Goal: Task Accomplishment & Management: Manage account settings

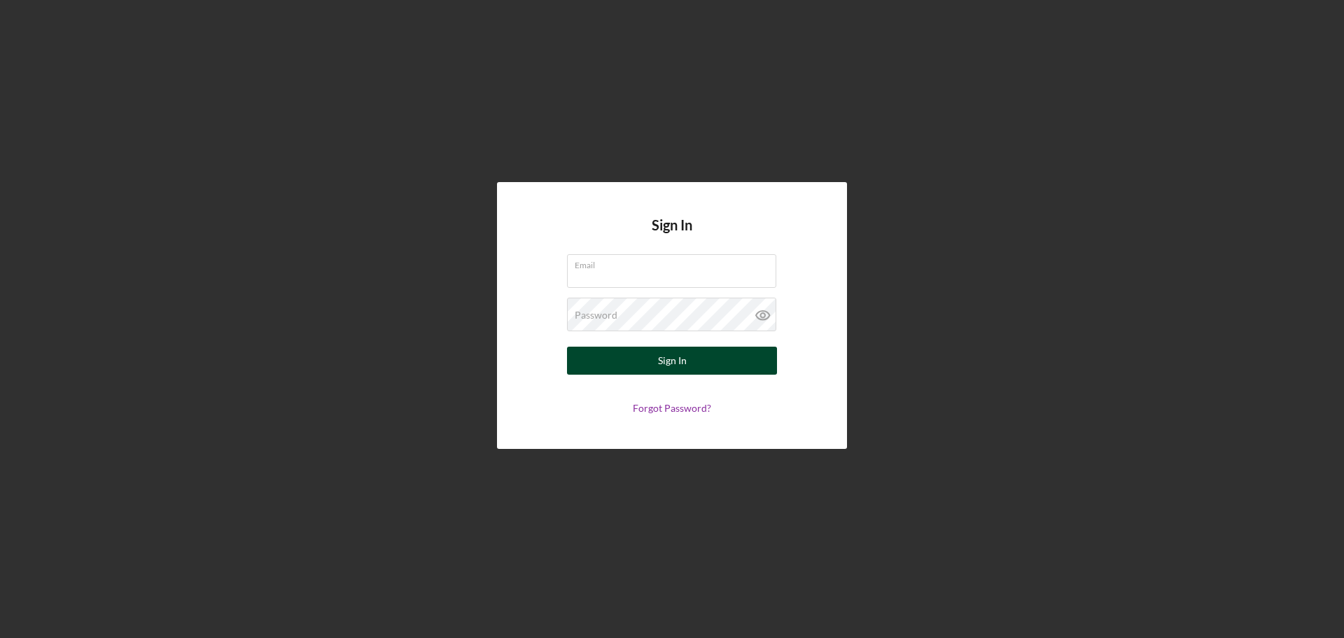
type input "[PERSON_NAME][EMAIL_ADDRESS][DOMAIN_NAME]"
click at [690, 371] on button "Sign In" at bounding box center [672, 360] width 210 height 28
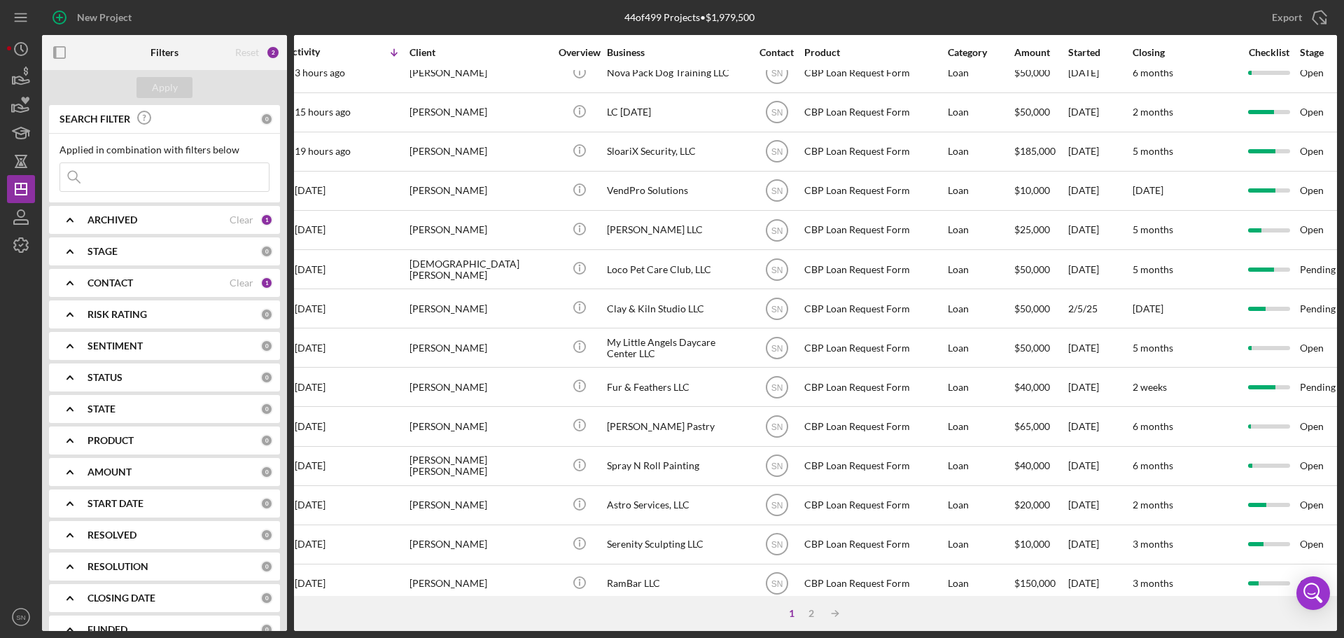
scroll to position [56, 0]
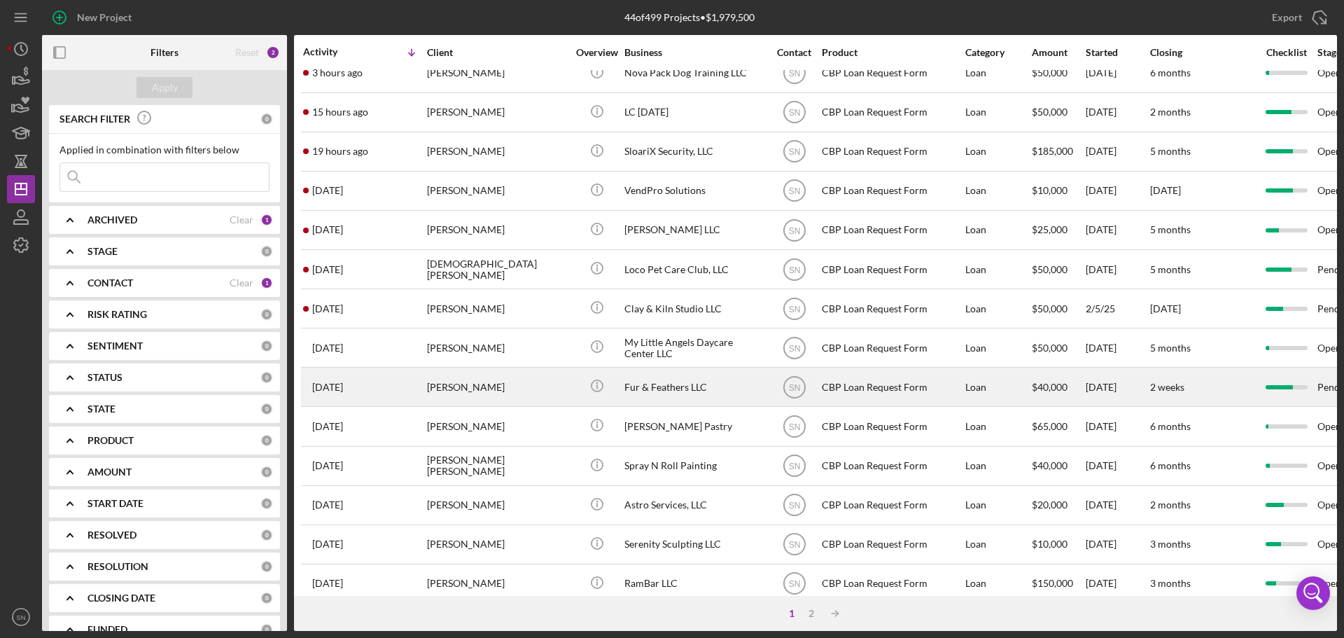
click at [472, 384] on div "[PERSON_NAME]" at bounding box center [497, 386] width 140 height 37
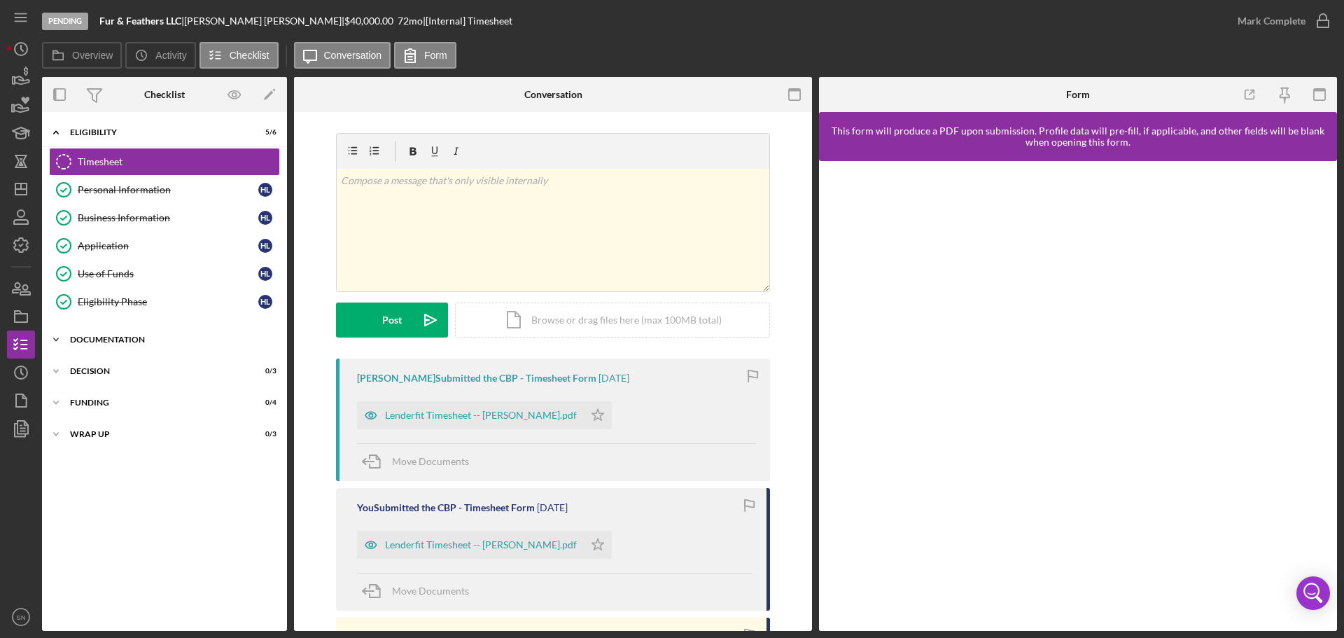
drag, startPoint x: 55, startPoint y: 342, endPoint x: 69, endPoint y: 342, distance: 14.0
click at [55, 342] on icon "Icon/Expander" at bounding box center [56, 339] width 28 height 28
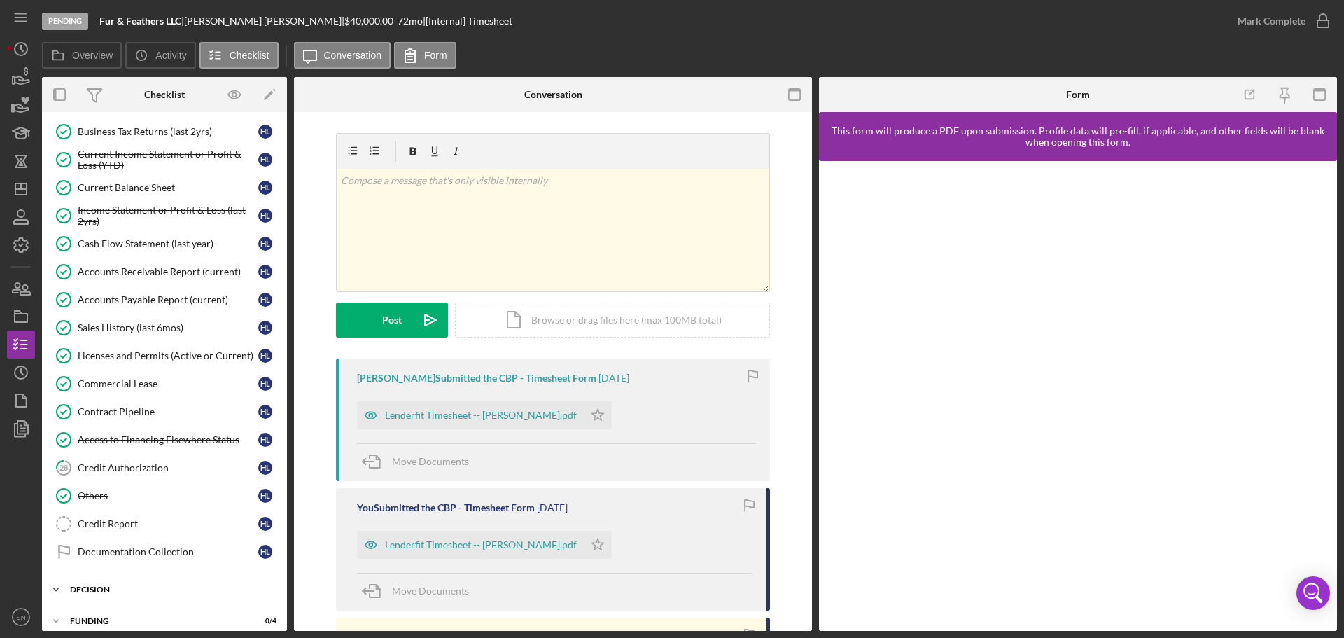
scroll to position [542, 0]
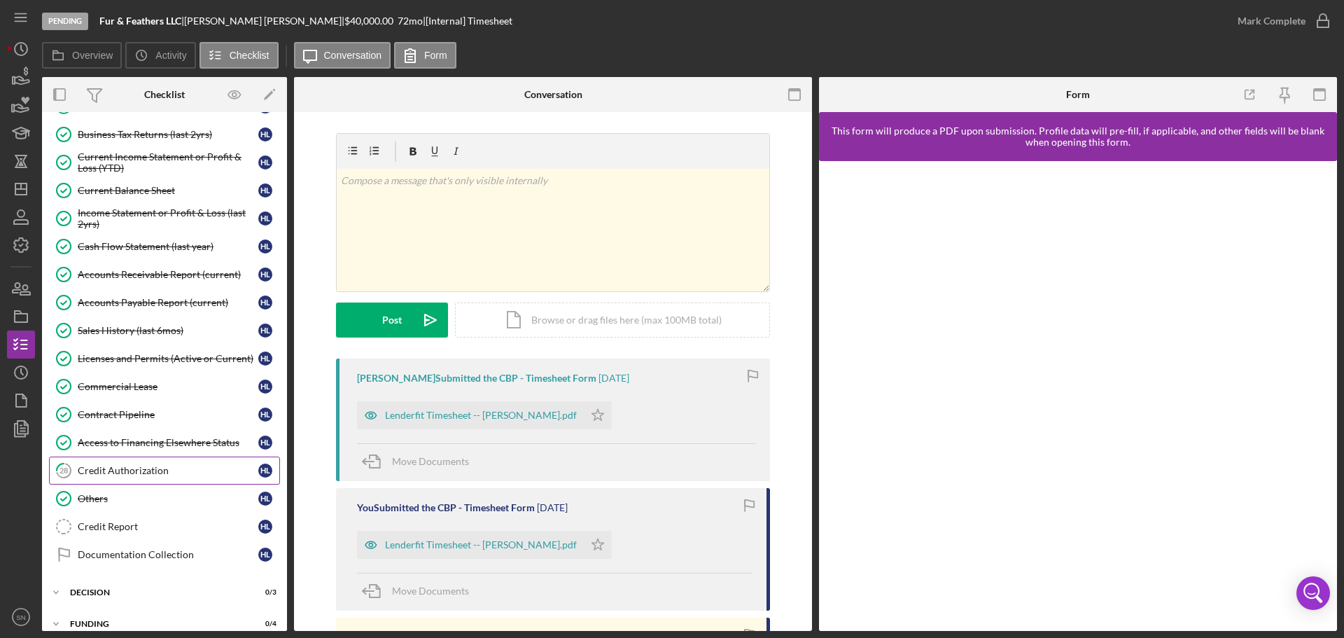
click at [164, 472] on div "Credit Authorization" at bounding box center [168, 470] width 181 height 11
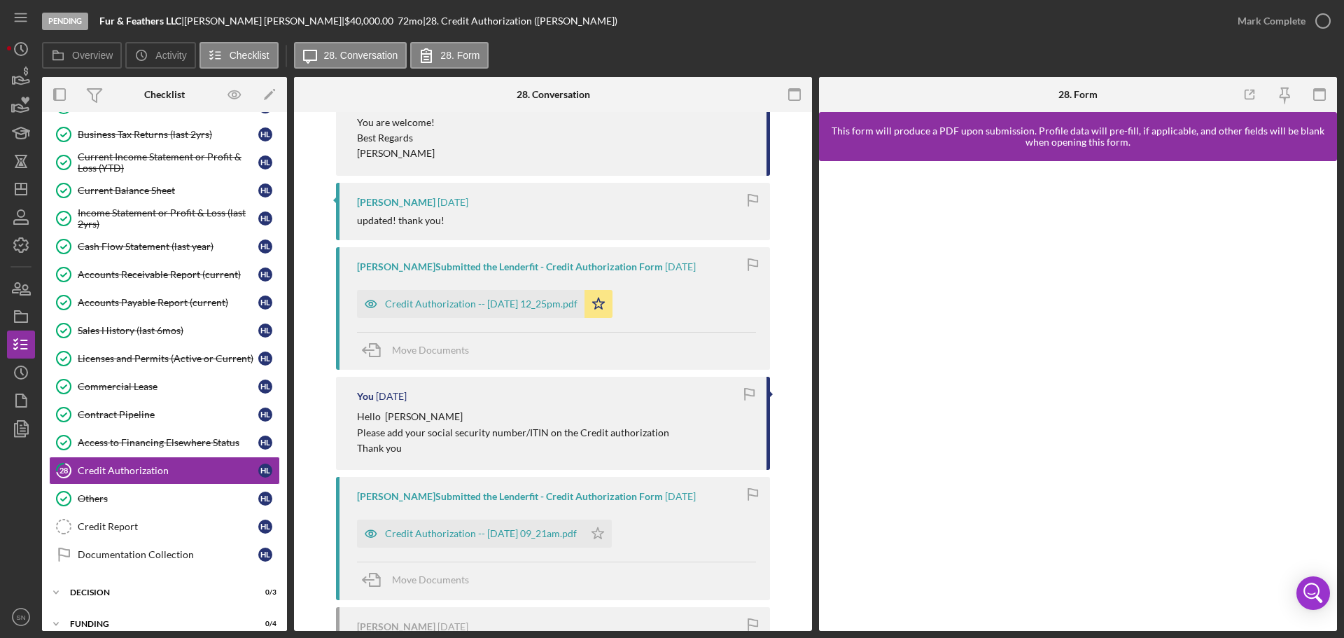
scroll to position [595, 0]
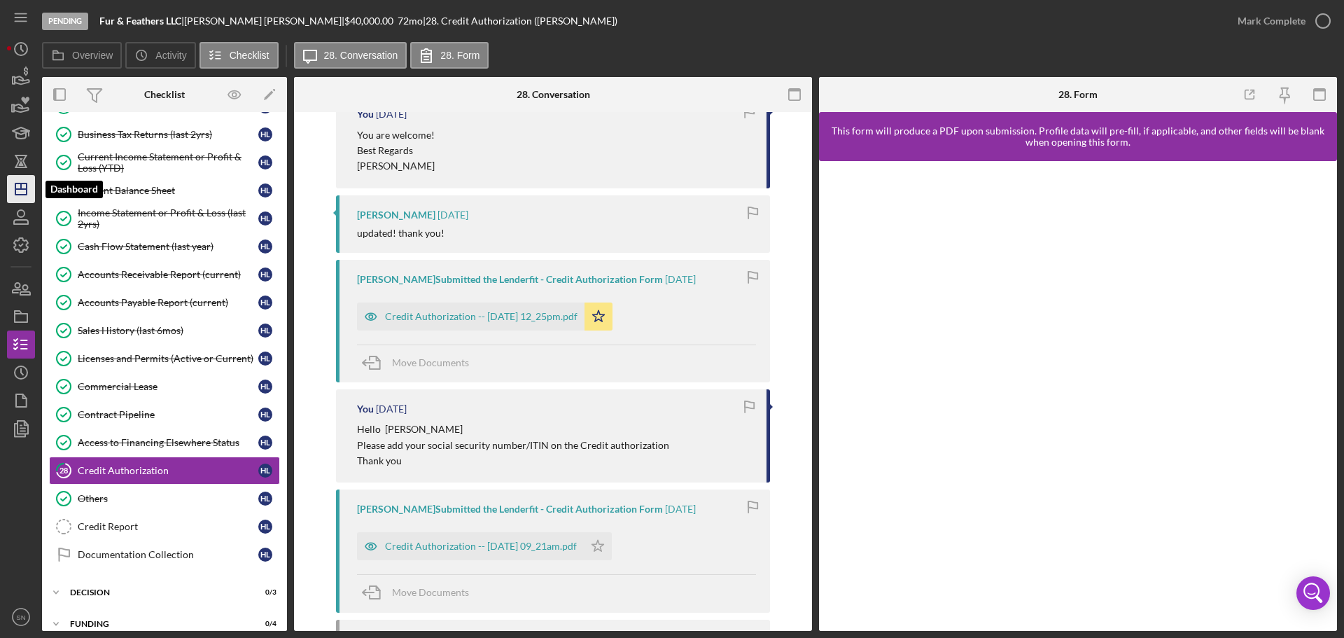
click at [27, 183] on polygon "button" at bounding box center [20, 188] width 11 height 11
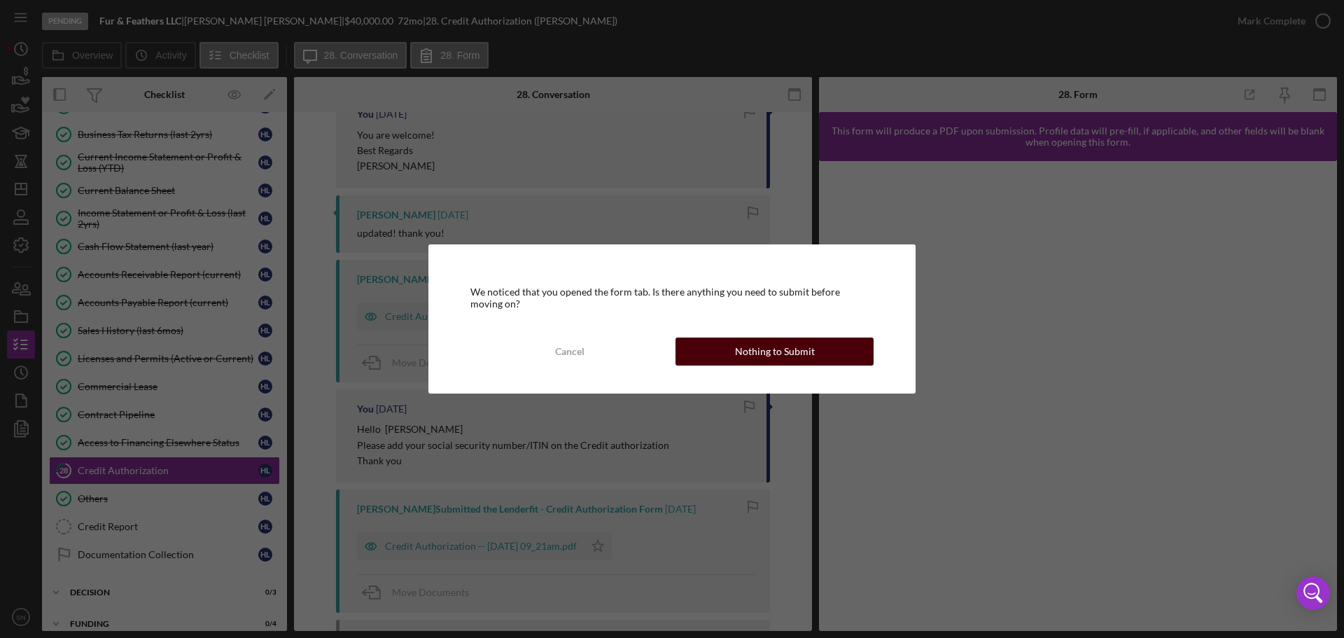
click at [798, 352] on div "Nothing to Submit" at bounding box center [775, 351] width 80 height 28
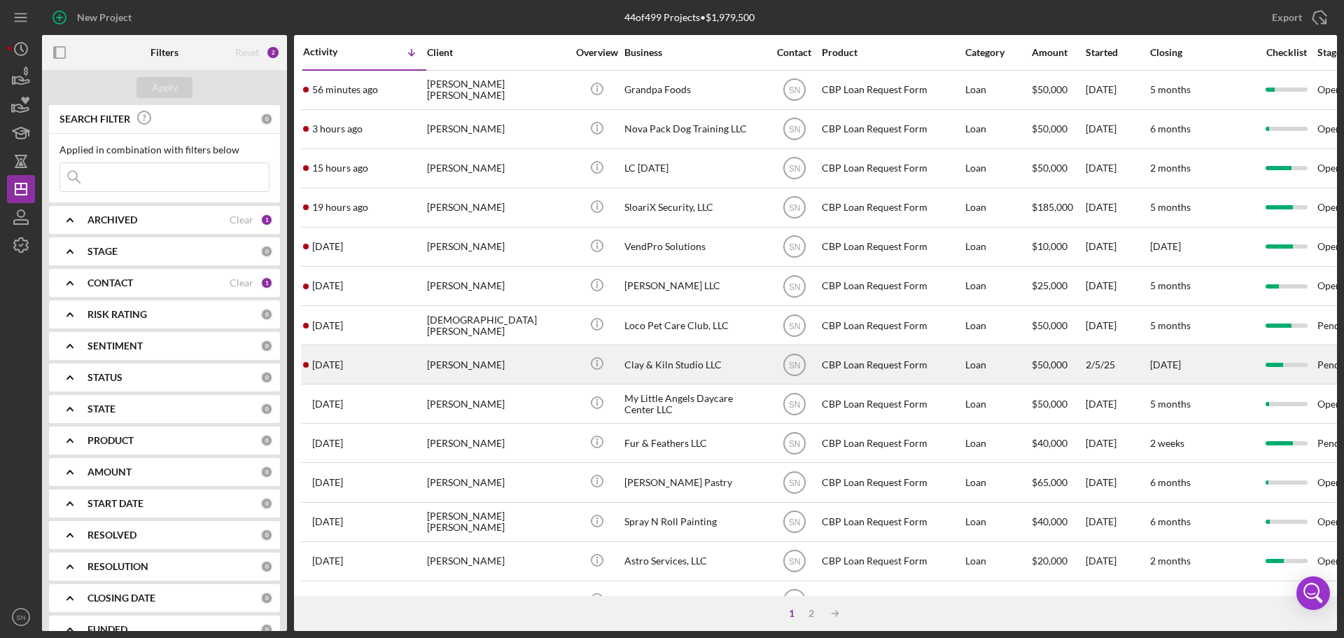
click at [488, 363] on div "[PERSON_NAME]" at bounding box center [497, 364] width 140 height 37
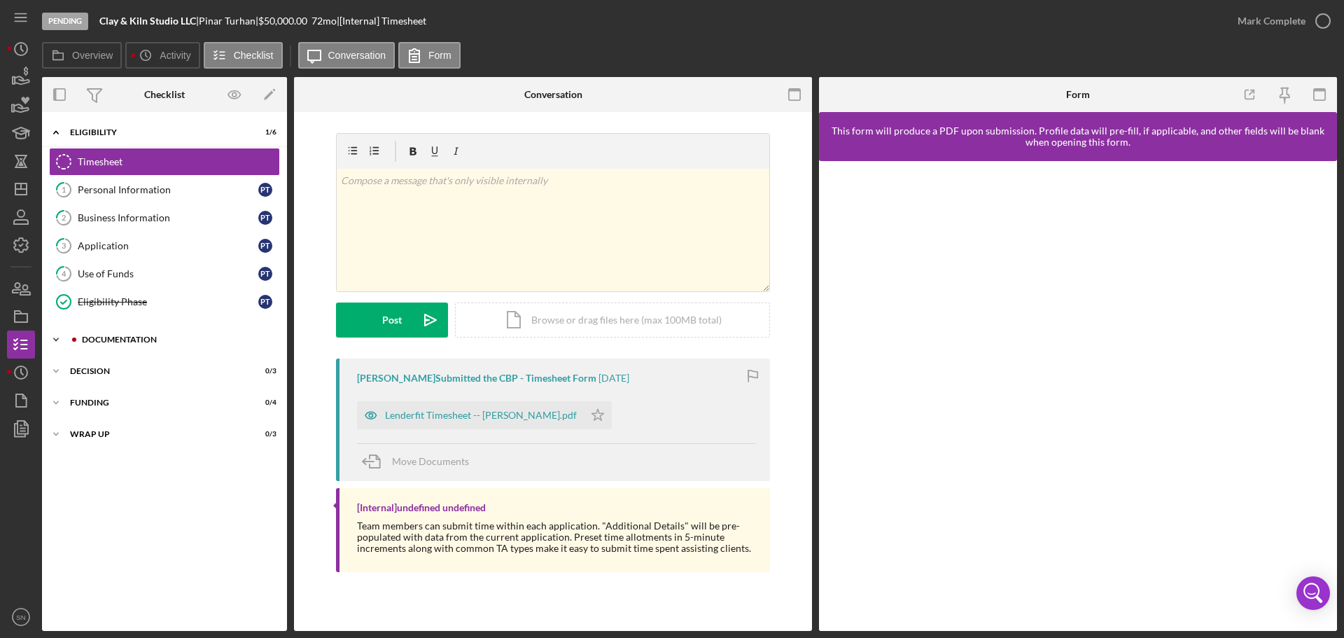
drag, startPoint x: 57, startPoint y: 332, endPoint x: 103, endPoint y: 342, distance: 46.7
click at [59, 332] on icon "Icon/Expander" at bounding box center [56, 339] width 28 height 28
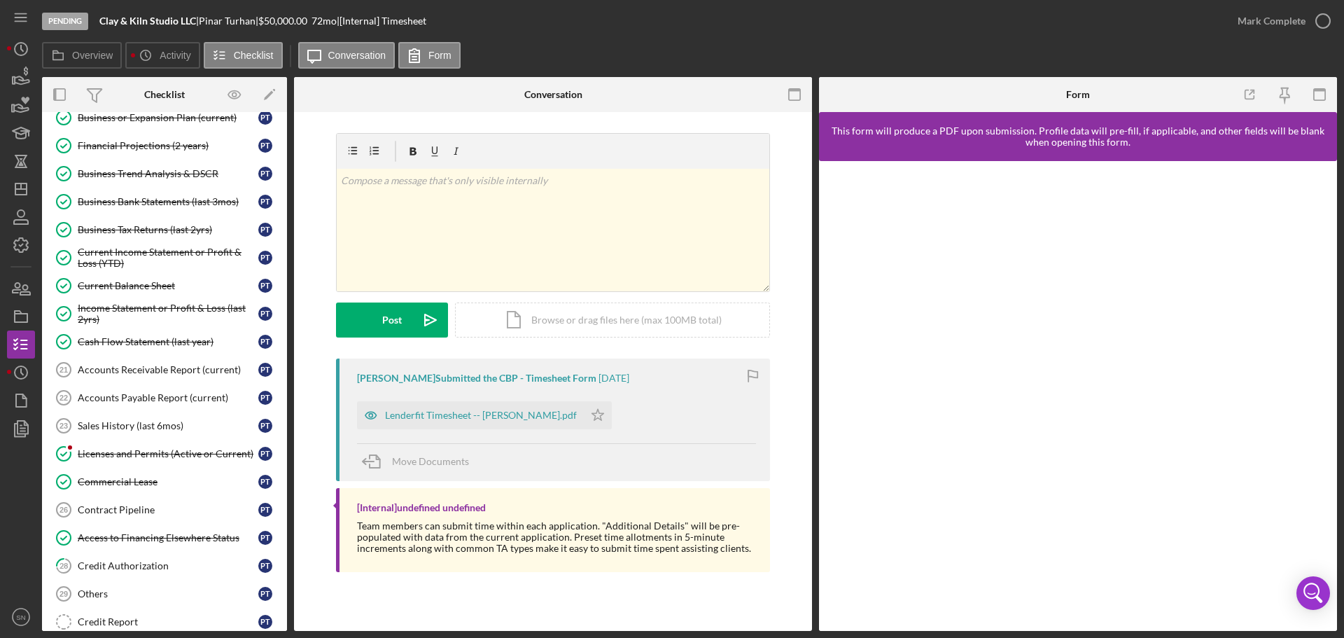
scroll to position [473, 0]
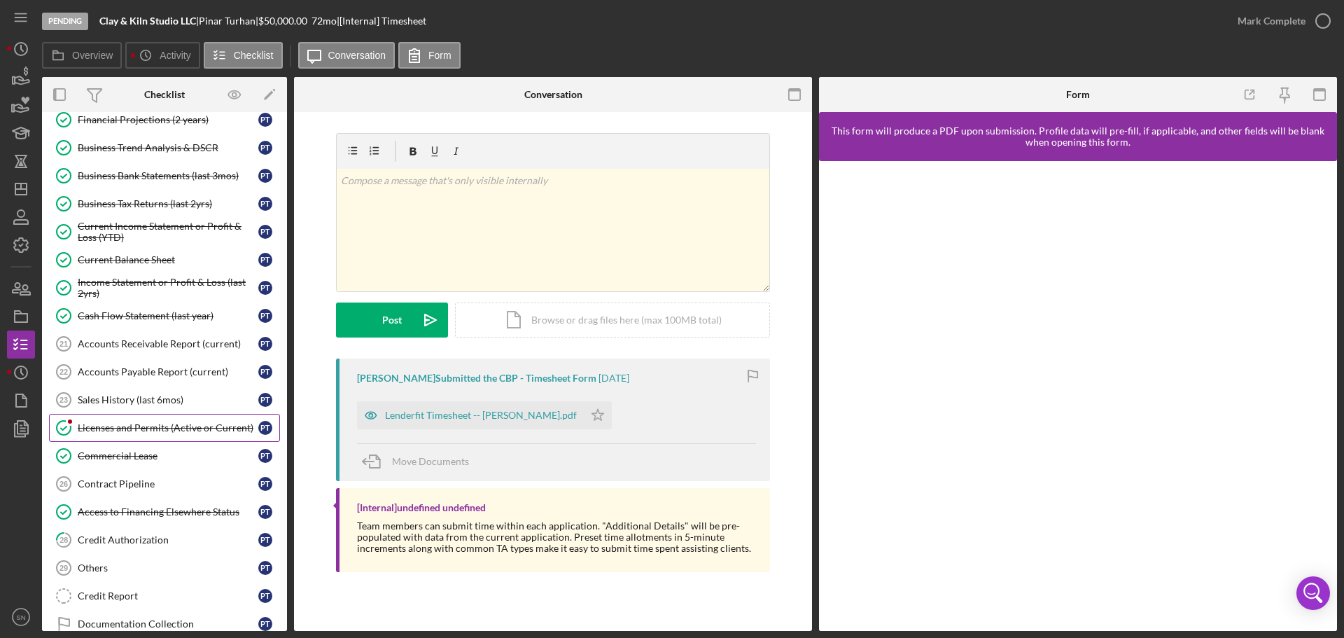
click at [98, 426] on div "Licenses and Permits (Active or Current)" at bounding box center [168, 427] width 181 height 11
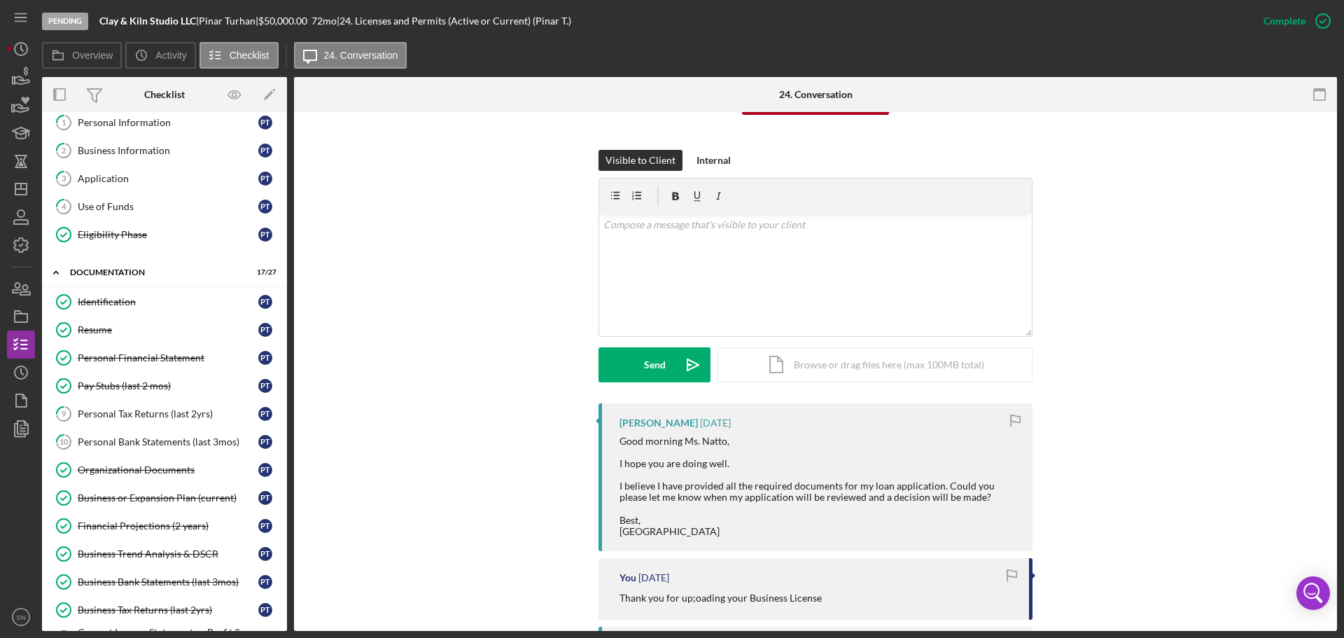
scroll to position [52, 0]
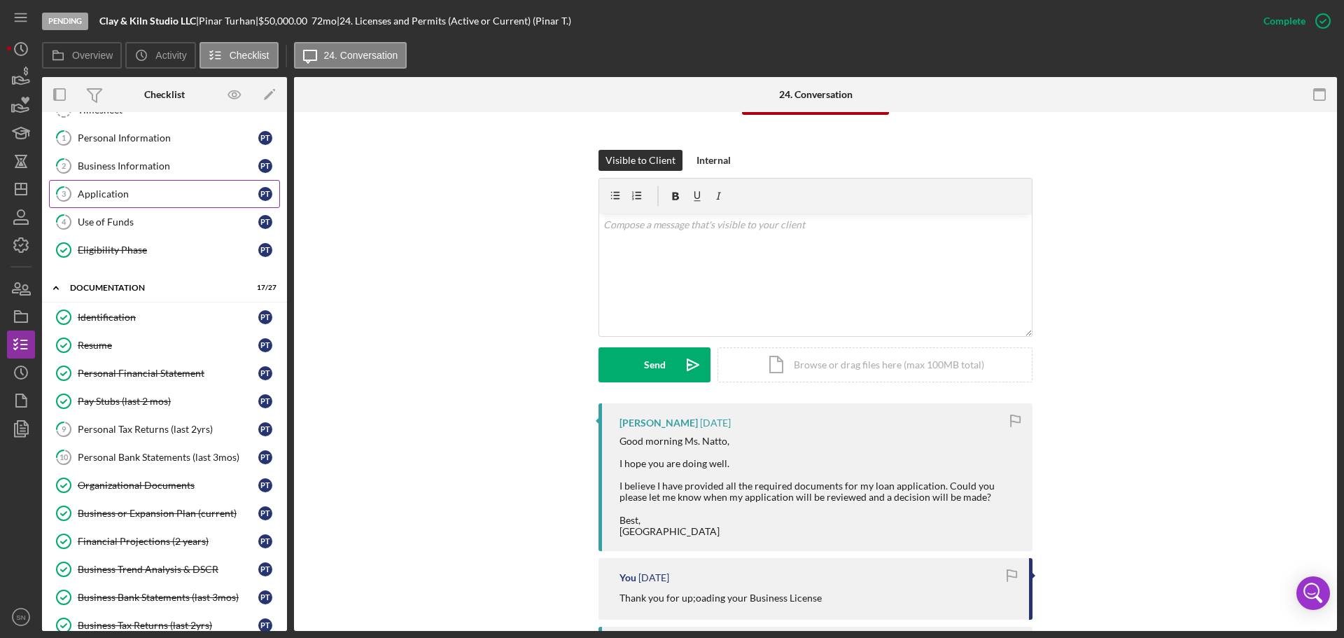
click at [157, 193] on div "Application" at bounding box center [168, 193] width 181 height 11
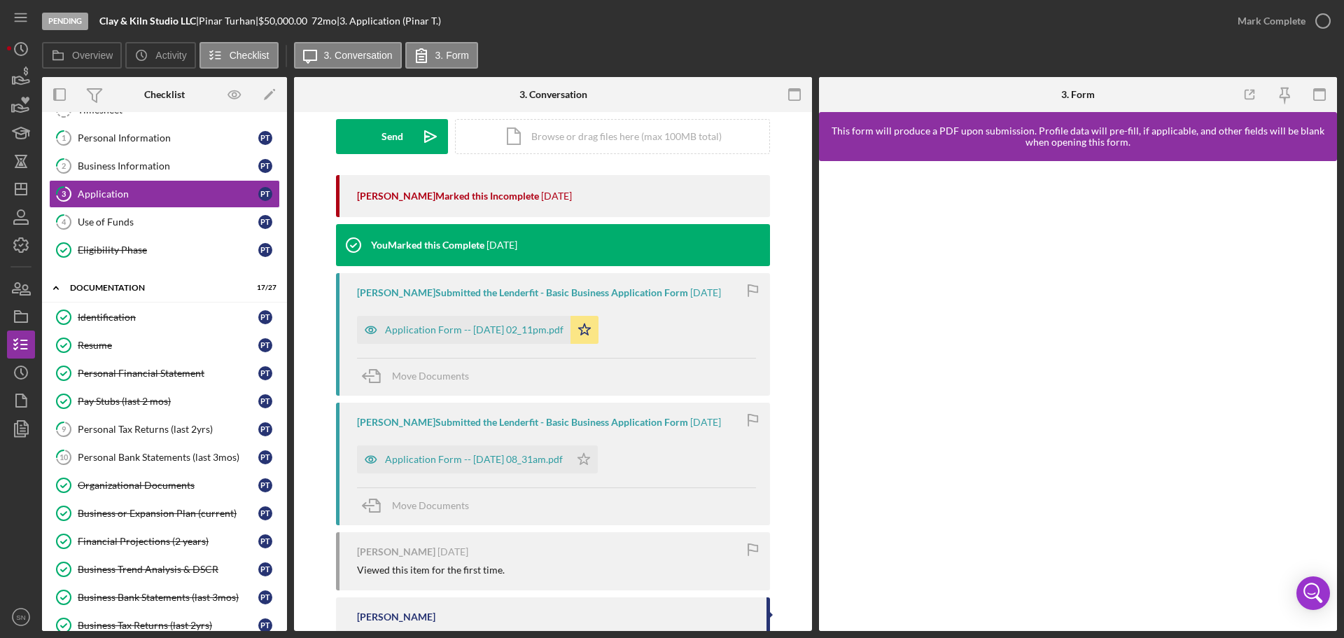
scroll to position [216, 0]
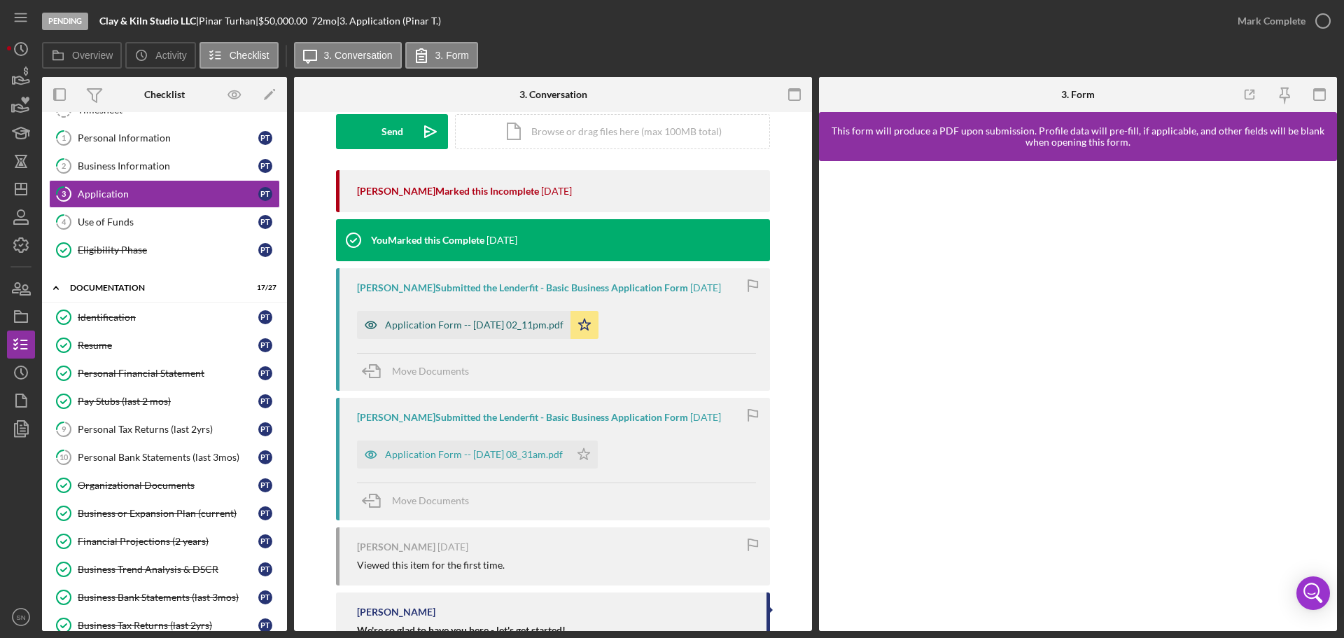
click at [465, 328] on div "Application Form -- [DATE] 02_11pm.pdf" at bounding box center [474, 324] width 178 height 11
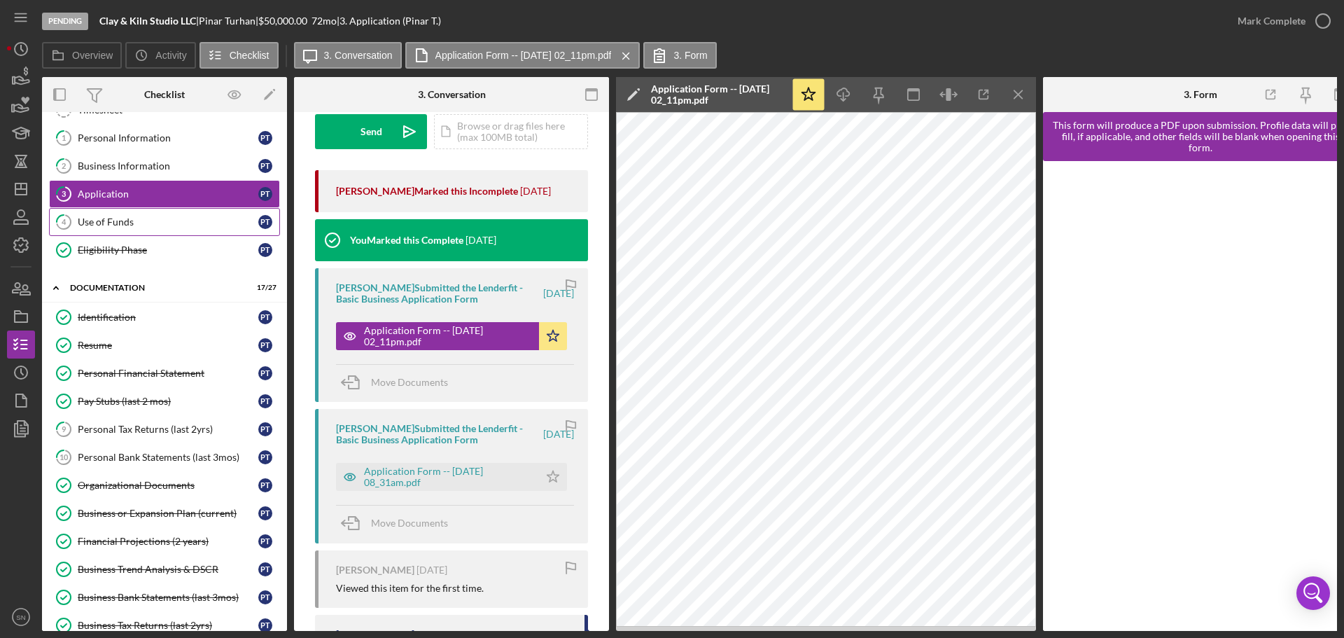
click at [120, 219] on div "Use of Funds" at bounding box center [168, 221] width 181 height 11
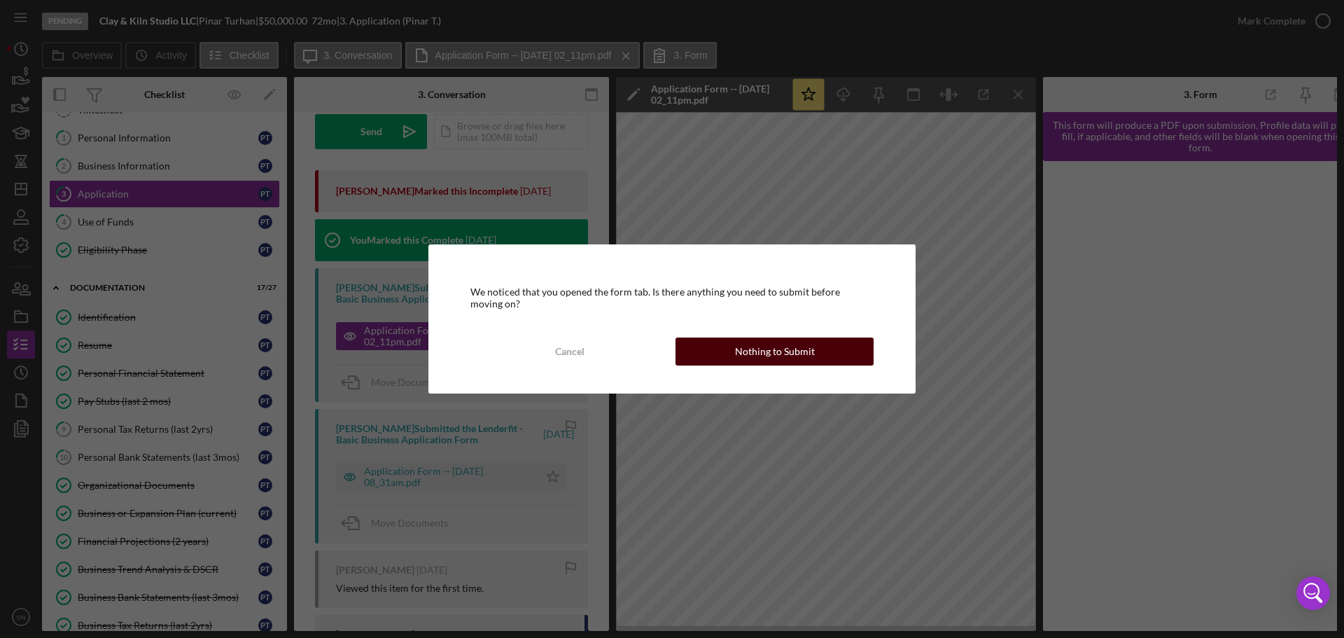
click at [852, 358] on button "Nothing to Submit" at bounding box center [774, 351] width 198 height 28
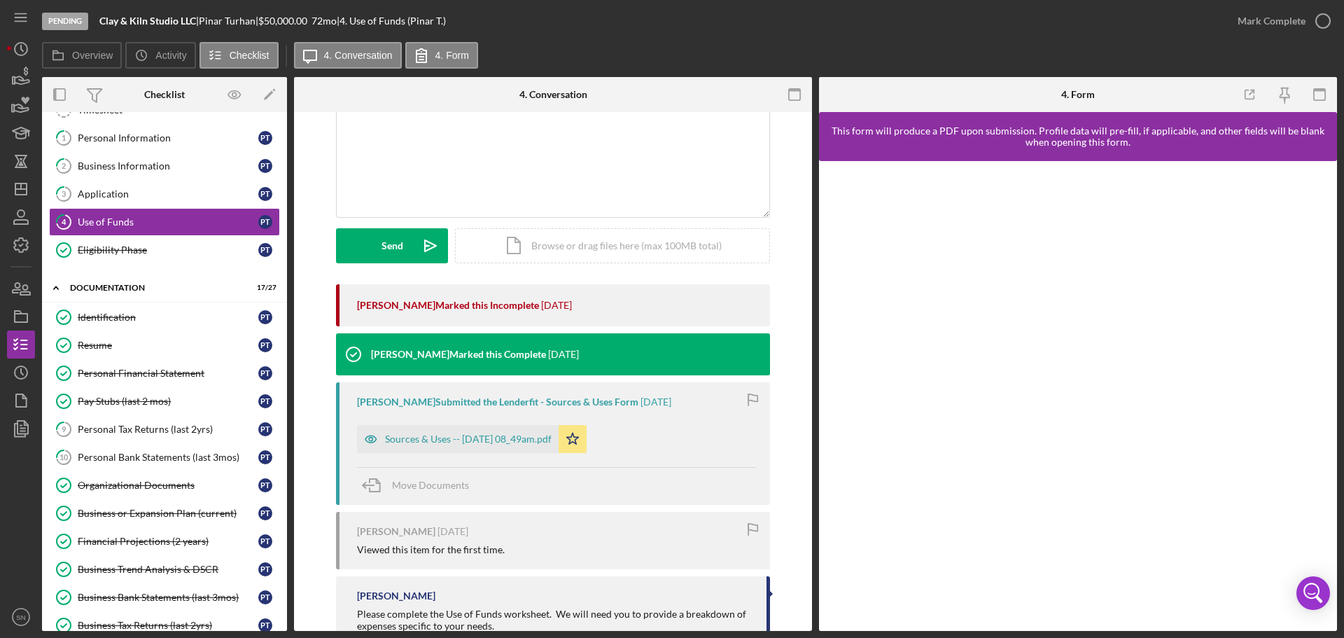
scroll to position [148, 0]
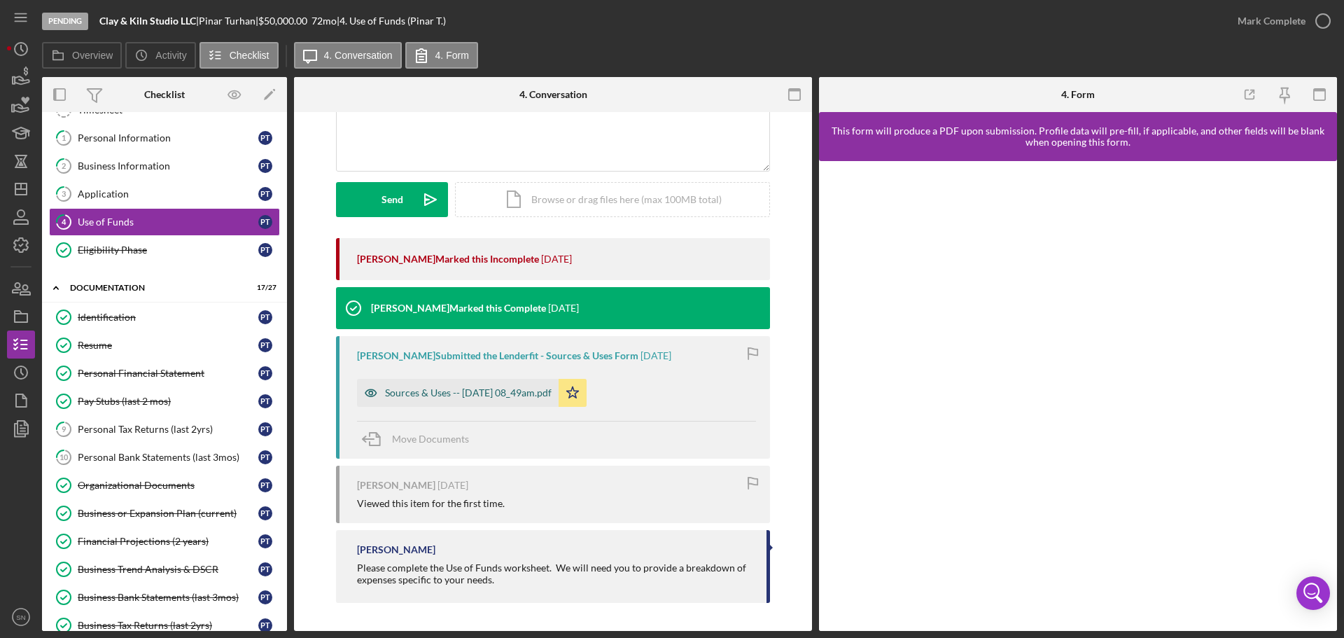
click at [491, 397] on div "Sources & Uses -- [DATE] 08_49am.pdf" at bounding box center [468, 392] width 167 height 11
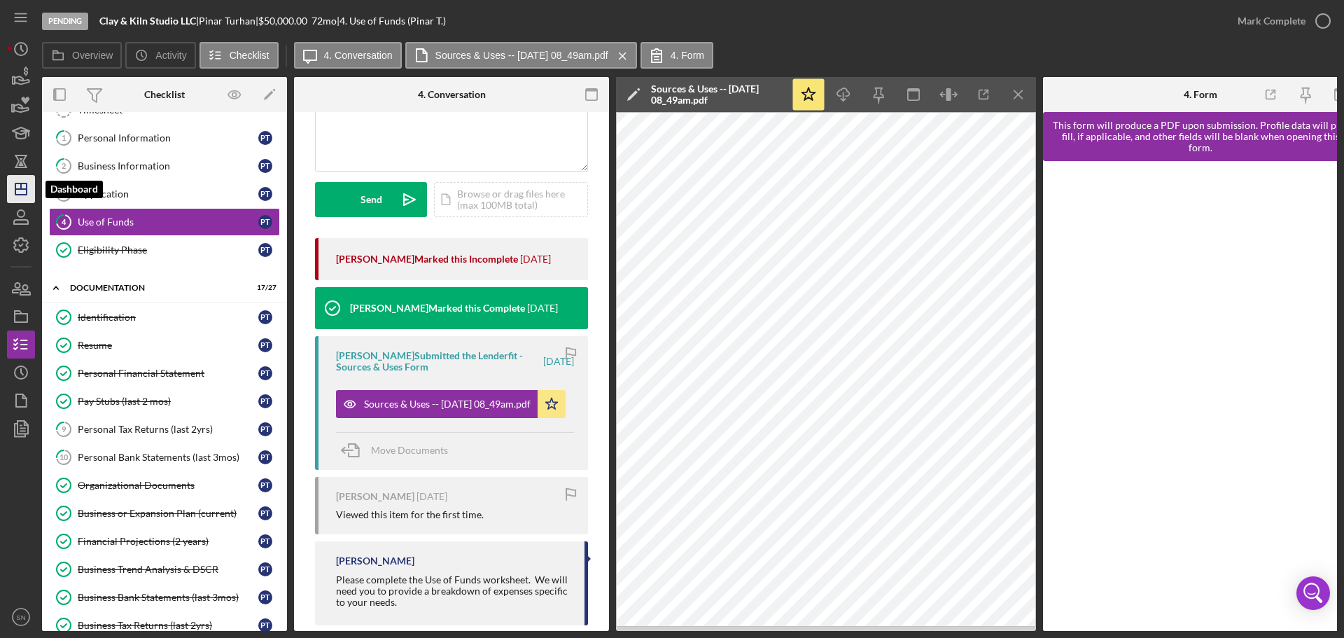
click at [30, 188] on icon "Icon/Dashboard" at bounding box center [20, 188] width 35 height 35
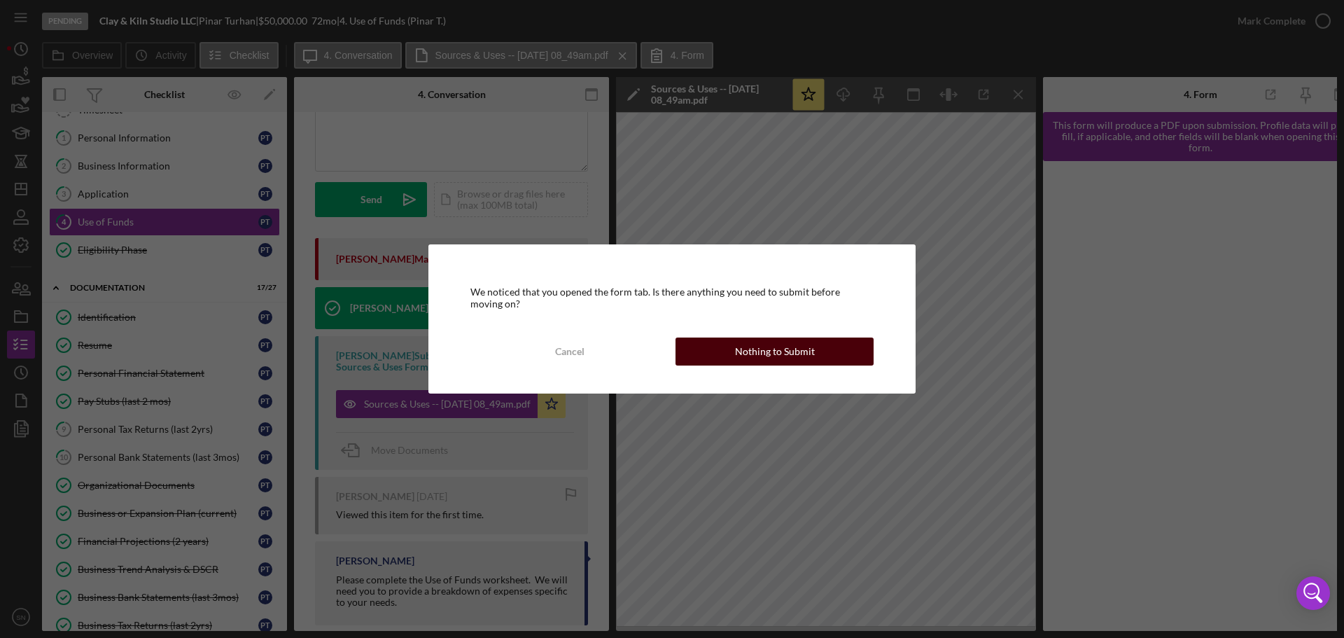
click at [818, 357] on button "Nothing to Submit" at bounding box center [774, 351] width 198 height 28
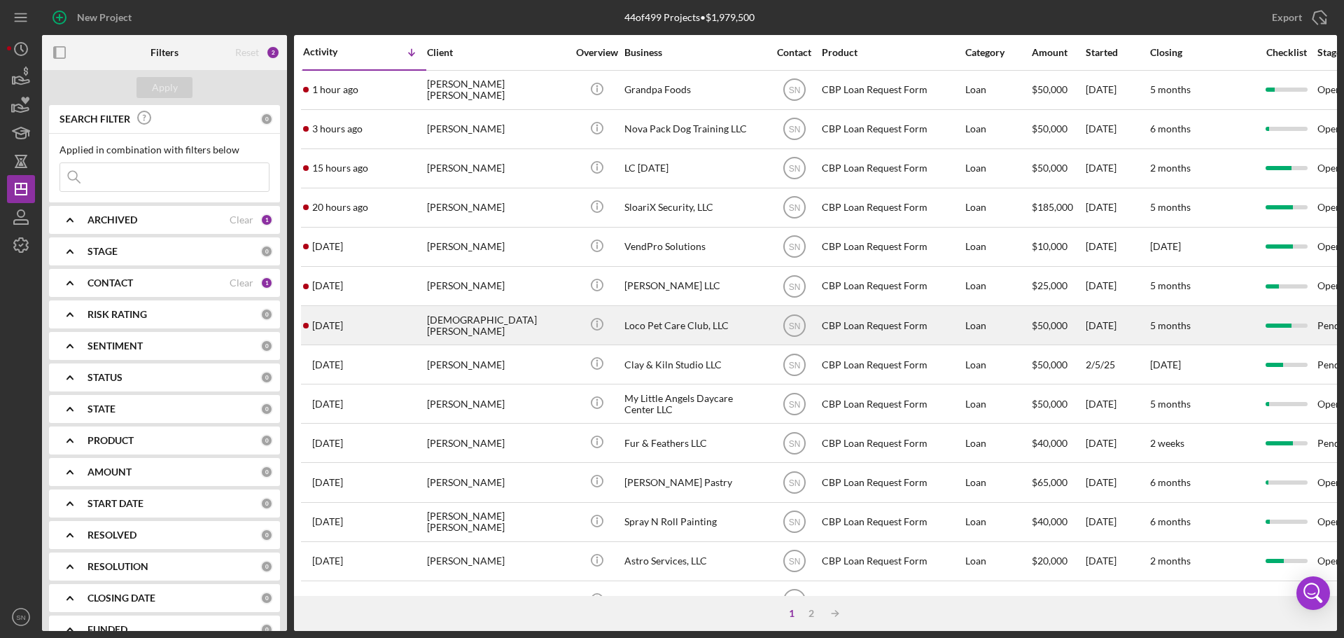
click at [509, 329] on div "[DEMOGRAPHIC_DATA][PERSON_NAME]" at bounding box center [497, 325] width 140 height 37
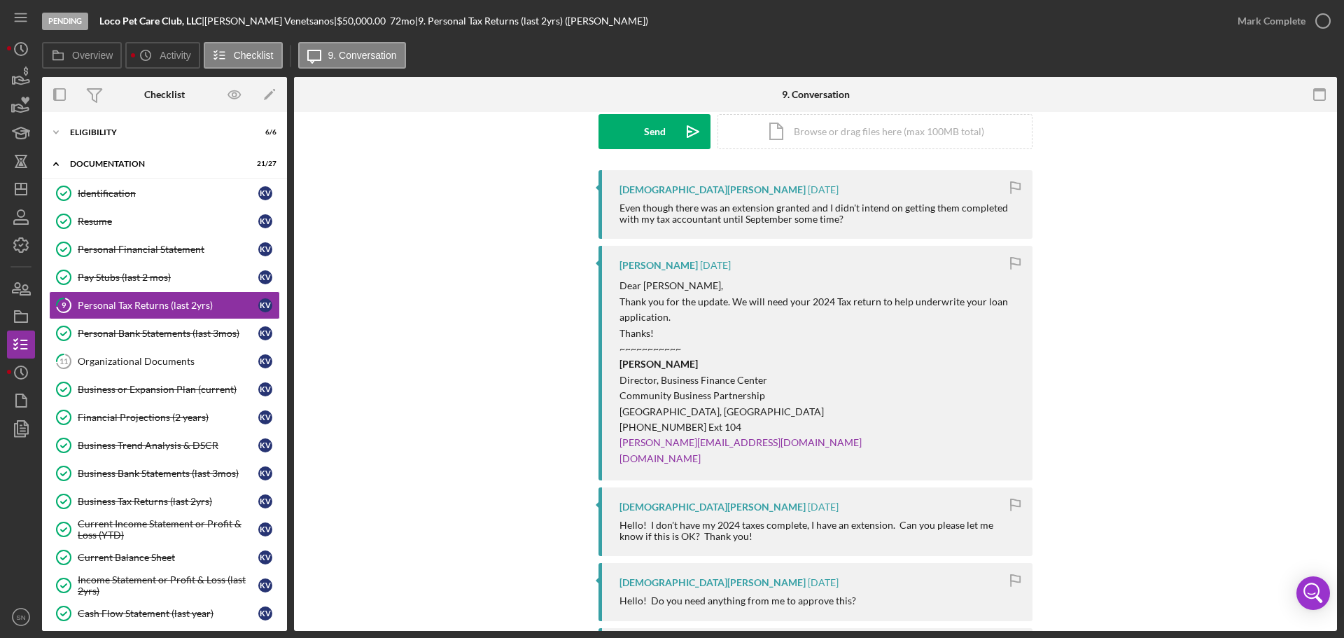
scroll to position [213, 0]
click at [162, 361] on div "Organizational Documents" at bounding box center [168, 361] width 181 height 11
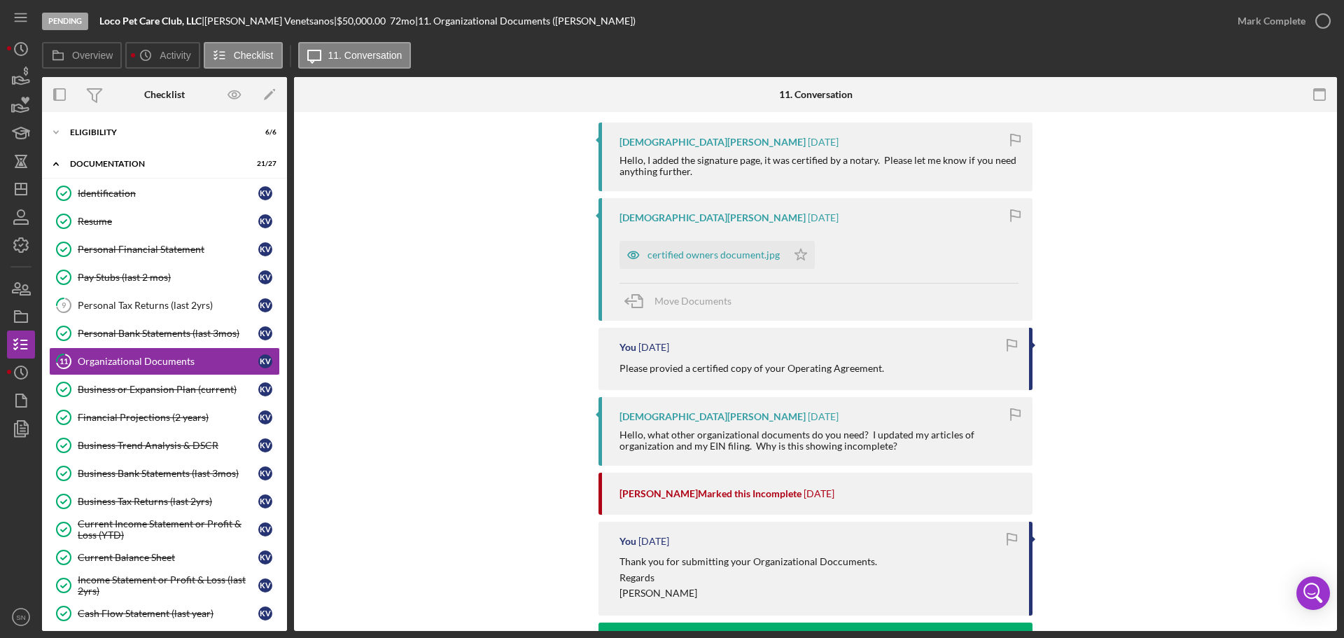
scroll to position [244, 0]
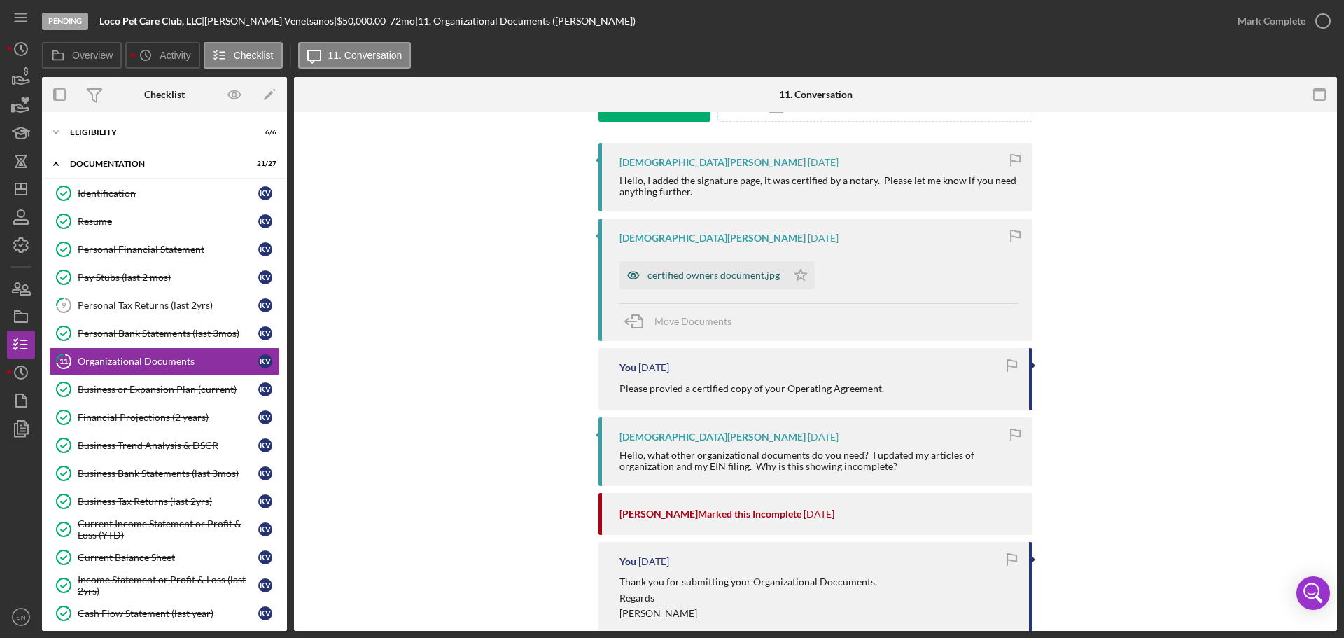
click at [673, 278] on div "certified owners document.jpg" at bounding box center [713, 274] width 132 height 11
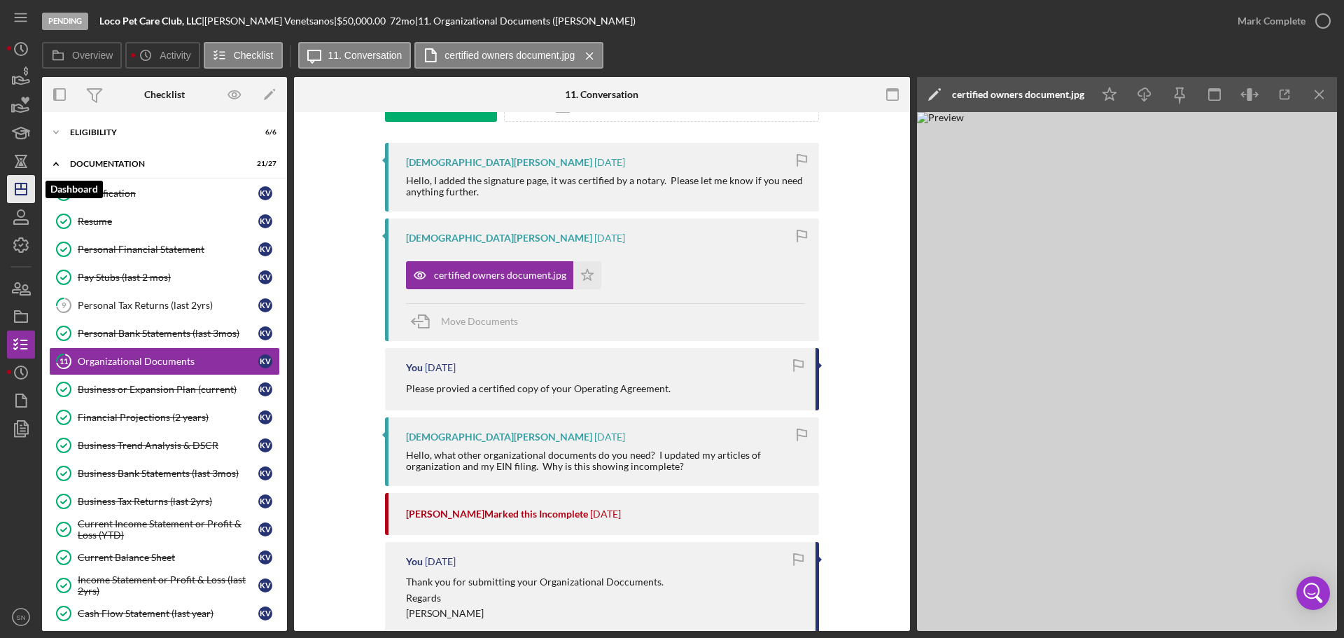
click at [29, 187] on icon "Icon/Dashboard" at bounding box center [20, 188] width 35 height 35
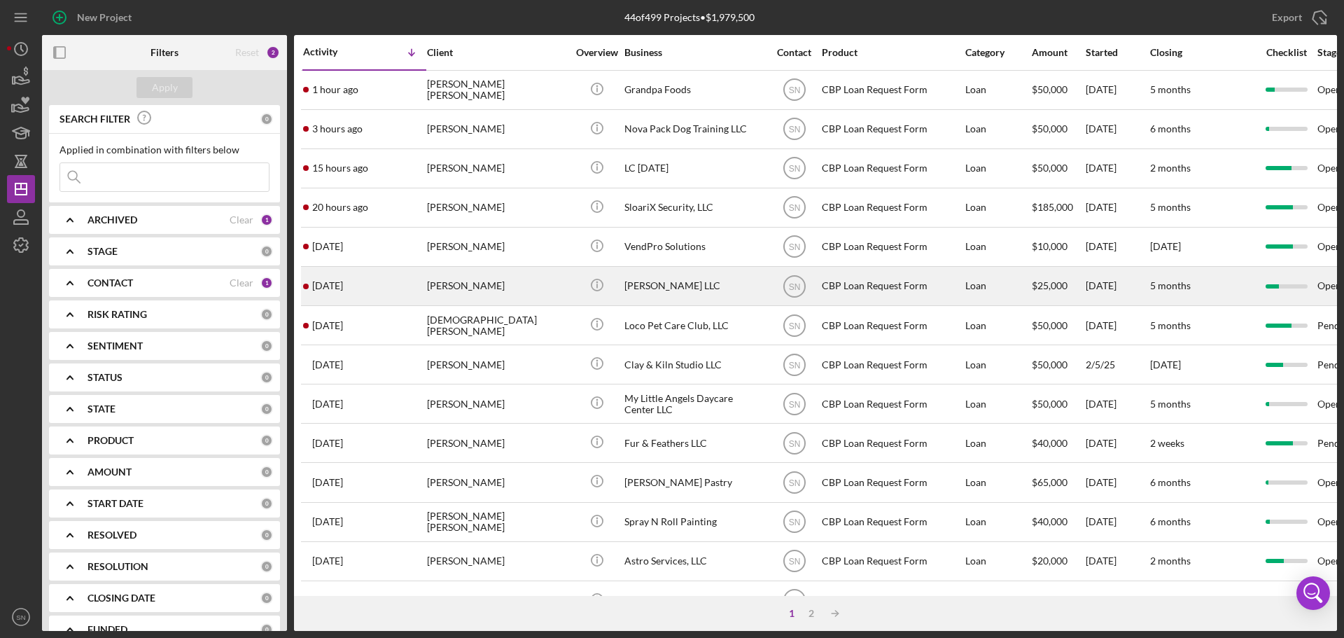
click at [502, 287] on div "[PERSON_NAME]" at bounding box center [497, 285] width 140 height 37
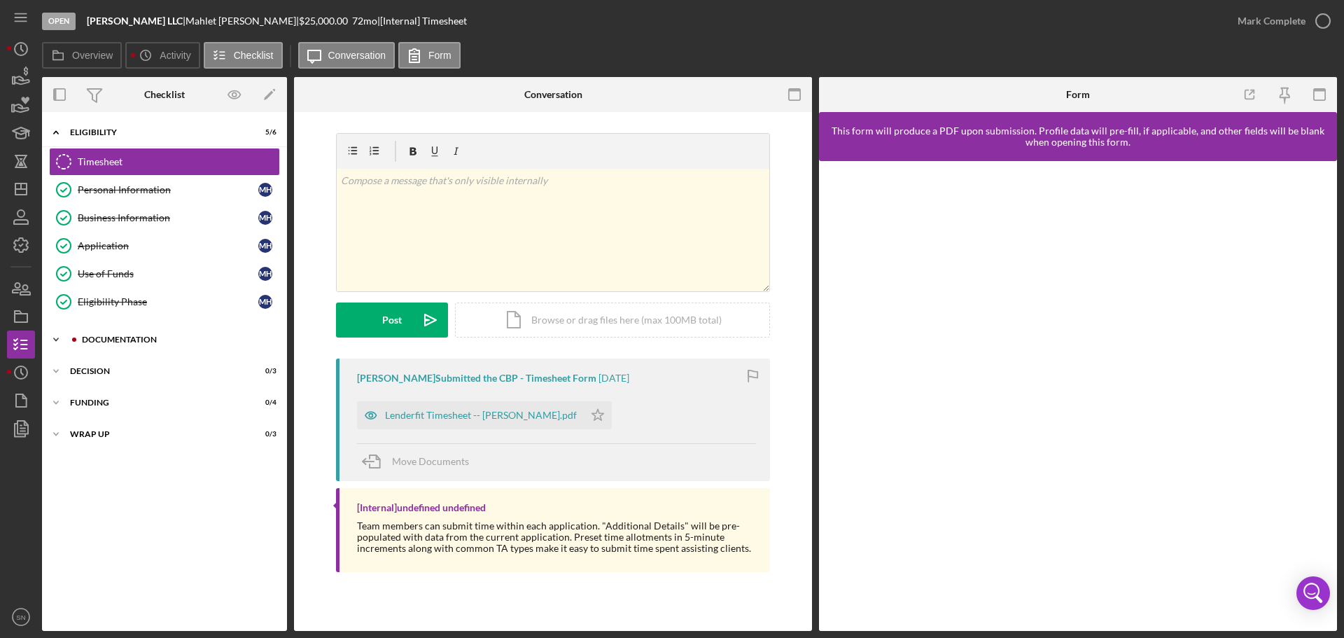
click at [57, 341] on icon "Icon/Expander" at bounding box center [56, 339] width 28 height 28
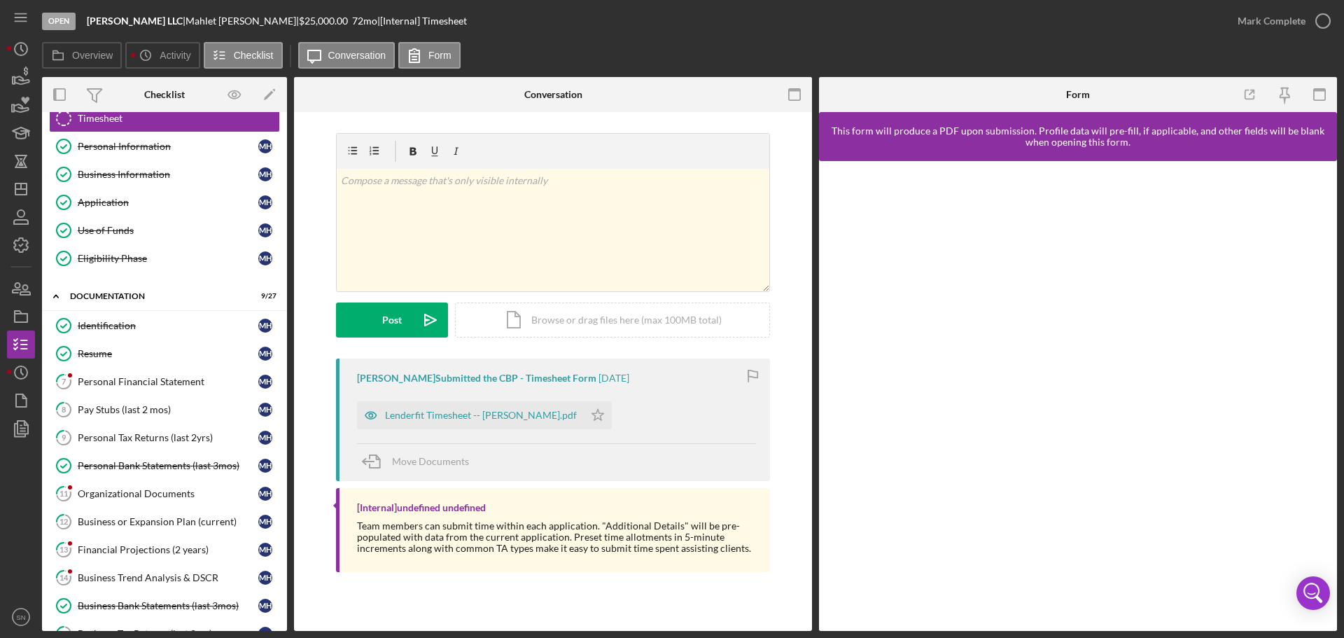
scroll to position [67, 0]
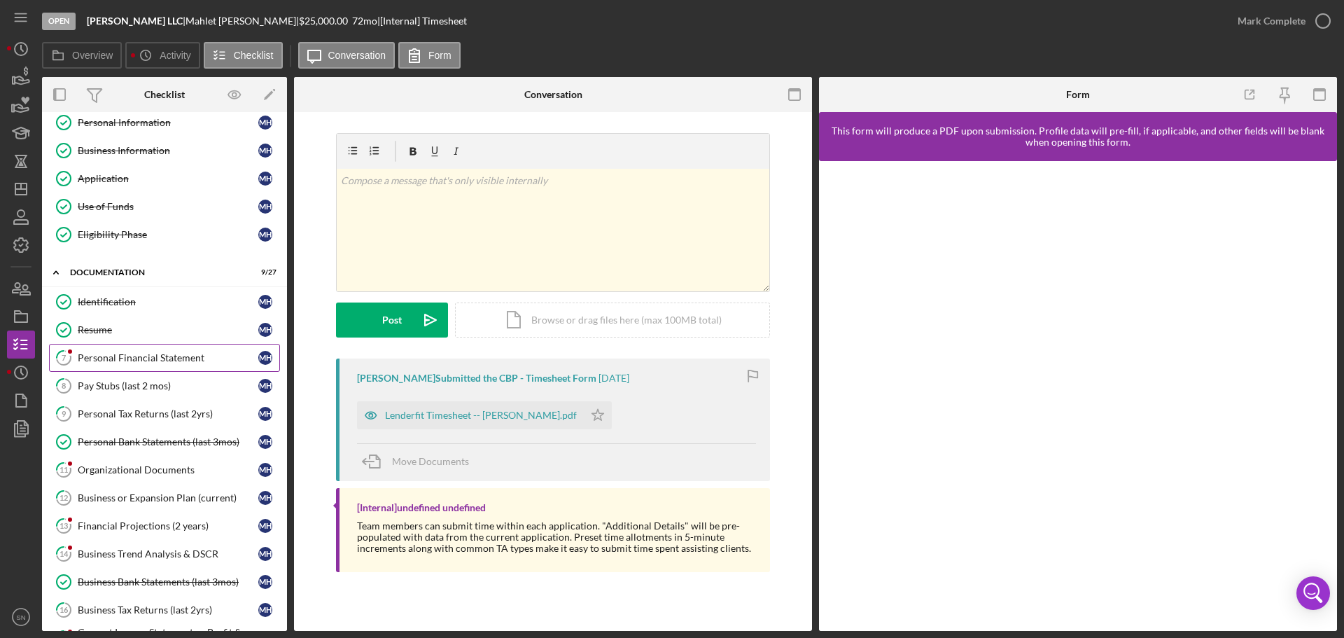
click at [125, 356] on div "Personal Financial Statement" at bounding box center [168, 357] width 181 height 11
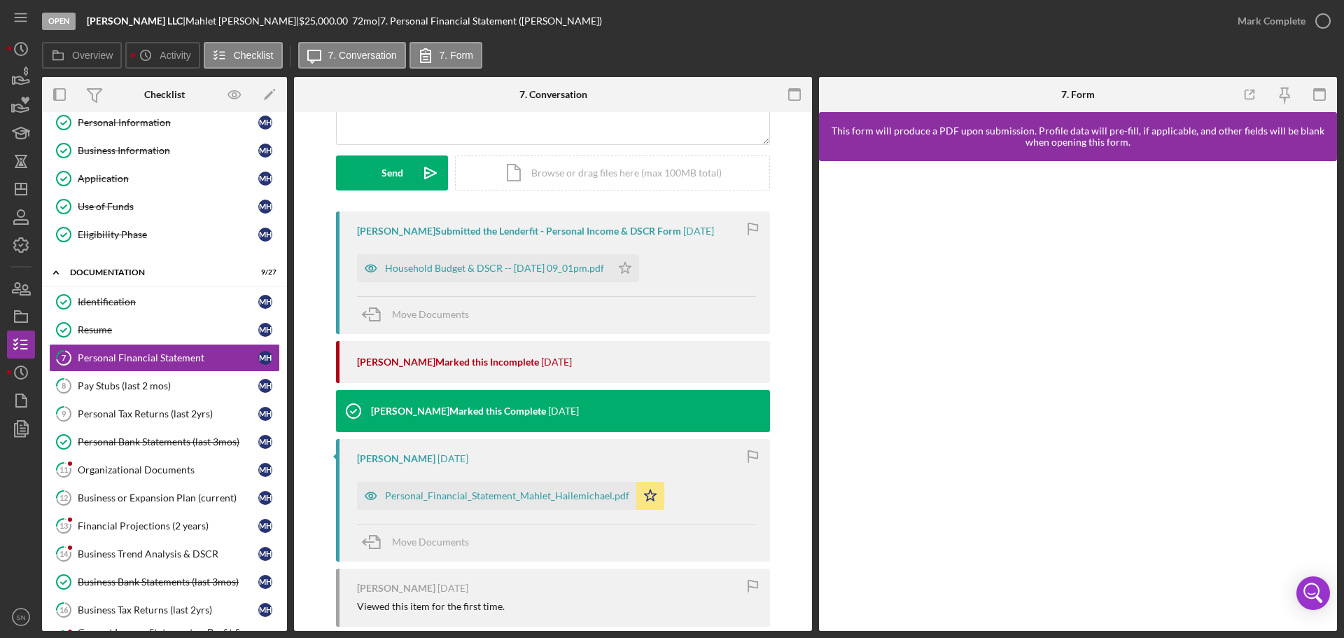
scroll to position [178, 0]
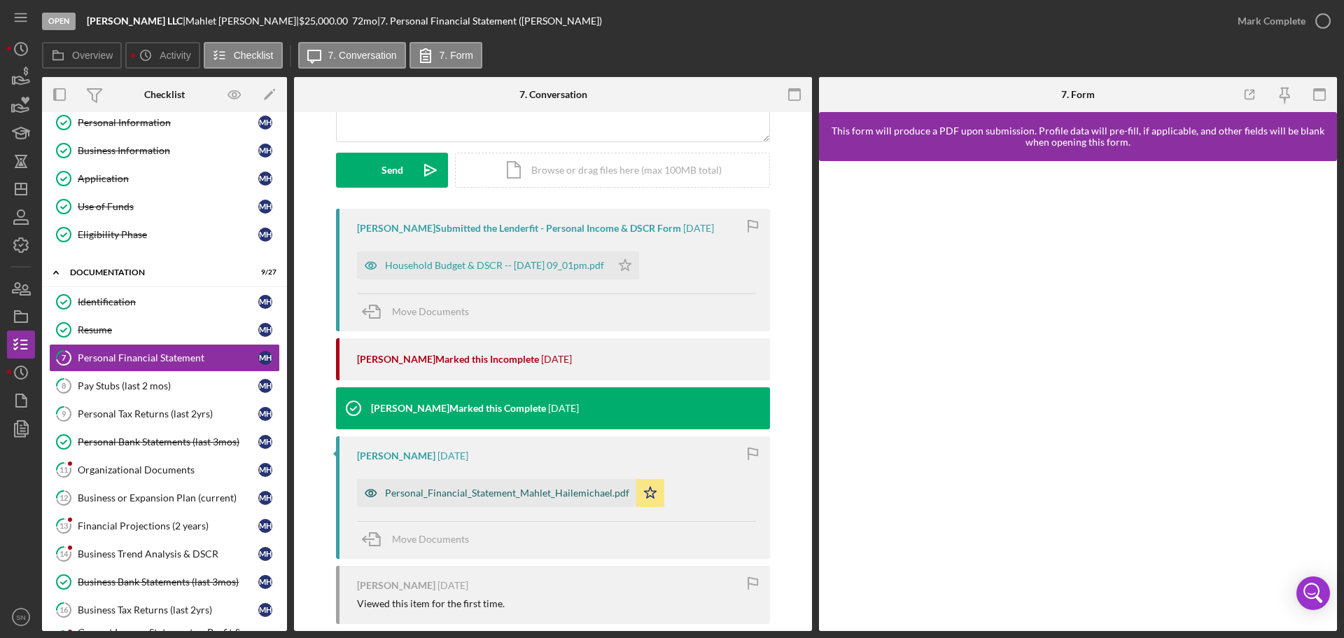
click at [523, 496] on div "Personal_Financial_Statement_Mahlet_Hailemichael.pdf" at bounding box center [507, 492] width 244 height 11
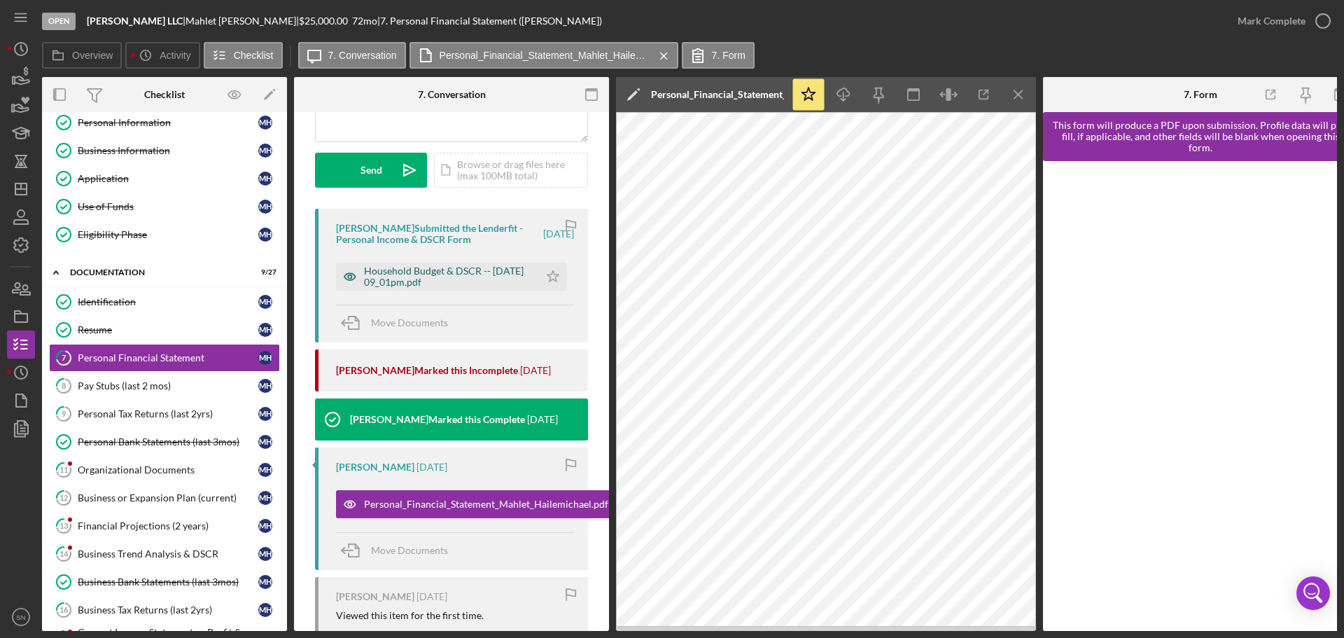
click at [402, 281] on div "Household Budget & DSCR -- [DATE] 09_01pm.pdf" at bounding box center [448, 276] width 168 height 22
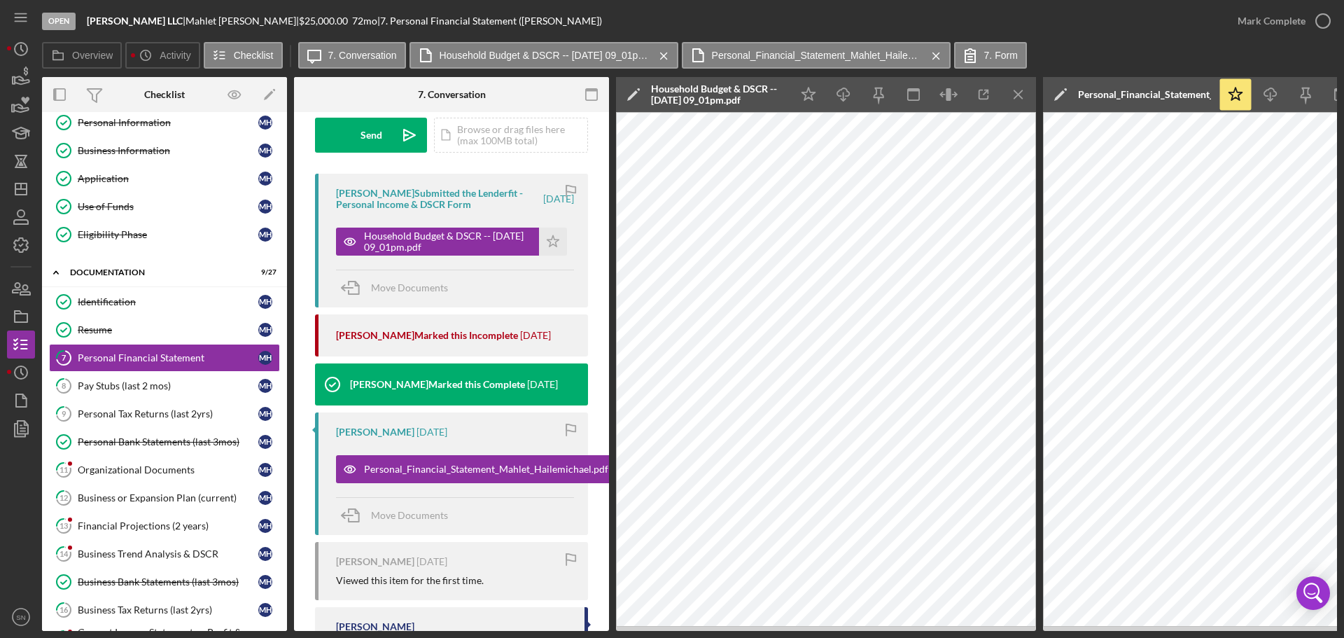
scroll to position [205, 0]
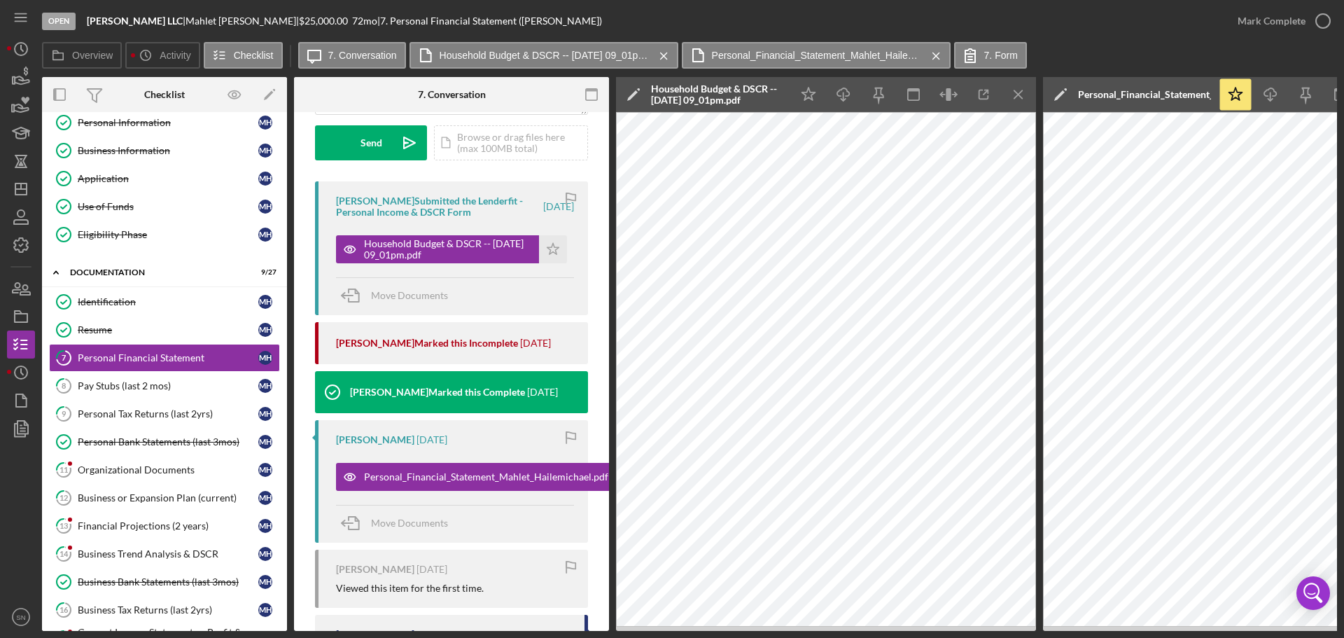
click at [1018, 94] on icon "Icon/Menu Close" at bounding box center [1018, 94] width 31 height 31
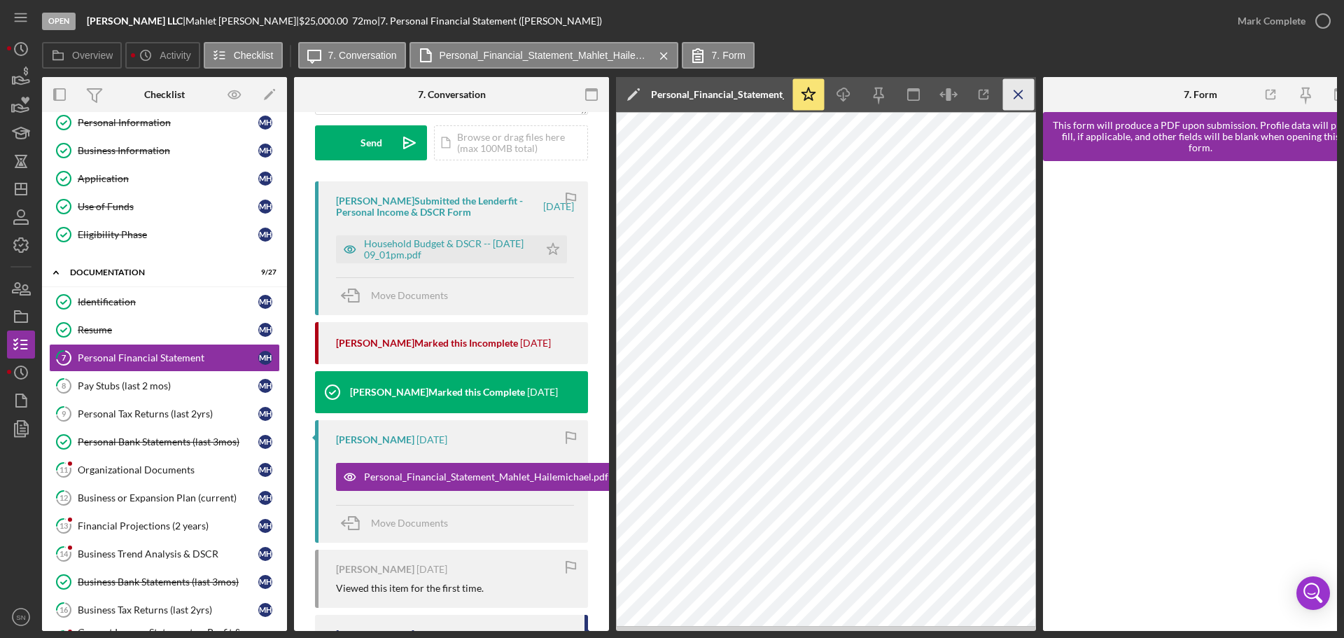
click at [1020, 99] on icon "Icon/Menu Close" at bounding box center [1018, 94] width 31 height 31
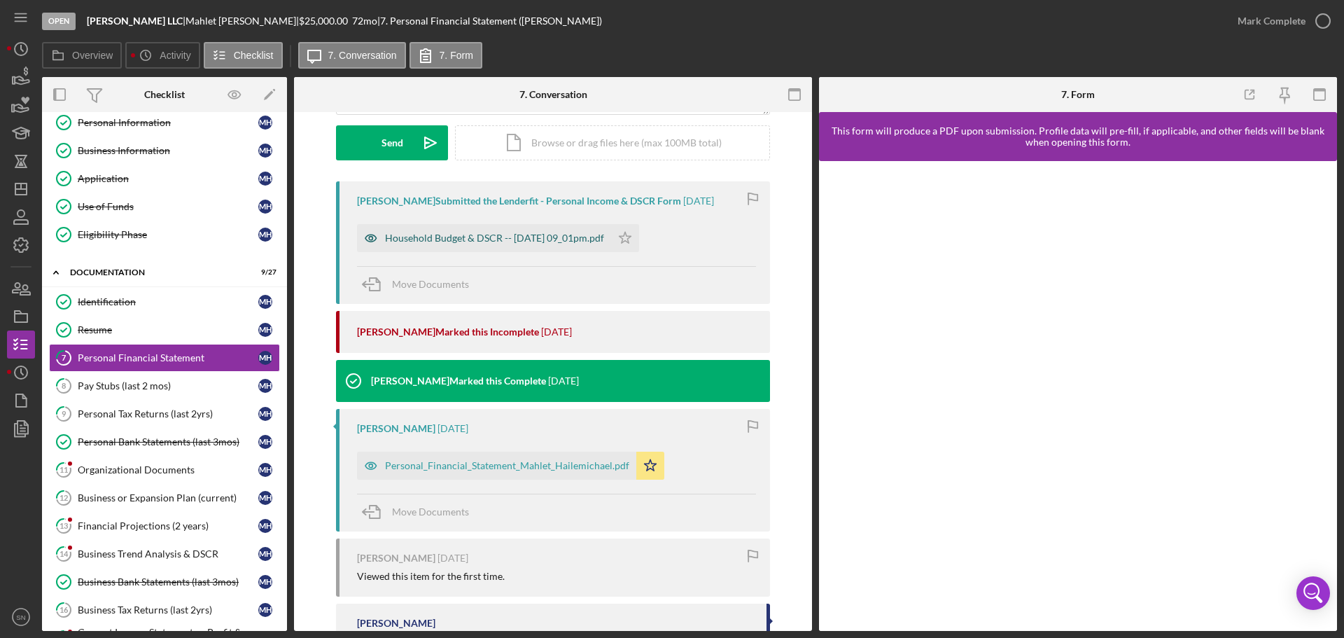
click at [412, 237] on div "Household Budget & DSCR -- [DATE] 09_01pm.pdf" at bounding box center [494, 237] width 219 height 11
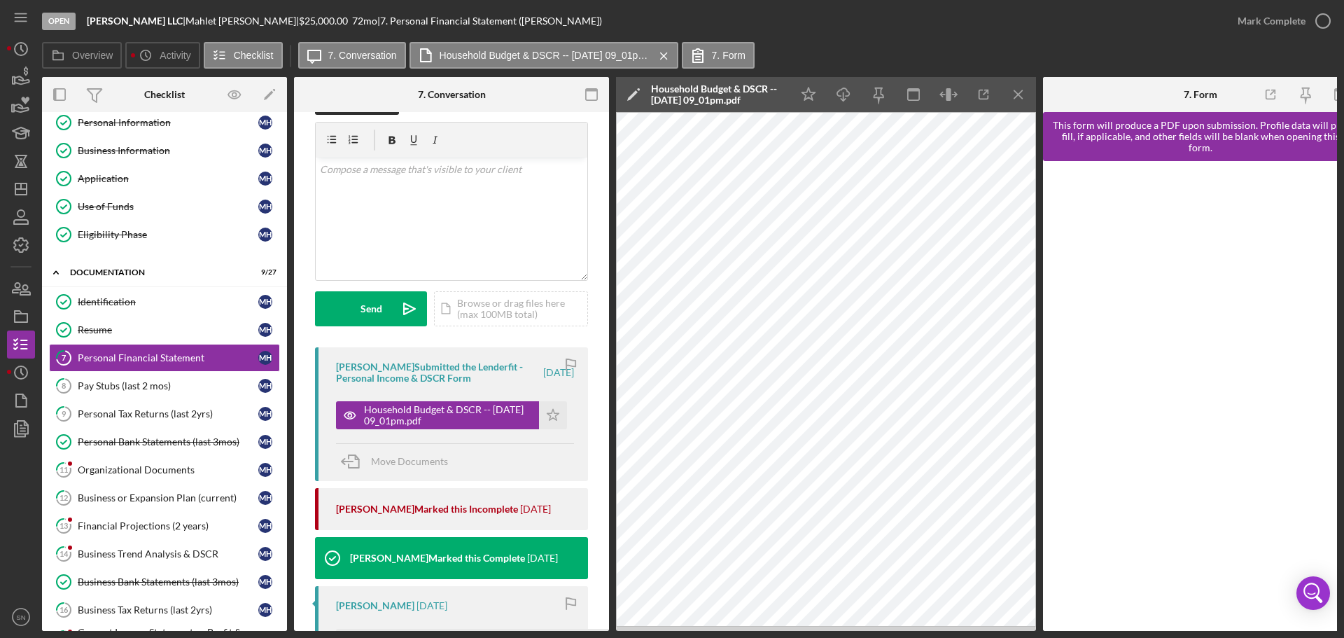
scroll to position [36, 0]
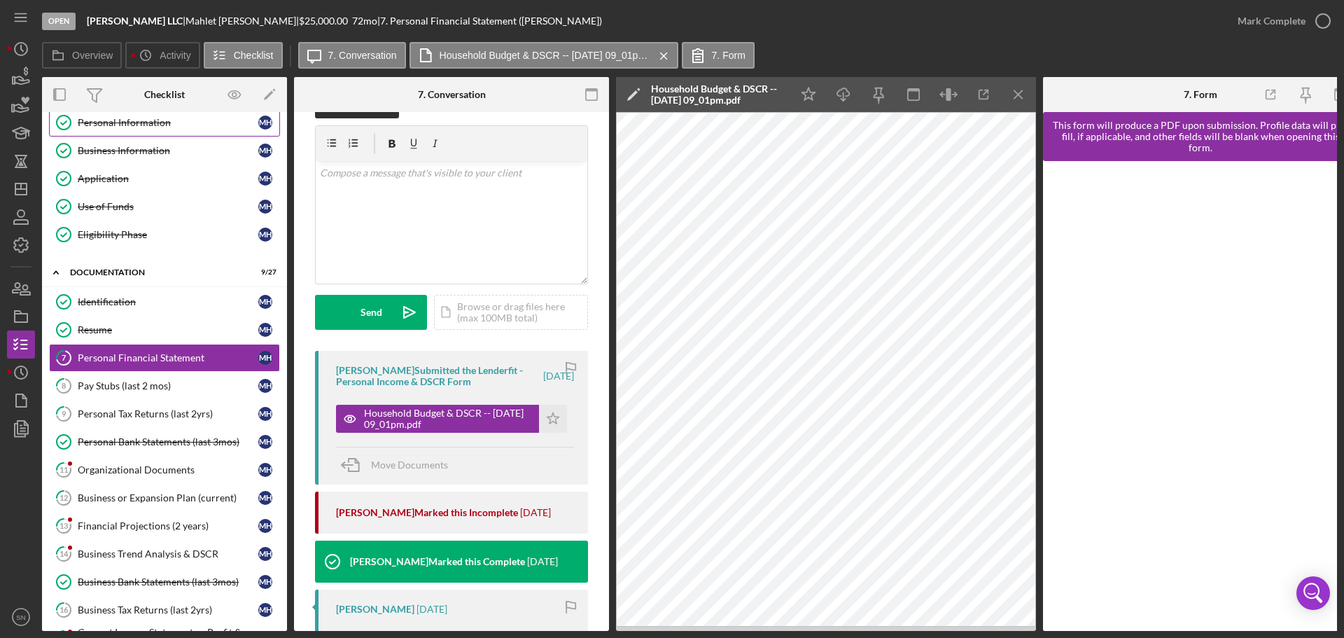
click at [124, 118] on div "Personal Information" at bounding box center [168, 122] width 181 height 11
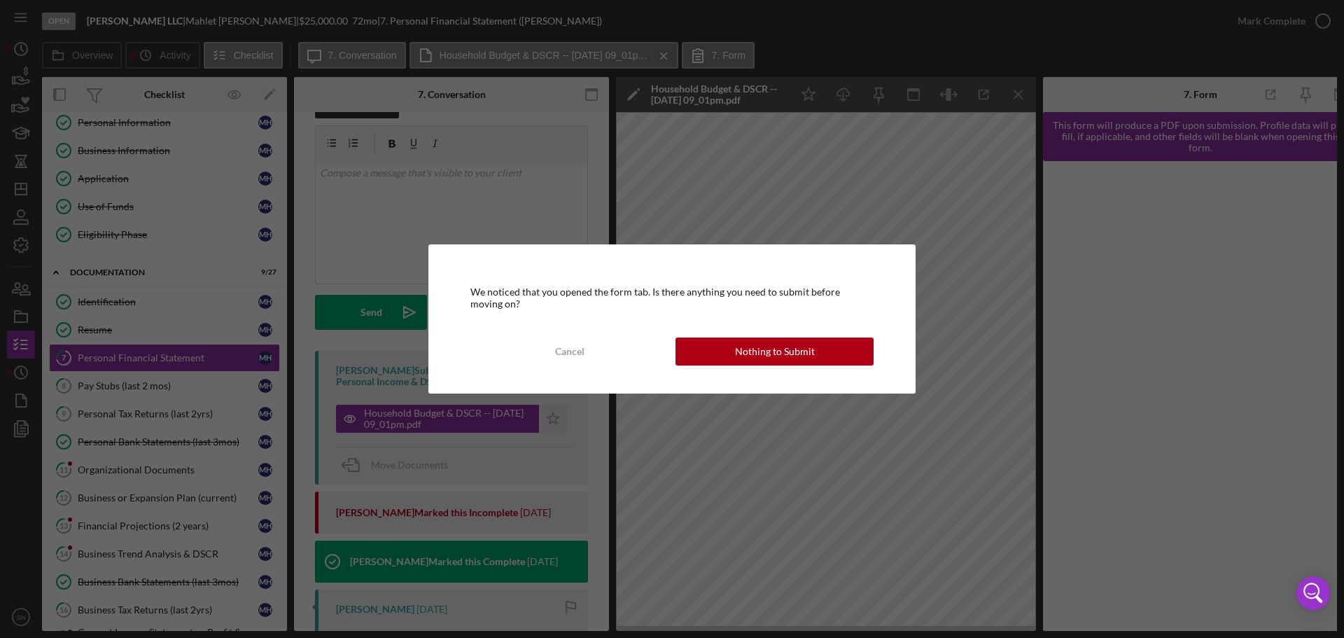
drag, startPoint x: 775, startPoint y: 354, endPoint x: 769, endPoint y: 349, distance: 7.9
click at [775, 353] on div "Nothing to Submit" at bounding box center [775, 351] width 80 height 28
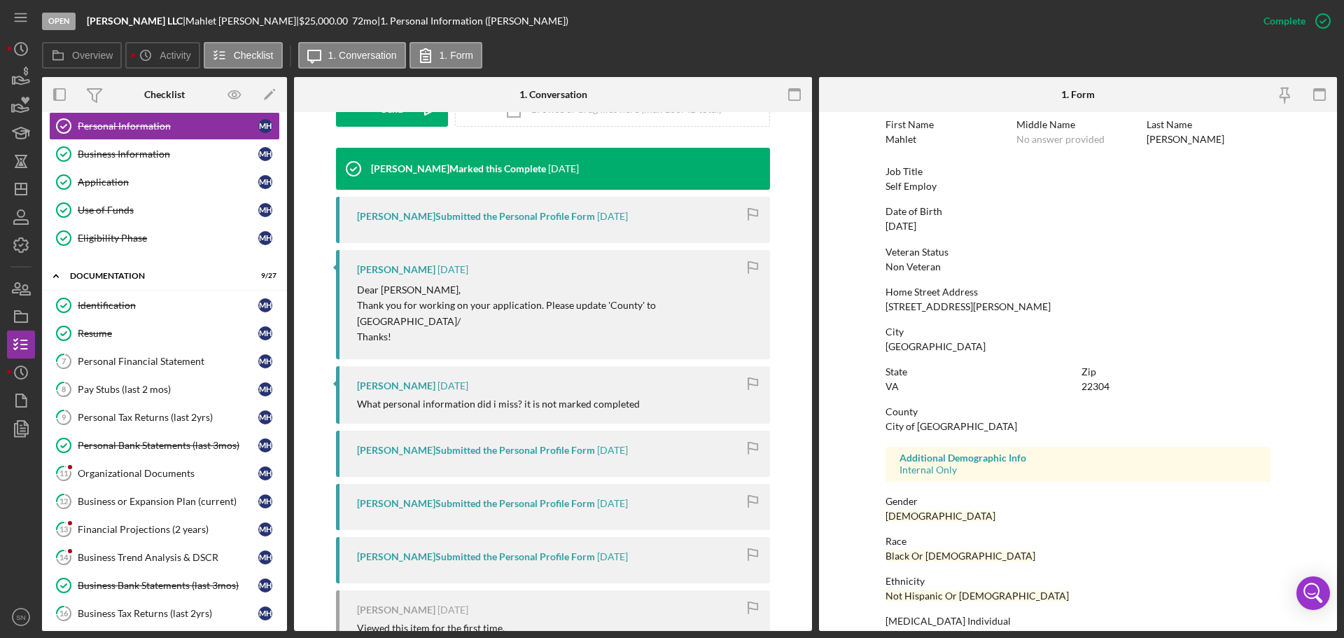
scroll to position [134, 0]
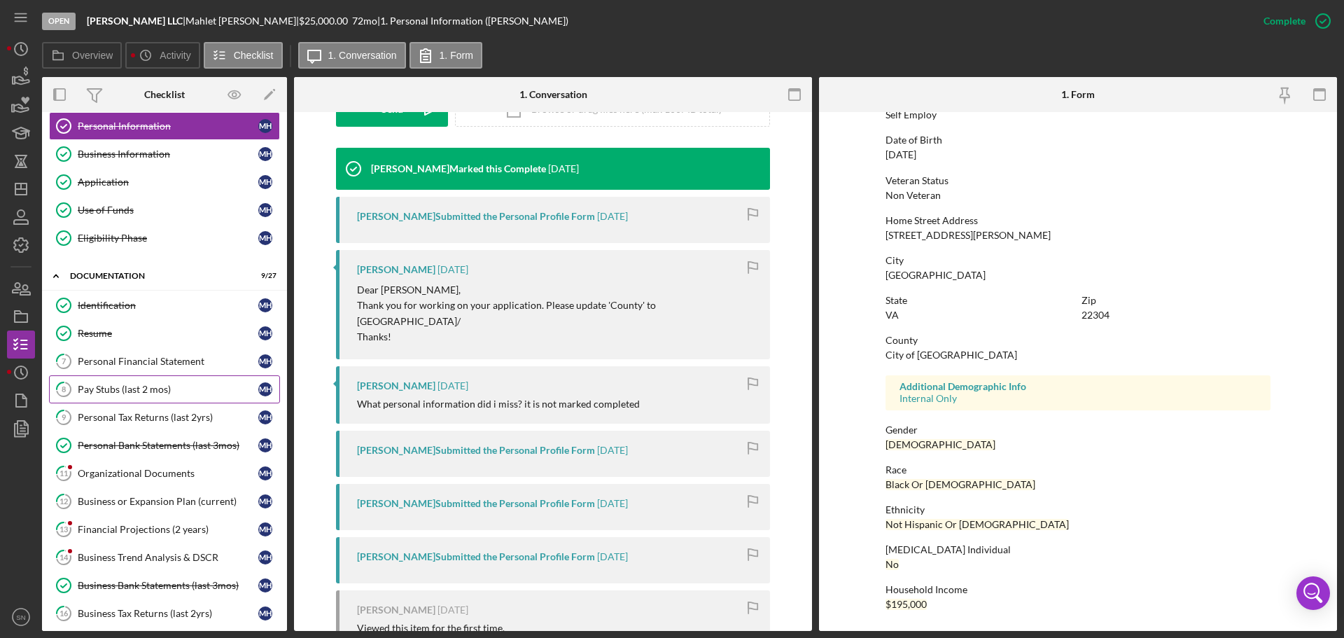
click at [143, 389] on div "Pay Stubs (last 2 mos)" at bounding box center [168, 389] width 181 height 11
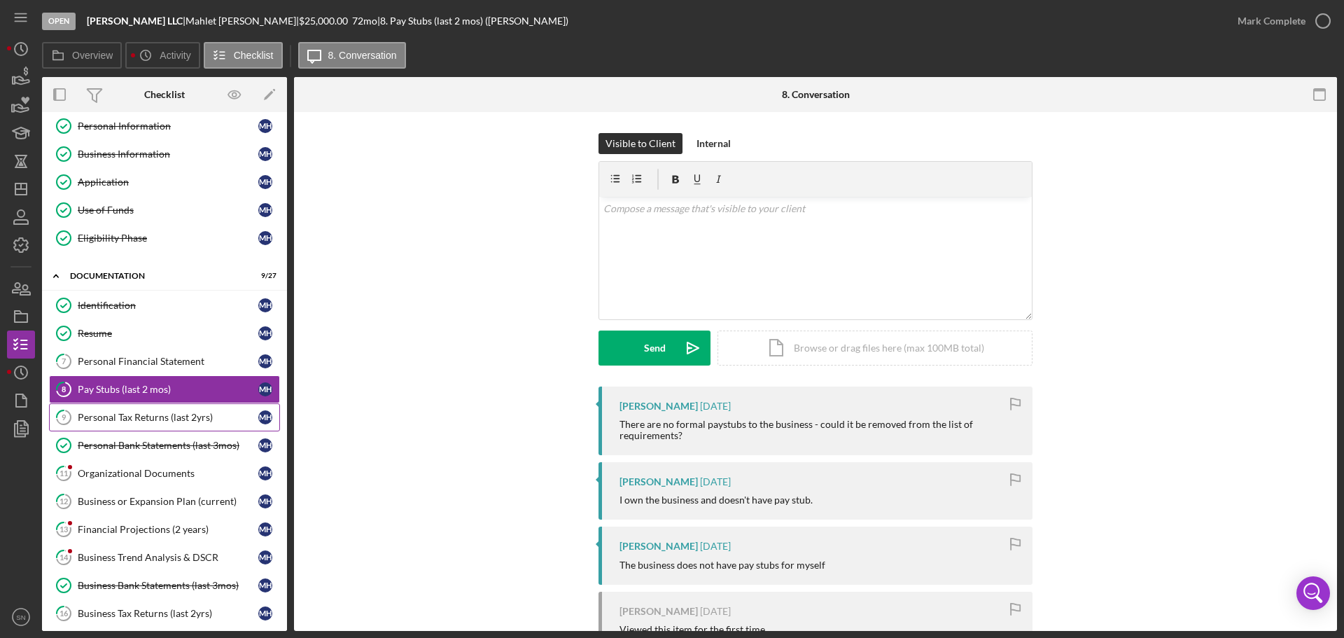
click at [207, 419] on div "Personal Tax Returns (last 2yrs)" at bounding box center [168, 416] width 181 height 11
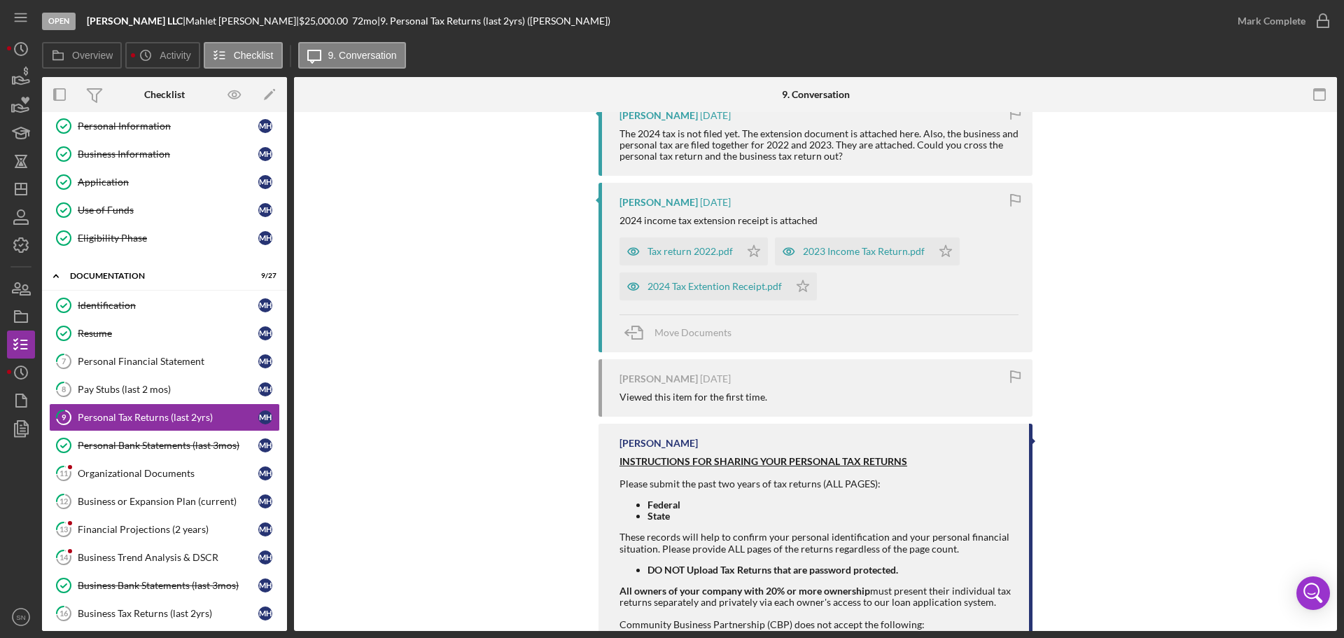
scroll to position [289, 0]
click at [654, 290] on div "2024 Tax Extention Receipt.pdf" at bounding box center [714, 287] width 134 height 11
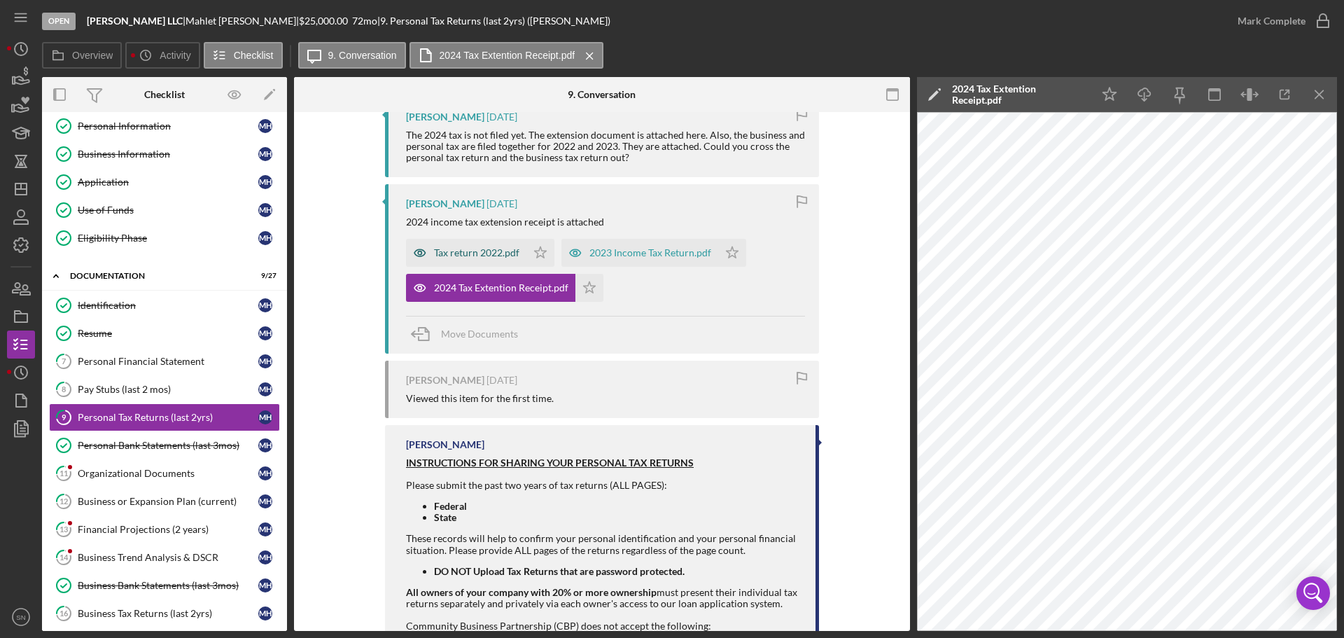
click at [440, 250] on div "Tax return 2022.pdf" at bounding box center [476, 252] width 85 height 11
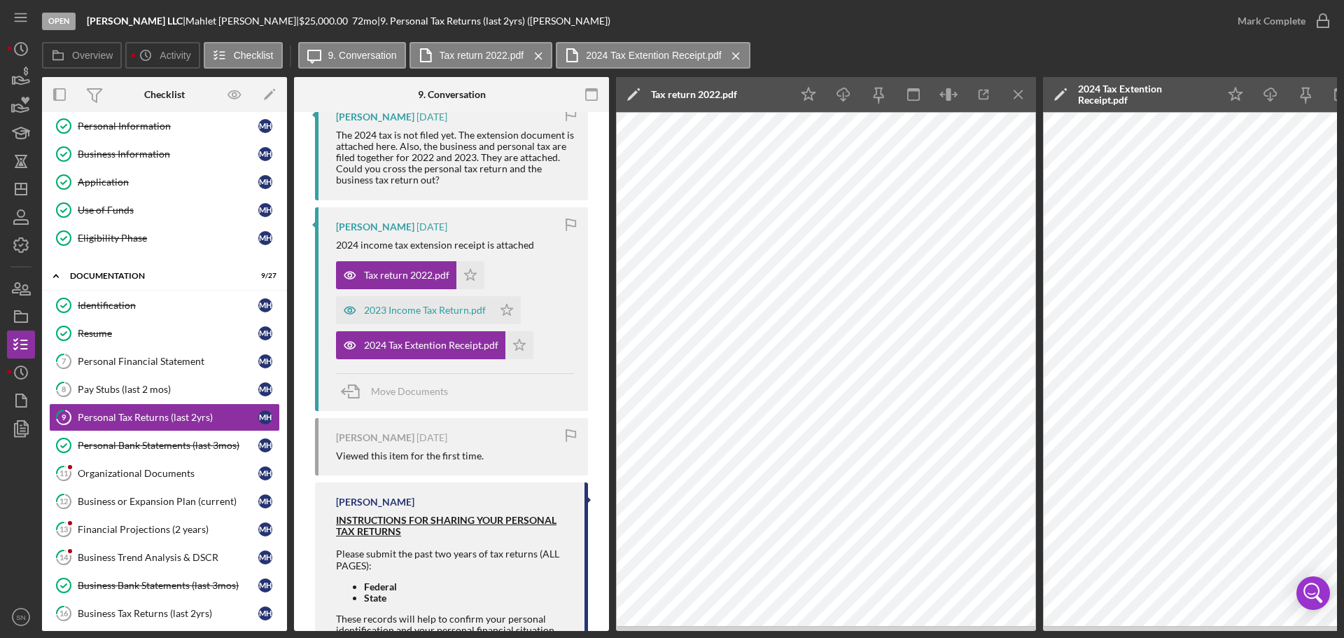
drag, startPoint x: 1213, startPoint y: 631, endPoint x: 1283, endPoint y: 629, distance: 69.3
click at [1283, 629] on div "Open [PERSON_NAME] LLC | [PERSON_NAME] | $25,000.00 72 mo | 9. Personal Tax Ret…" at bounding box center [672, 319] width 1344 height 638
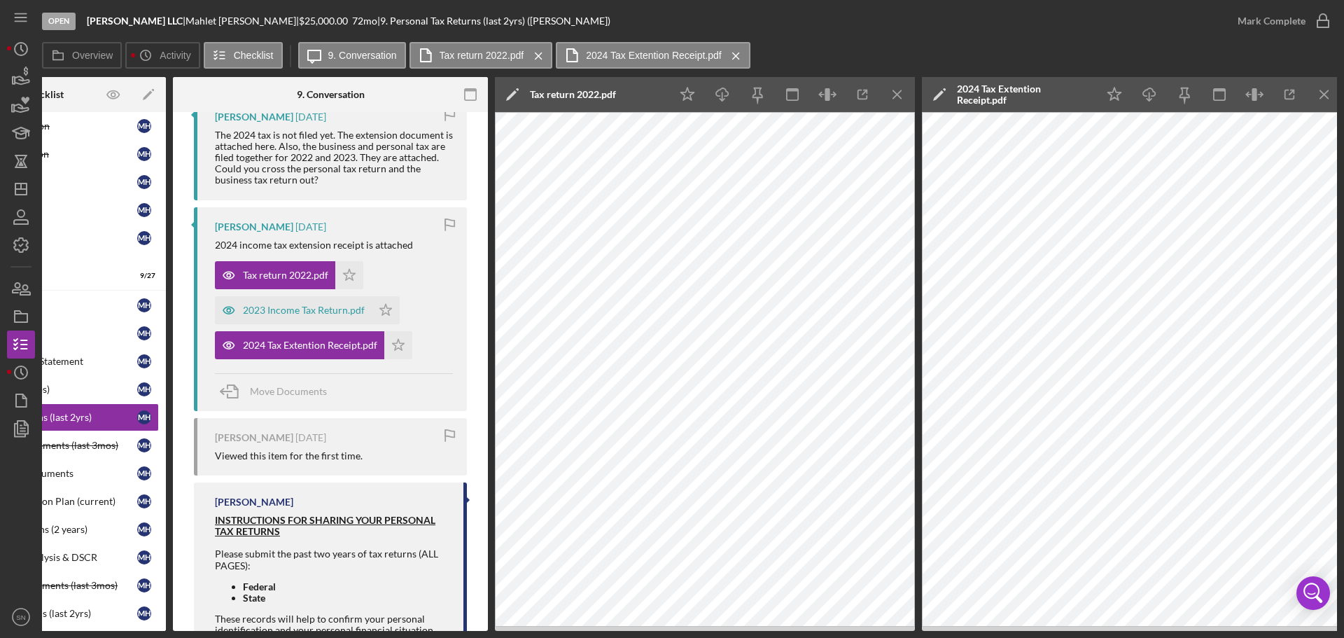
scroll to position [0, 126]
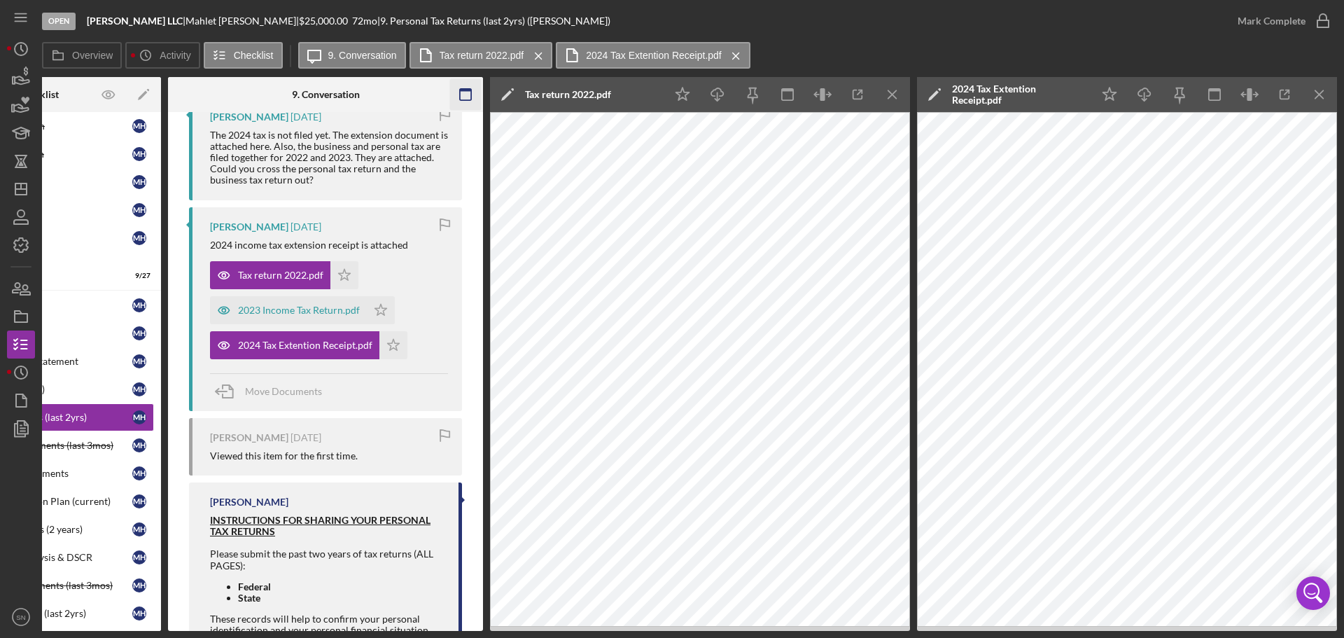
drag, startPoint x: 885, startPoint y: 91, endPoint x: 895, endPoint y: 97, distance: 11.9
click at [885, 91] on icon "Icon/Menu Close" at bounding box center [892, 94] width 31 height 31
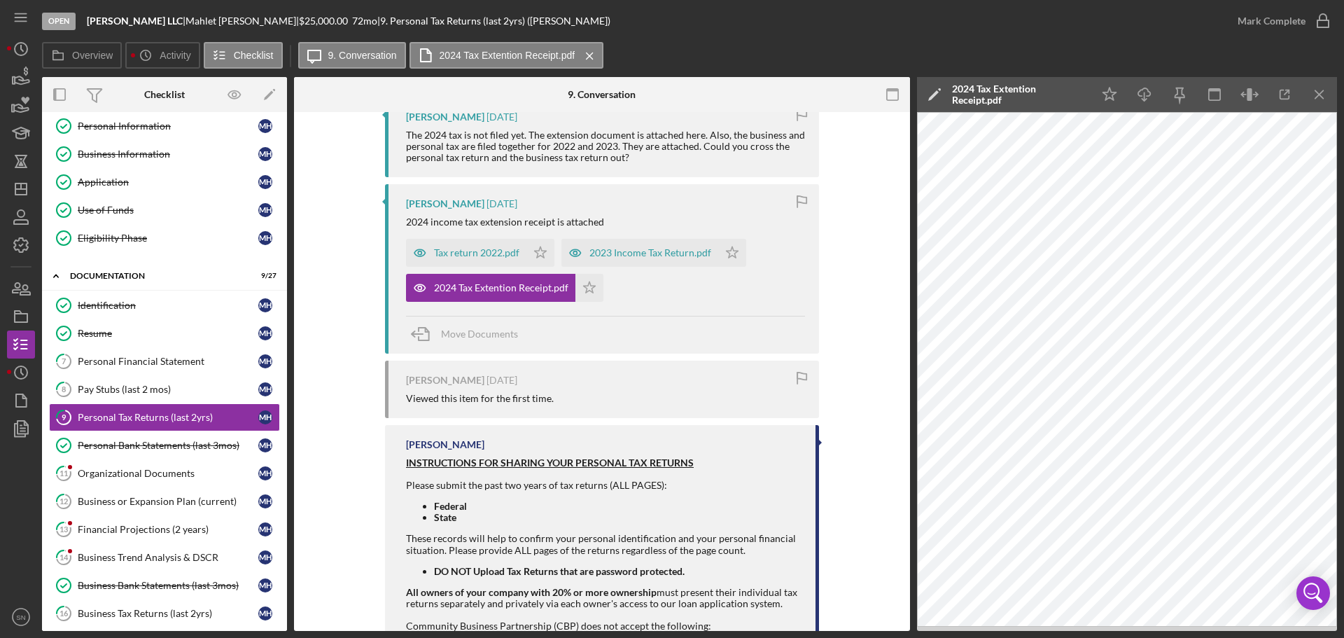
scroll to position [0, 0]
click at [1324, 101] on icon "Icon/Menu Close" at bounding box center [1319, 94] width 31 height 31
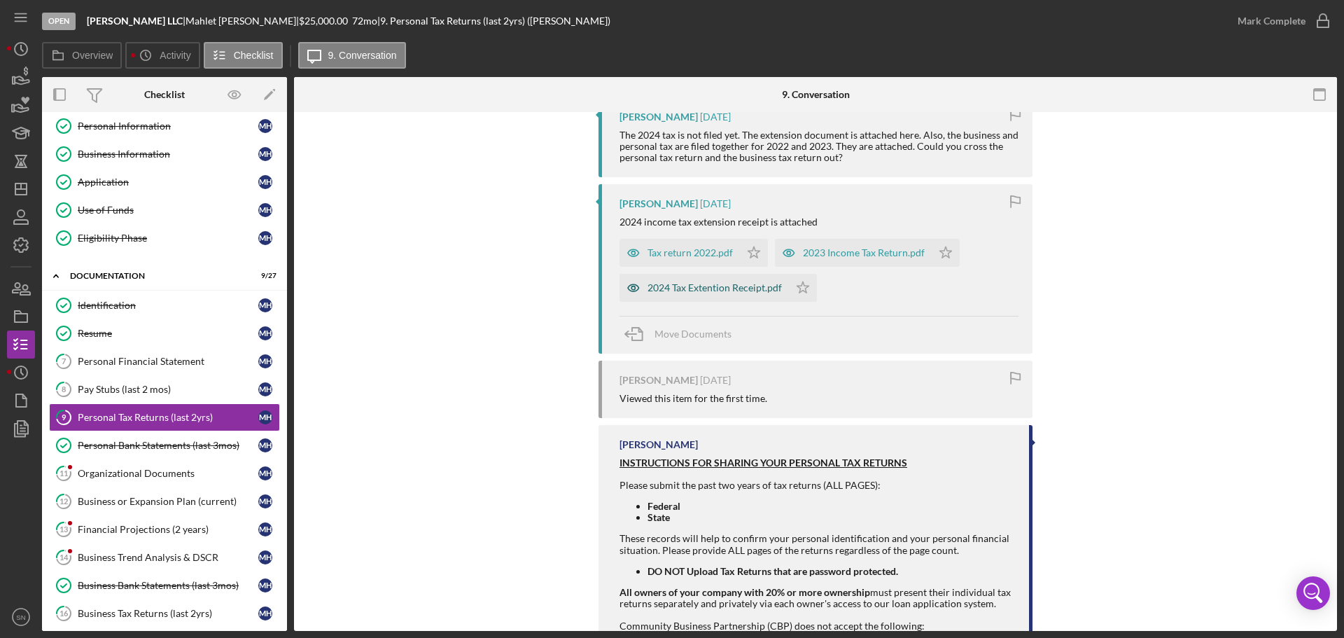
click at [722, 289] on div "2024 Tax Extention Receipt.pdf" at bounding box center [714, 287] width 134 height 11
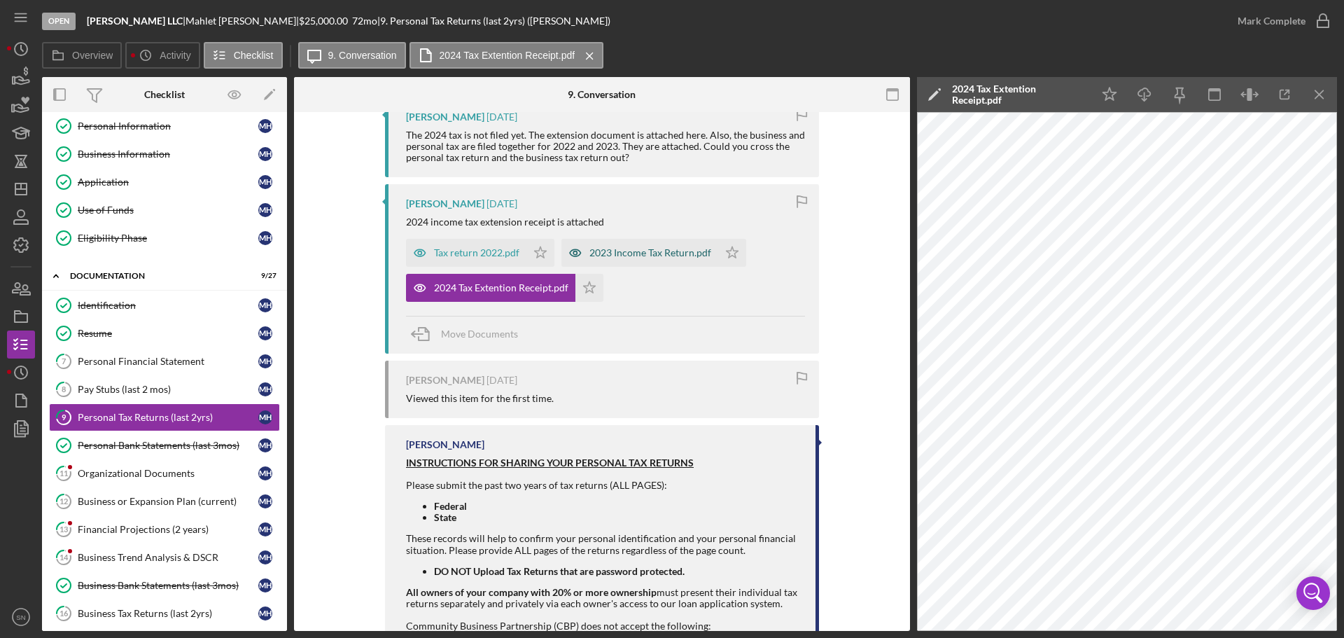
click at [612, 252] on div "2023 Income Tax Return.pdf" at bounding box center [650, 252] width 122 height 11
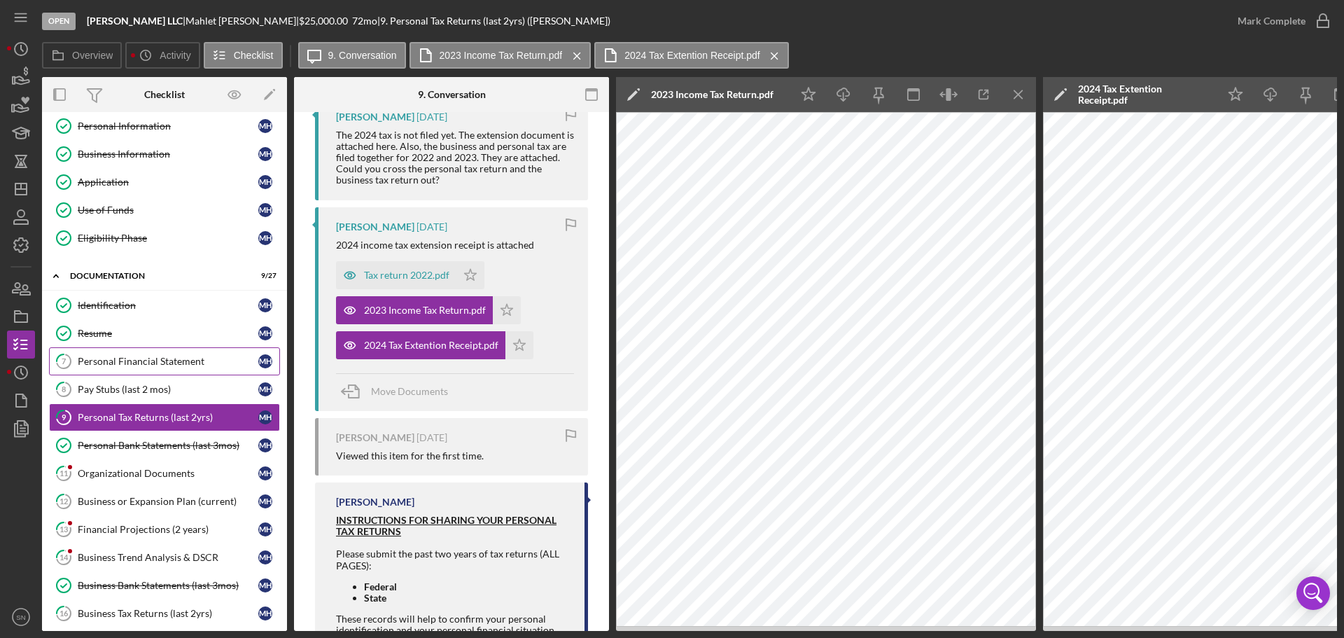
click at [135, 362] on div "Personal Financial Statement" at bounding box center [168, 361] width 181 height 11
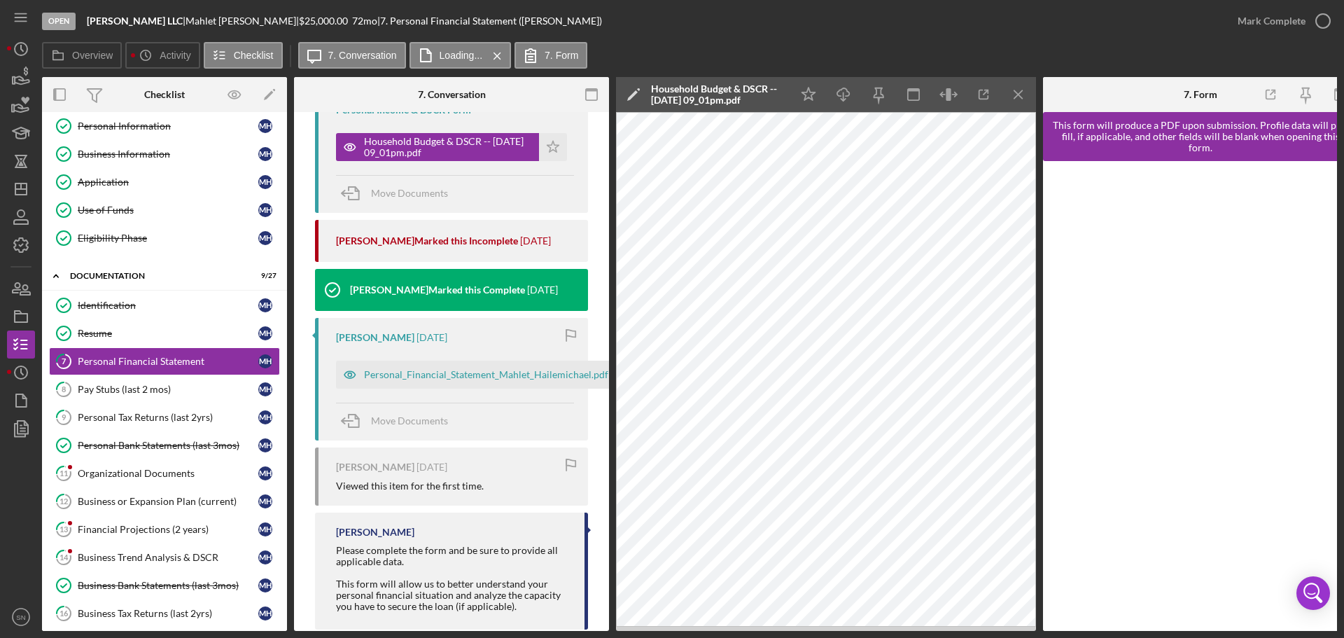
scroll to position [338, 0]
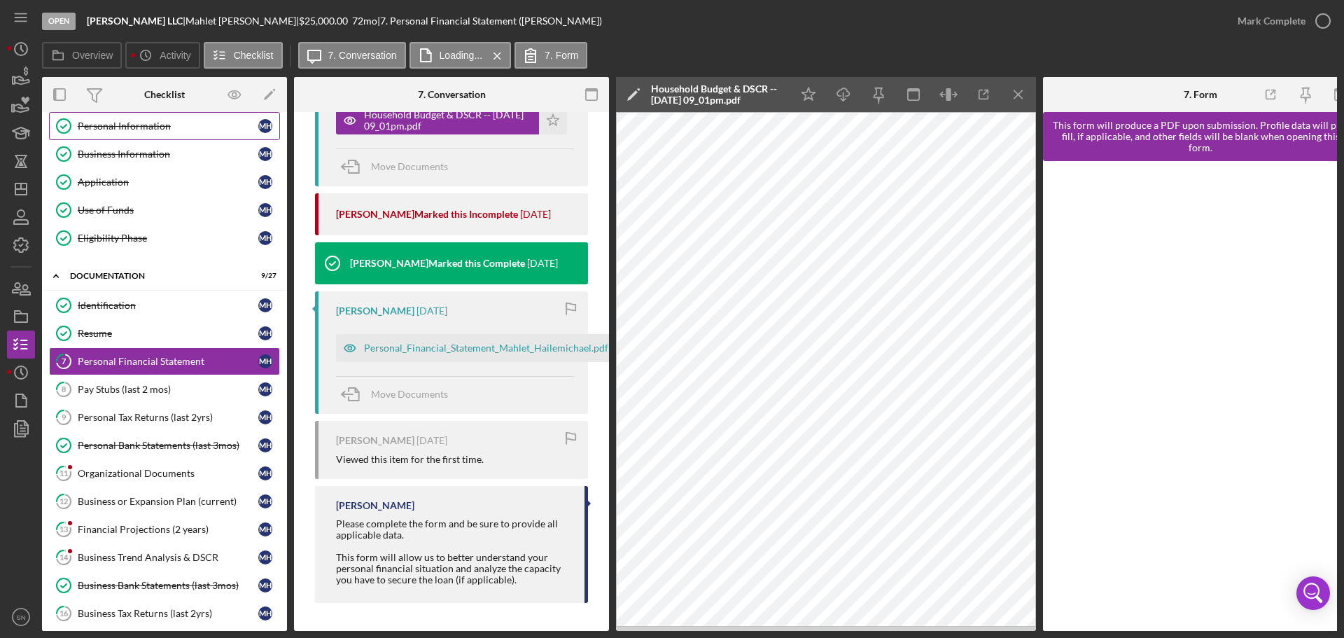
click at [129, 127] on div "Personal Information" at bounding box center [168, 125] width 181 height 11
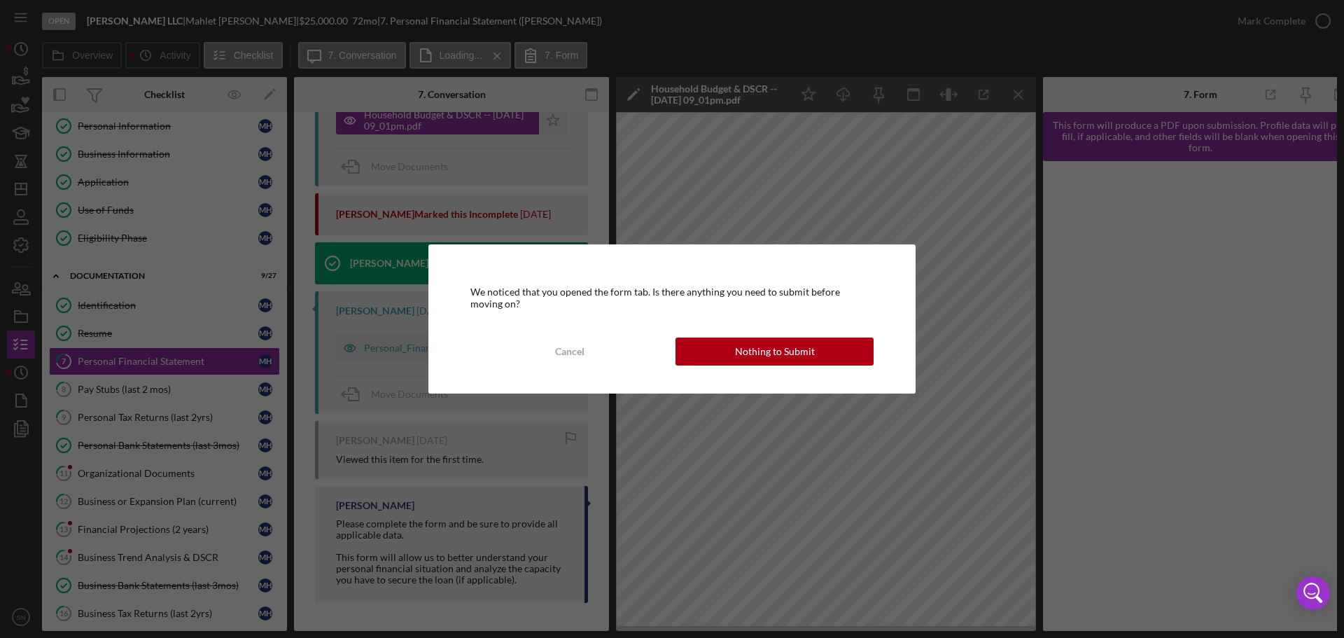
drag, startPoint x: 789, startPoint y: 341, endPoint x: 749, endPoint y: 323, distance: 43.8
click at [789, 343] on div "Nothing to Submit" at bounding box center [775, 351] width 80 height 28
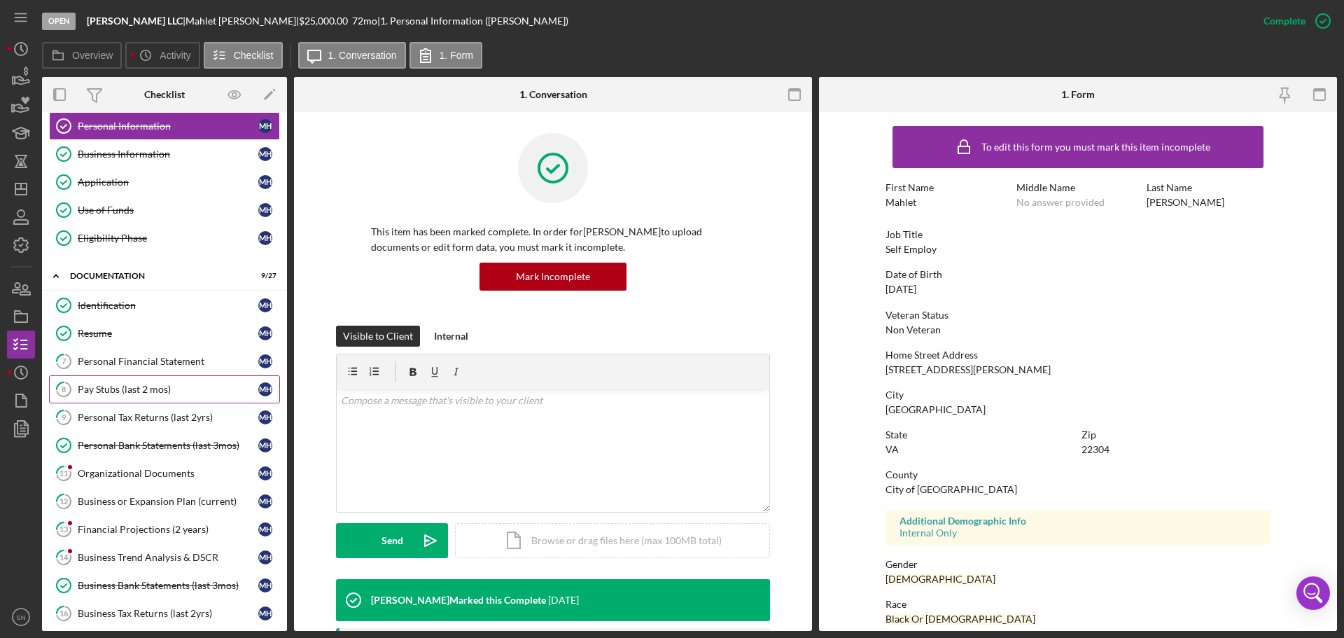
click at [83, 386] on div "Pay Stubs (last 2 mos)" at bounding box center [168, 389] width 181 height 11
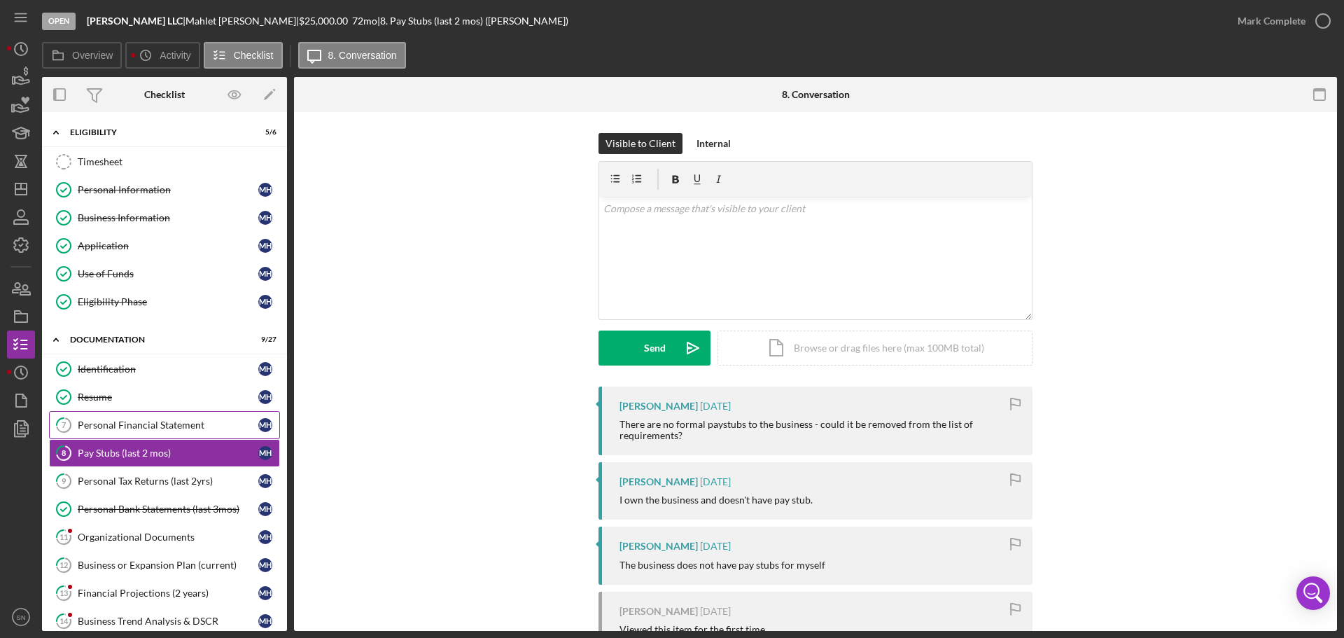
click at [135, 426] on div "Personal Financial Statement" at bounding box center [168, 424] width 181 height 11
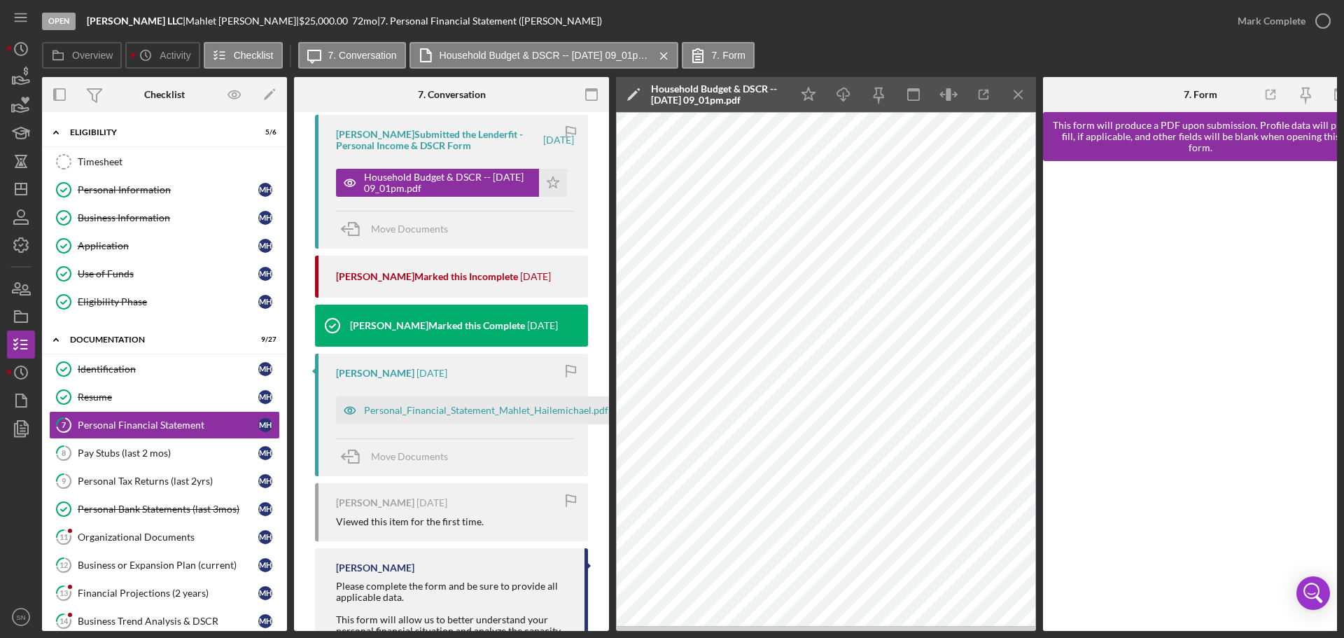
scroll to position [321, 0]
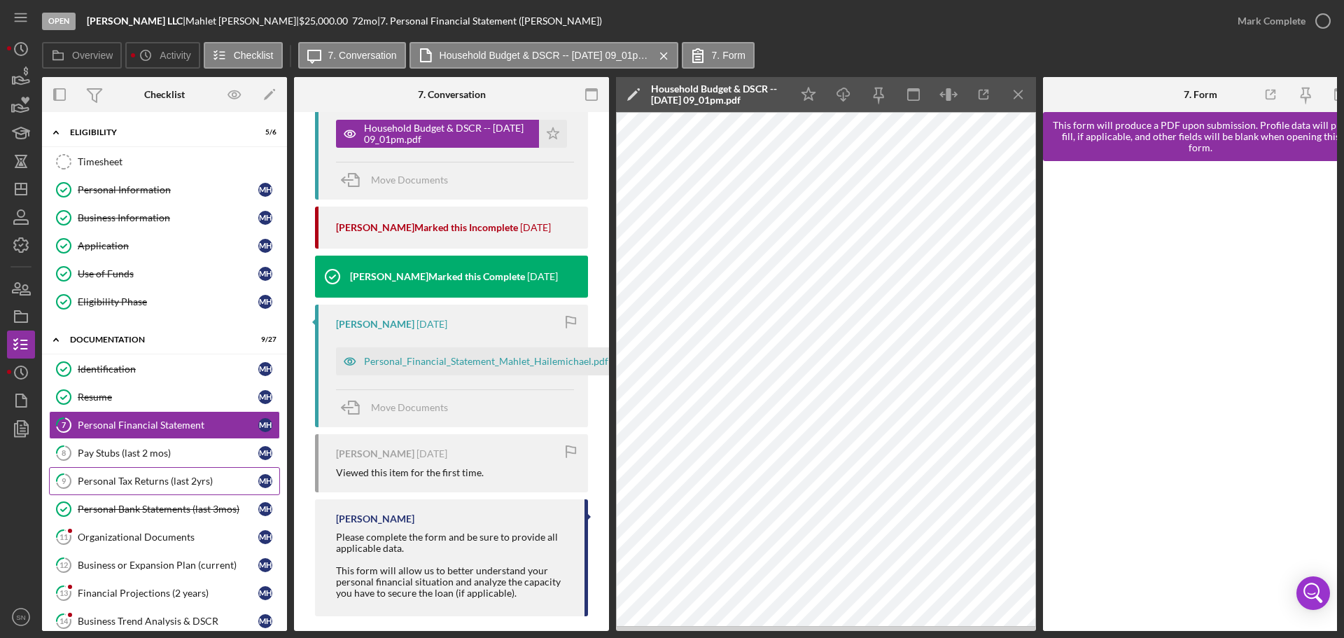
click at [165, 482] on div "Personal Tax Returns (last 2yrs)" at bounding box center [168, 480] width 181 height 11
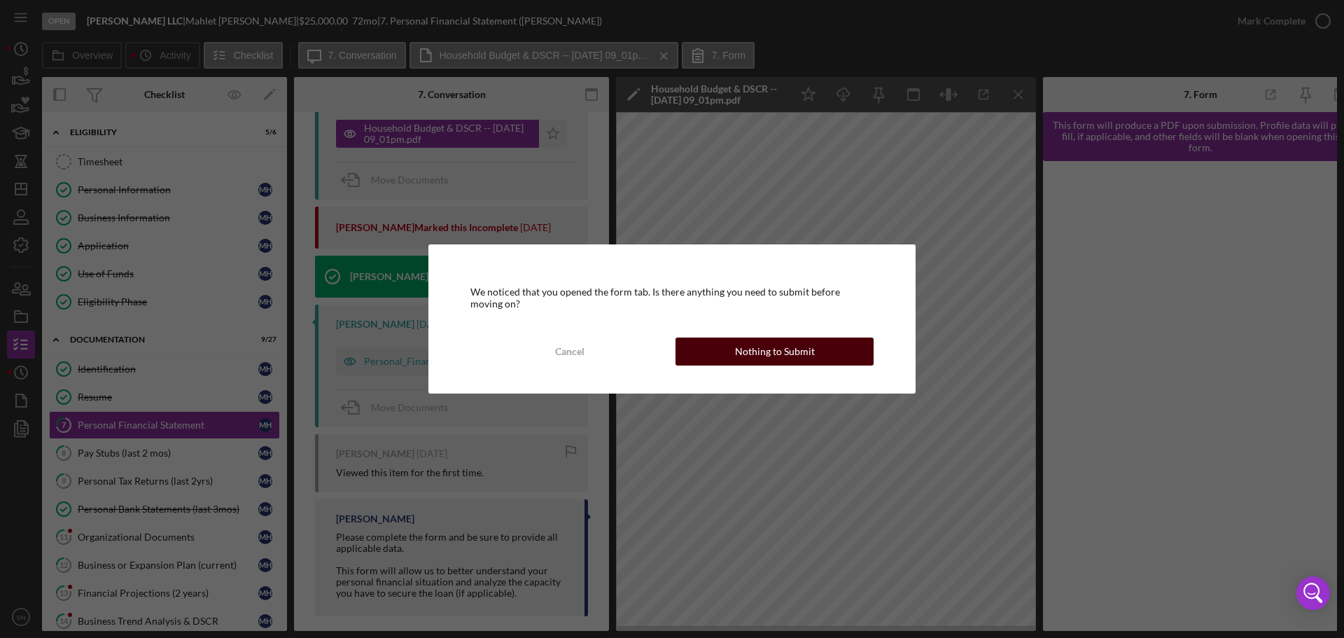
click at [722, 353] on button "Nothing to Submit" at bounding box center [774, 351] width 198 height 28
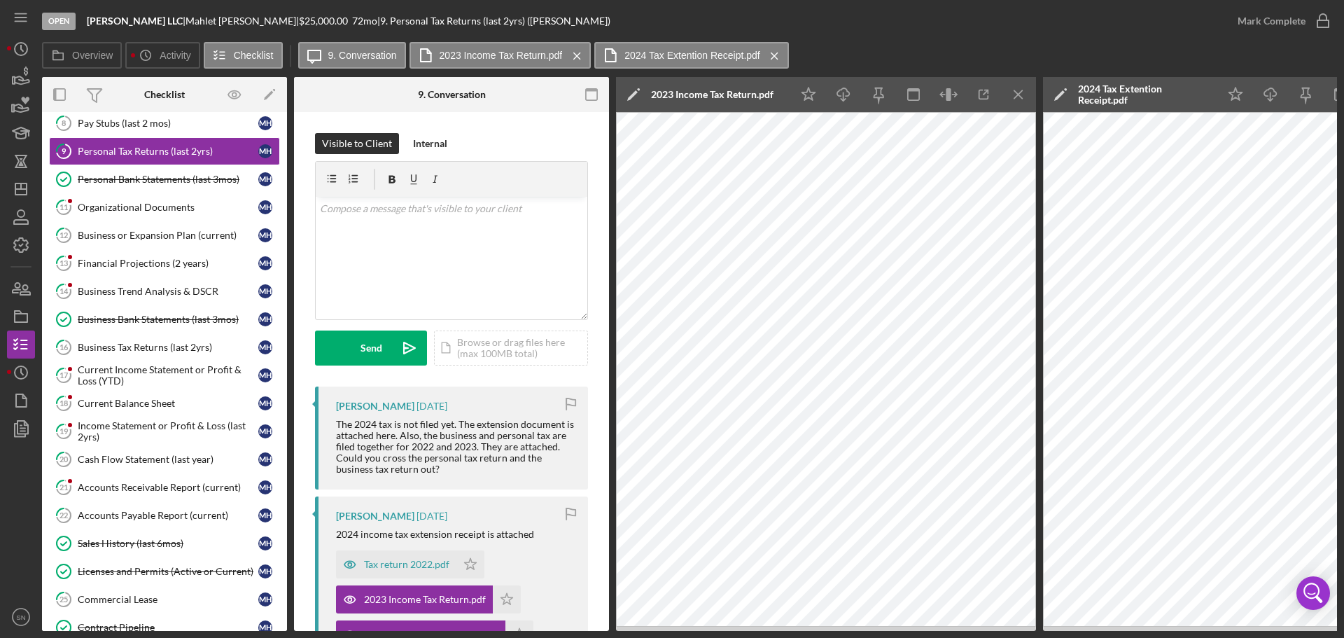
scroll to position [361, 0]
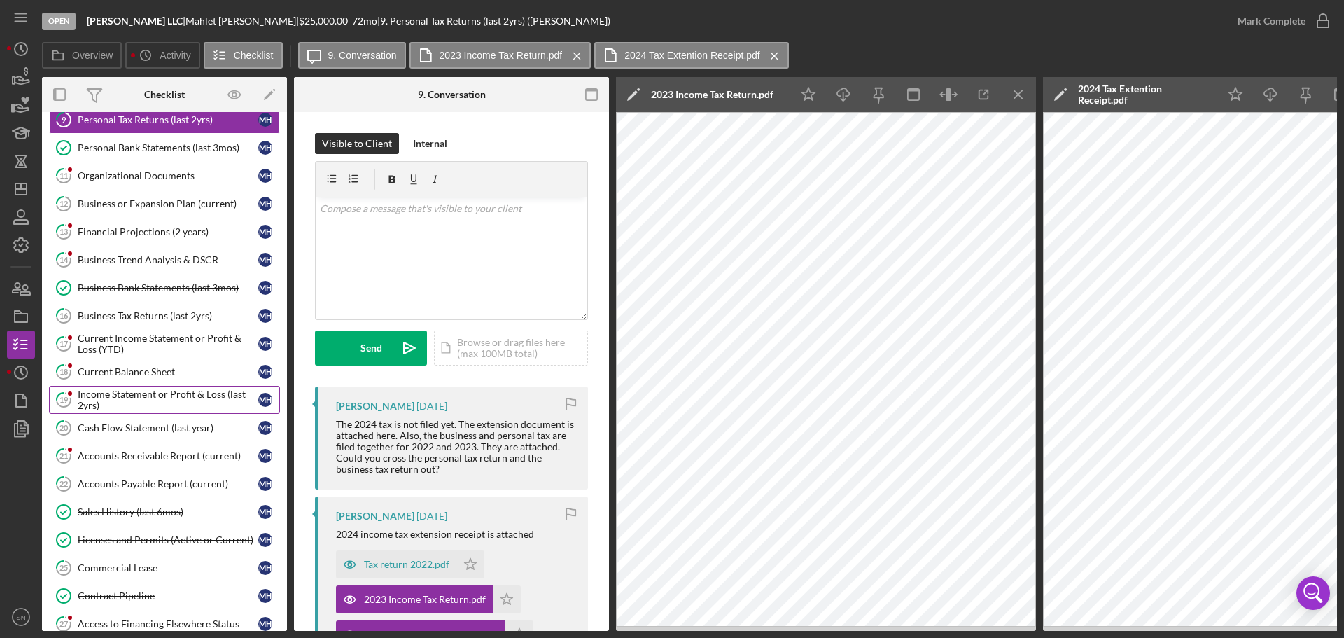
click at [91, 397] on div "Income Statement or Profit & Loss (last 2yrs)" at bounding box center [168, 399] width 181 height 22
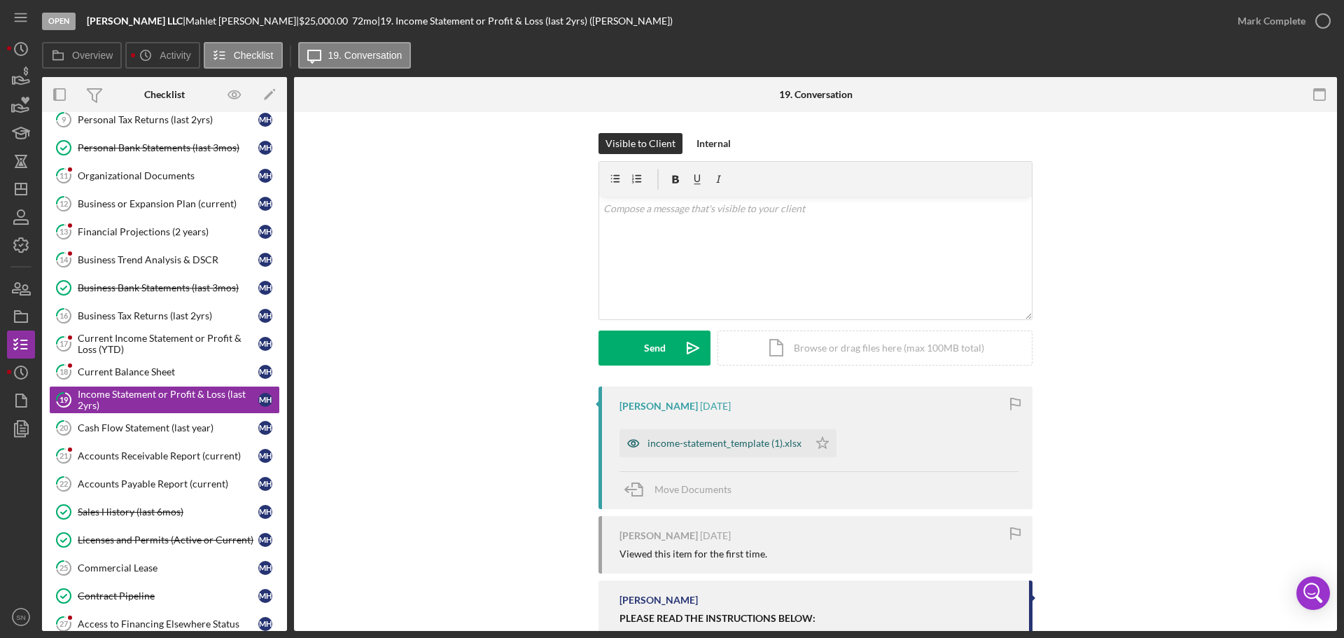
click at [701, 443] on div "income-statement_template (1).xlsx" at bounding box center [724, 442] width 154 height 11
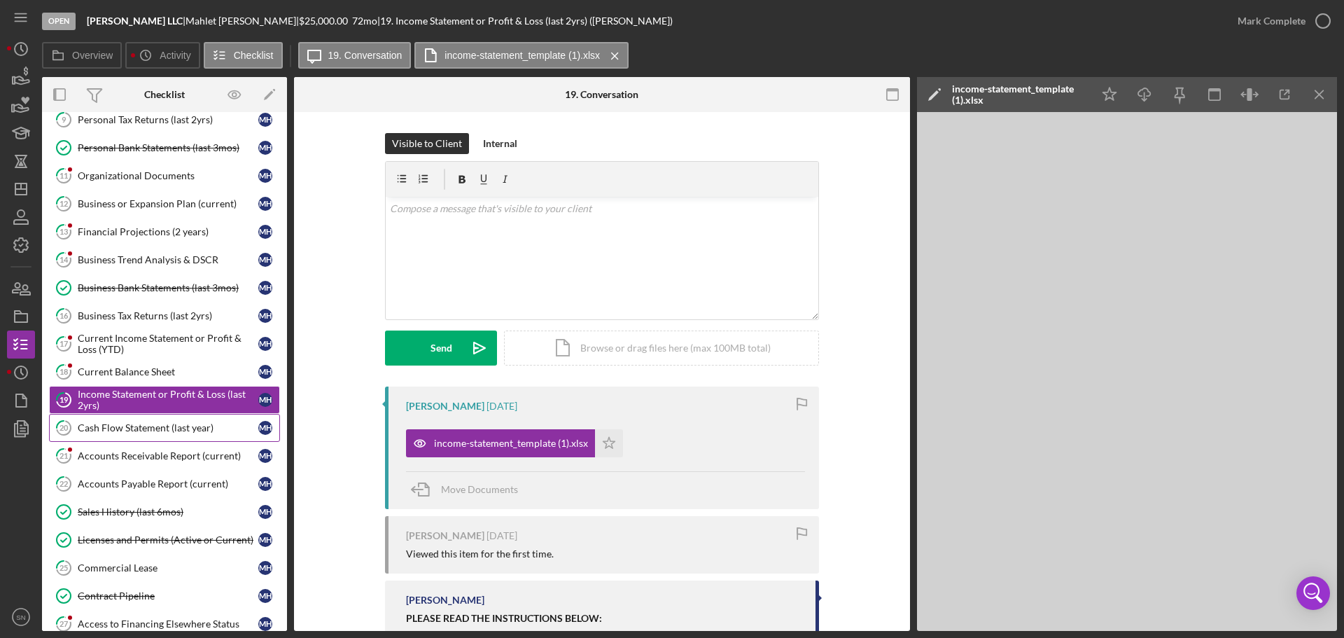
click at [111, 428] on div "Cash Flow Statement (last year)" at bounding box center [168, 427] width 181 height 11
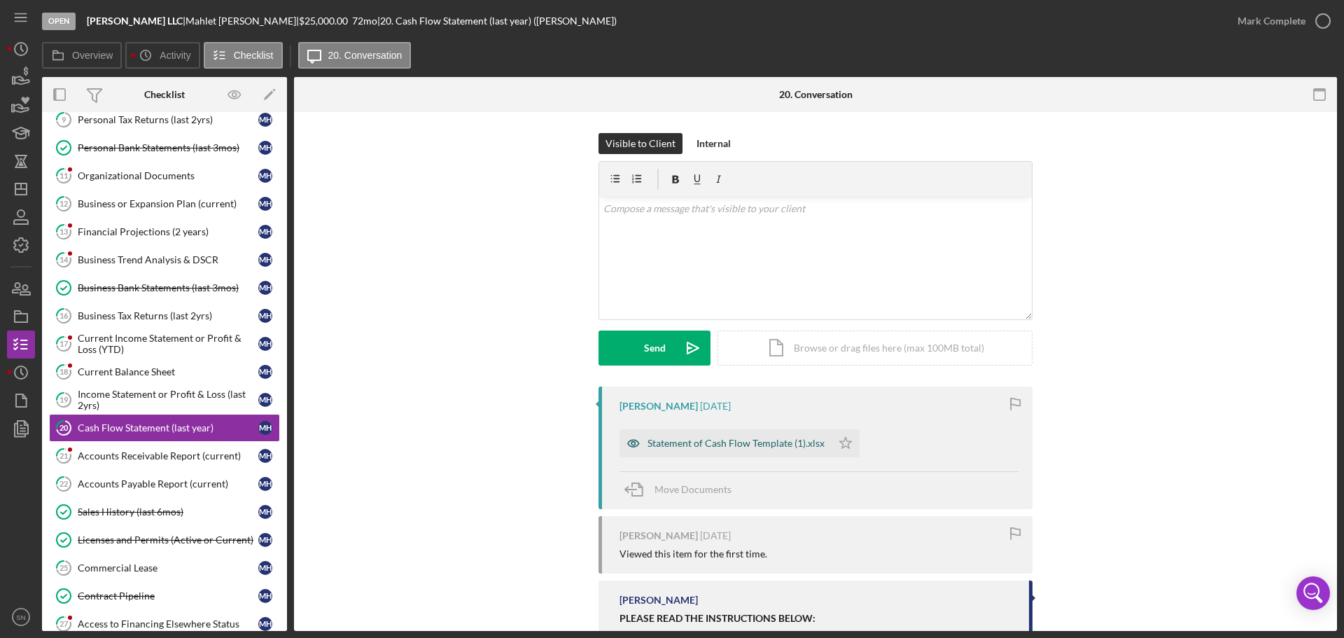
click at [691, 443] on div "Statement of Cash Flow Template (1).xlsx" at bounding box center [735, 442] width 177 height 11
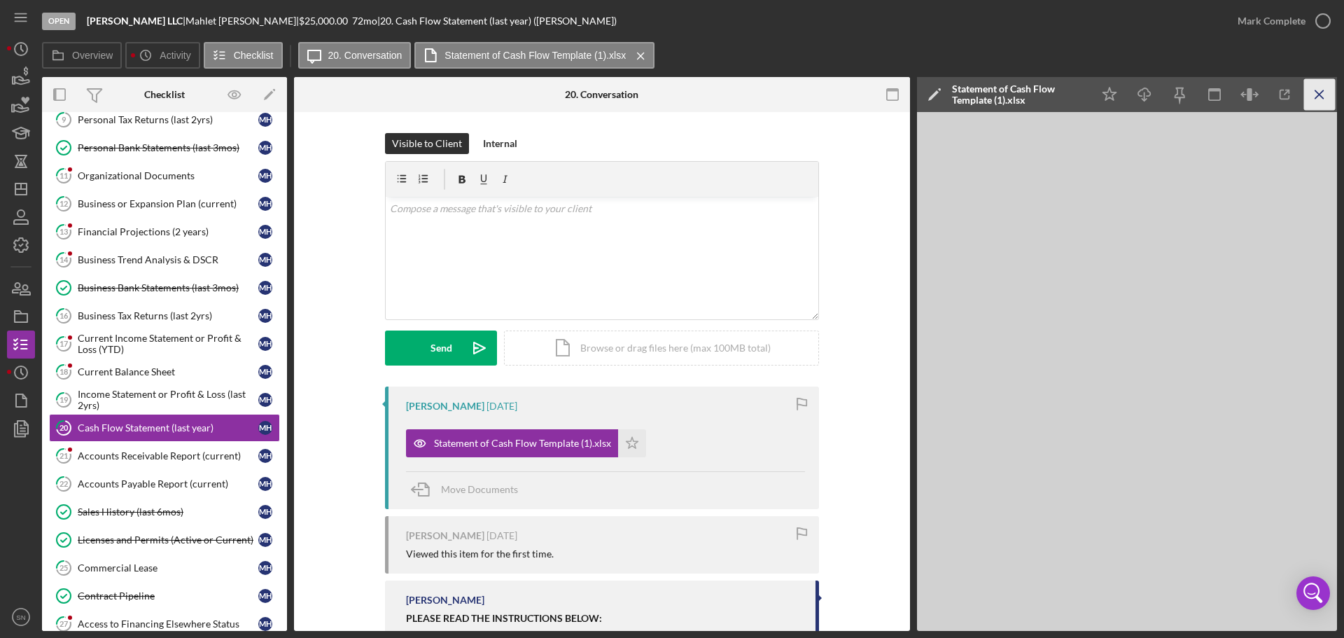
click at [1313, 92] on icon "Icon/Menu Close" at bounding box center [1319, 94] width 31 height 31
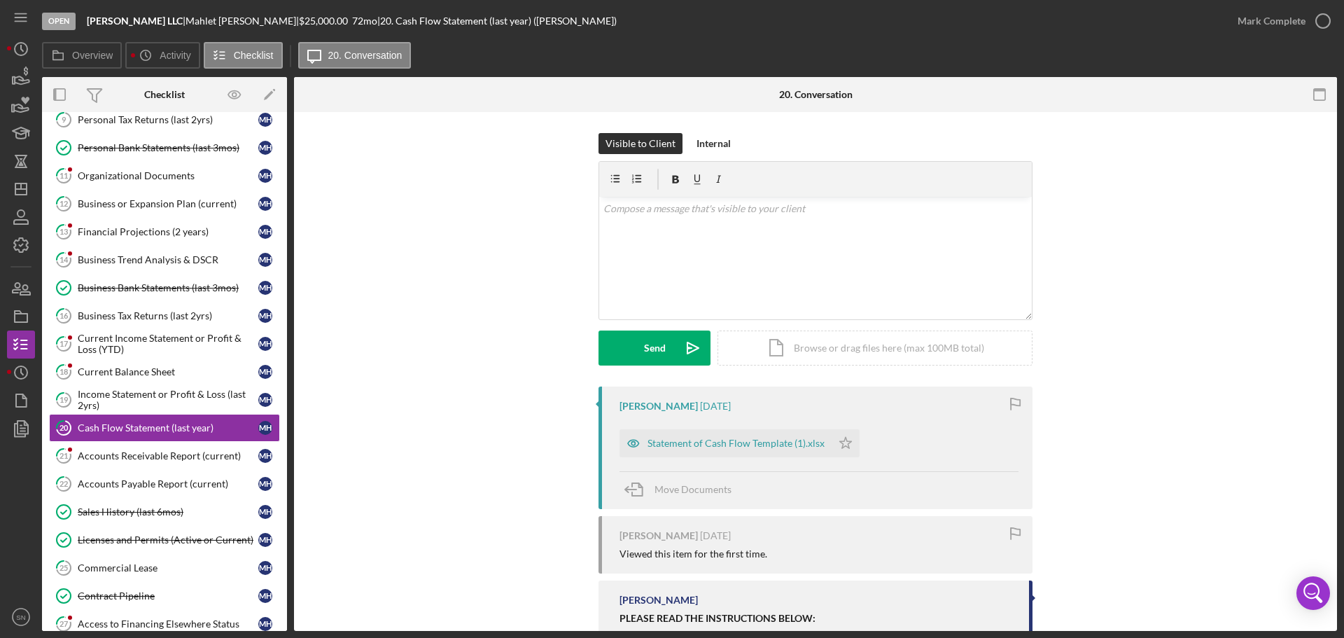
drag, startPoint x: 1337, startPoint y: 415, endPoint x: 1220, endPoint y: 538, distance: 169.8
click at [1330, 565] on div "Open [PERSON_NAME] LLC | [PERSON_NAME] | $25,000.00 72 mo | 20. Cash Flow State…" at bounding box center [672, 319] width 1344 height 638
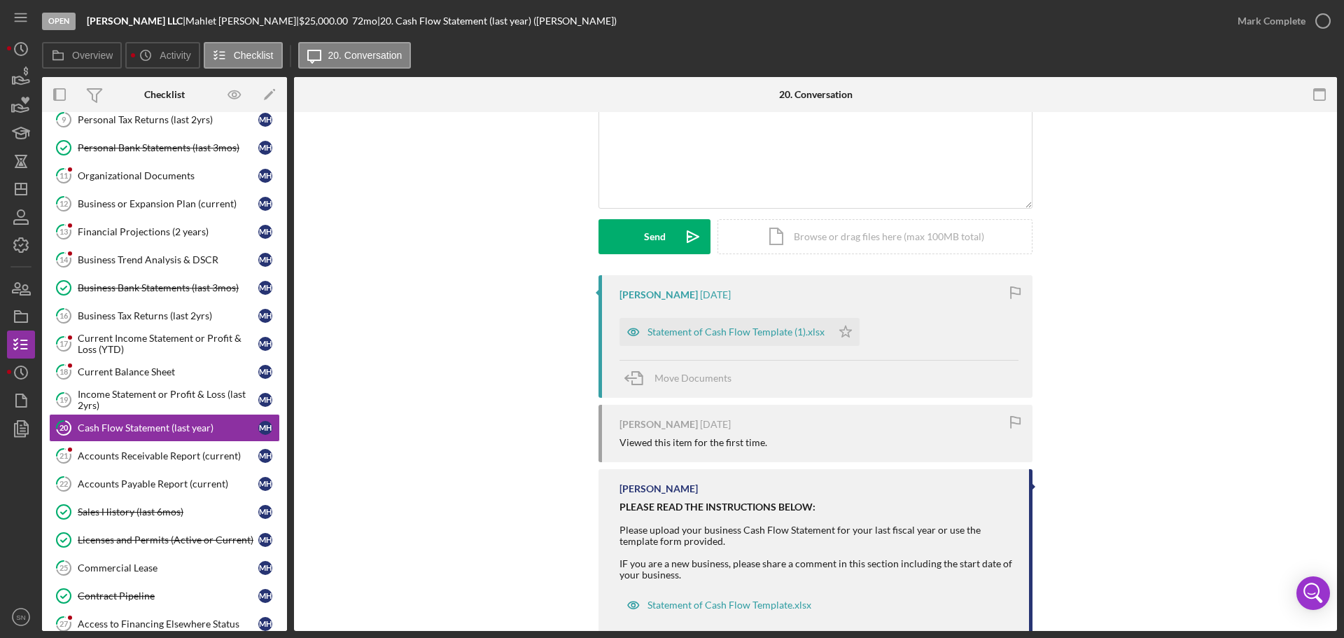
scroll to position [141, 0]
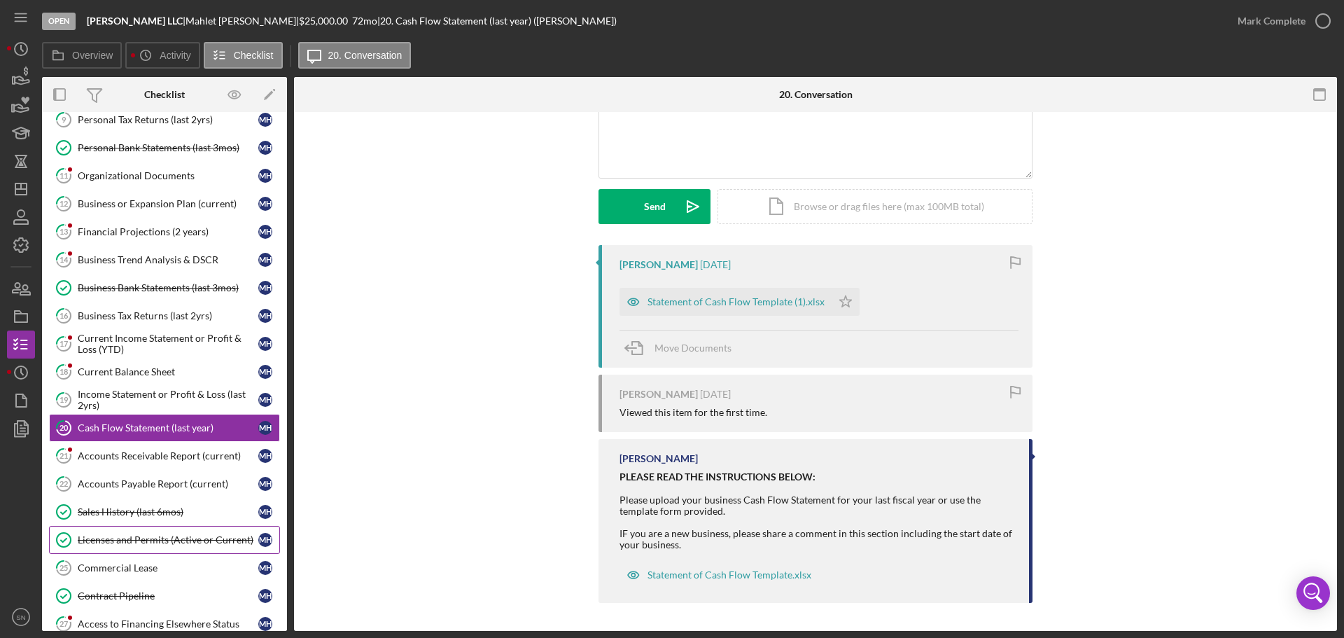
click at [139, 537] on div "Licenses and Permits (Active or Current)" at bounding box center [168, 539] width 181 height 11
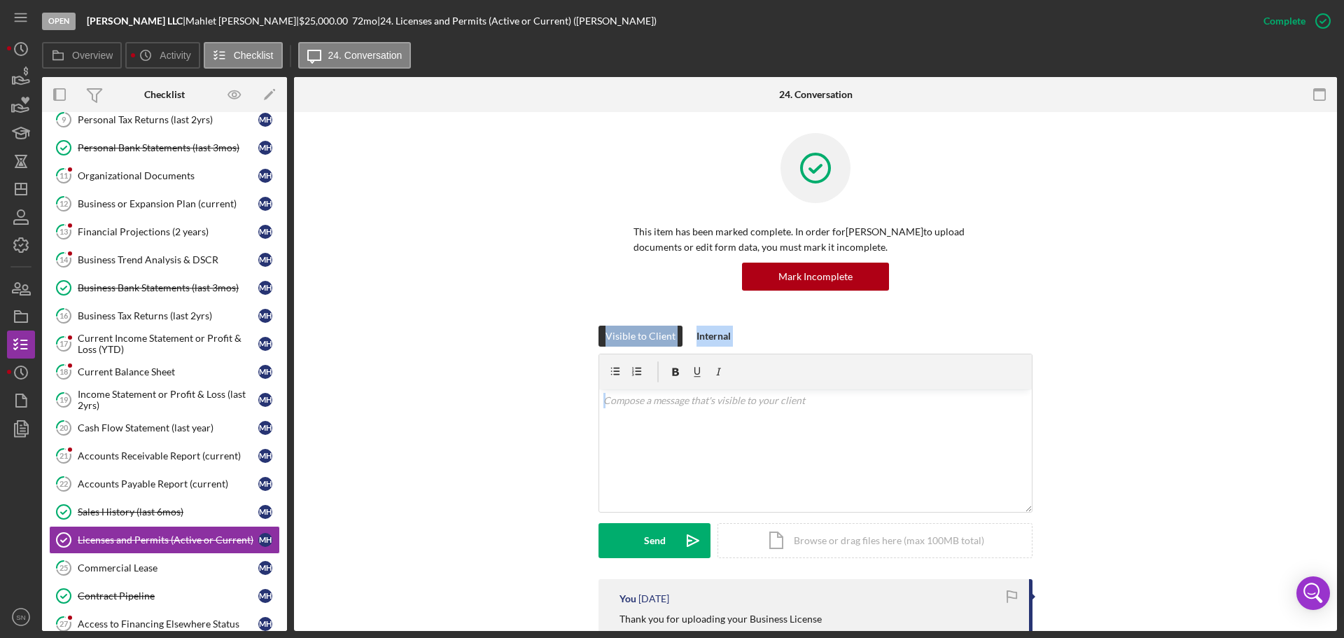
drag, startPoint x: 1337, startPoint y: 311, endPoint x: 1317, endPoint y: 395, distance: 86.9
click at [1339, 472] on div "Open [PERSON_NAME] LLC | [PERSON_NAME] | $25,000.00 72 mo | 24. Licenses and Pe…" at bounding box center [672, 319] width 1344 height 638
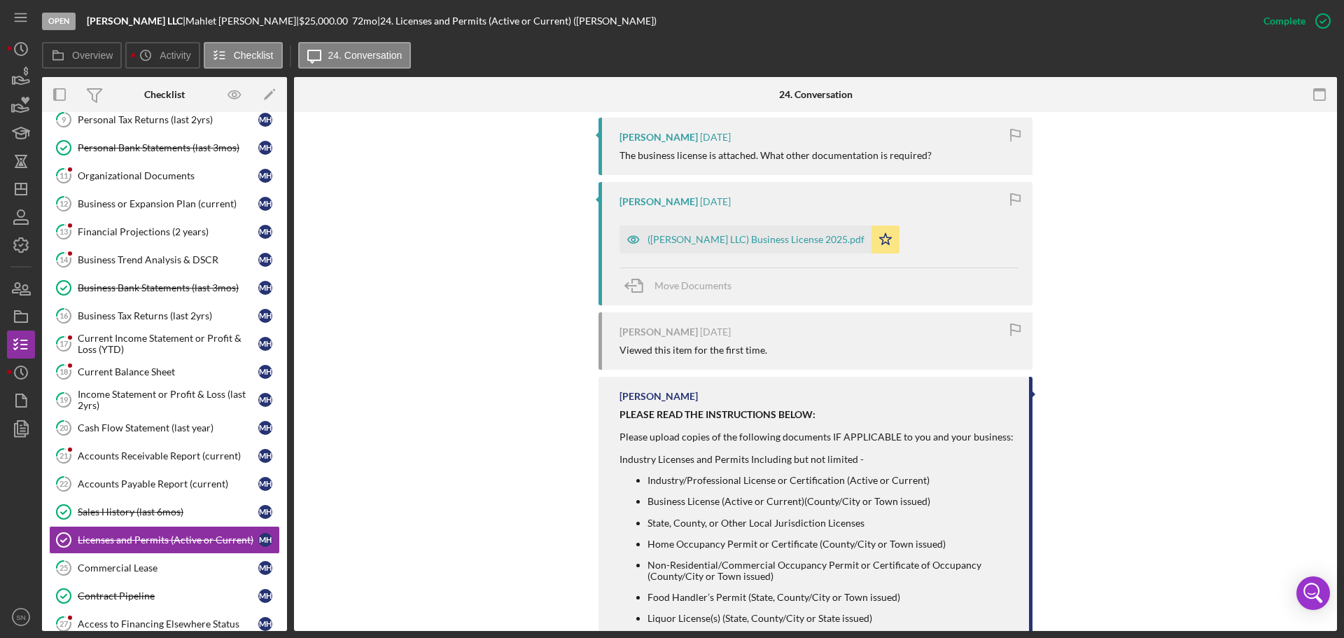
scroll to position [607, 0]
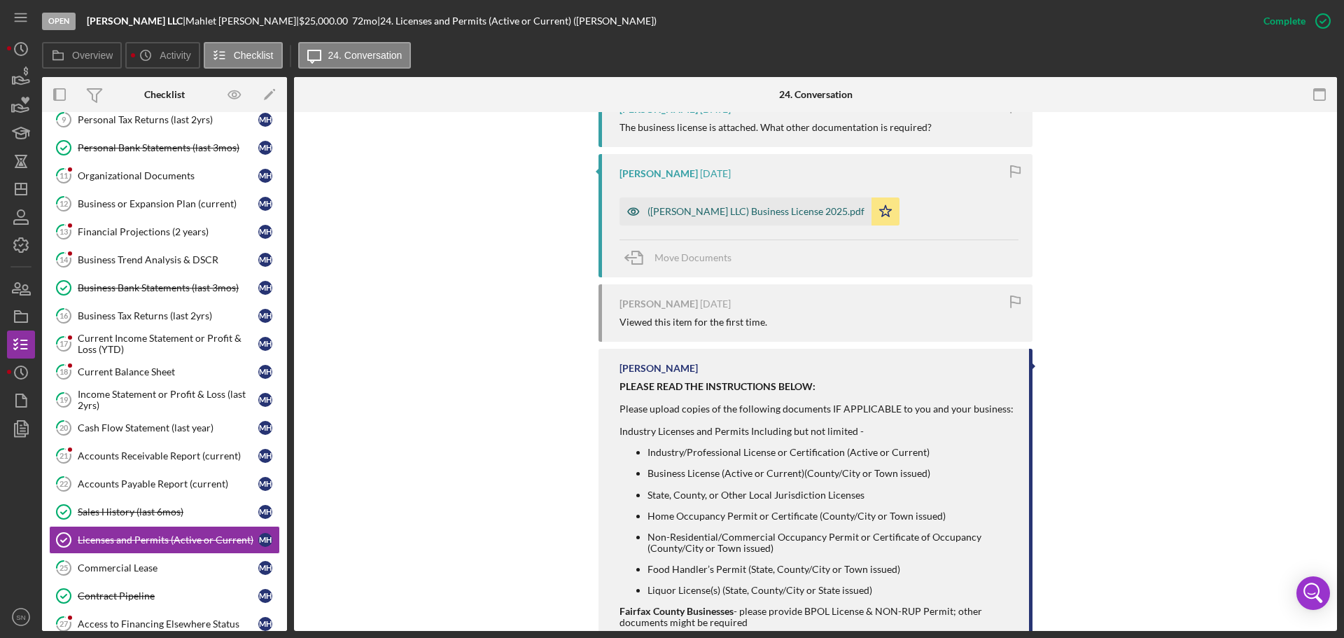
click at [684, 215] on div "([PERSON_NAME] LLC) Business License 2025.pdf" at bounding box center [755, 211] width 217 height 11
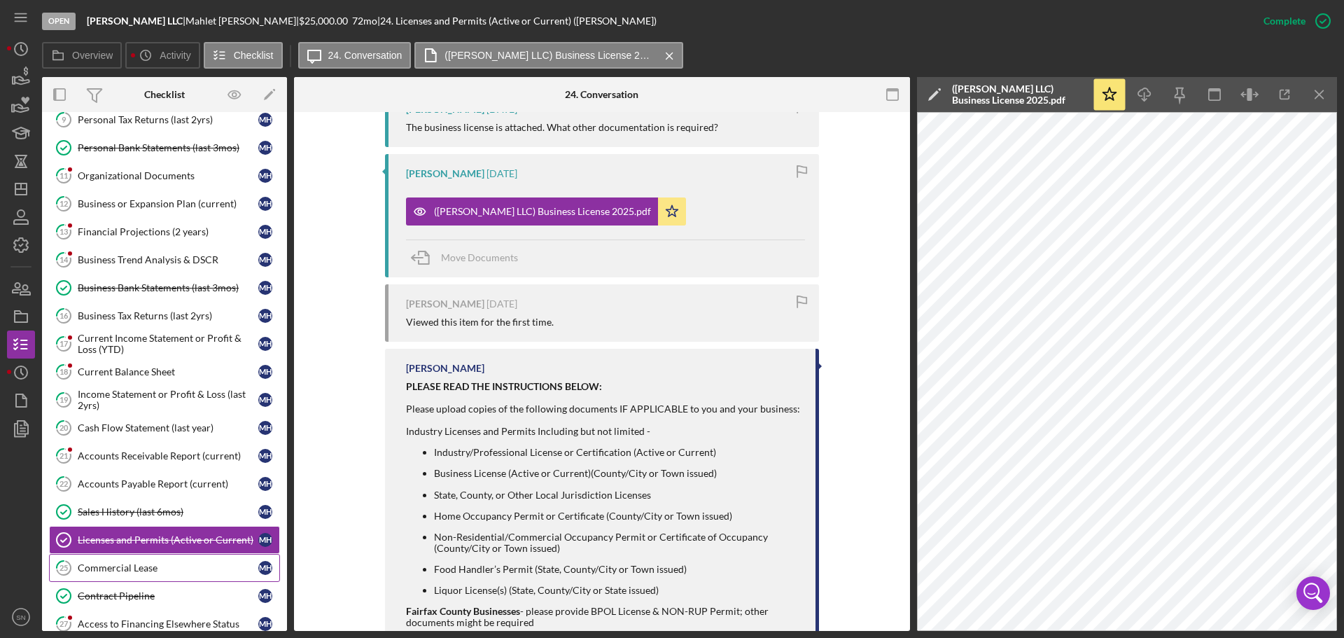
click at [153, 572] on div "Commercial Lease" at bounding box center [168, 567] width 181 height 11
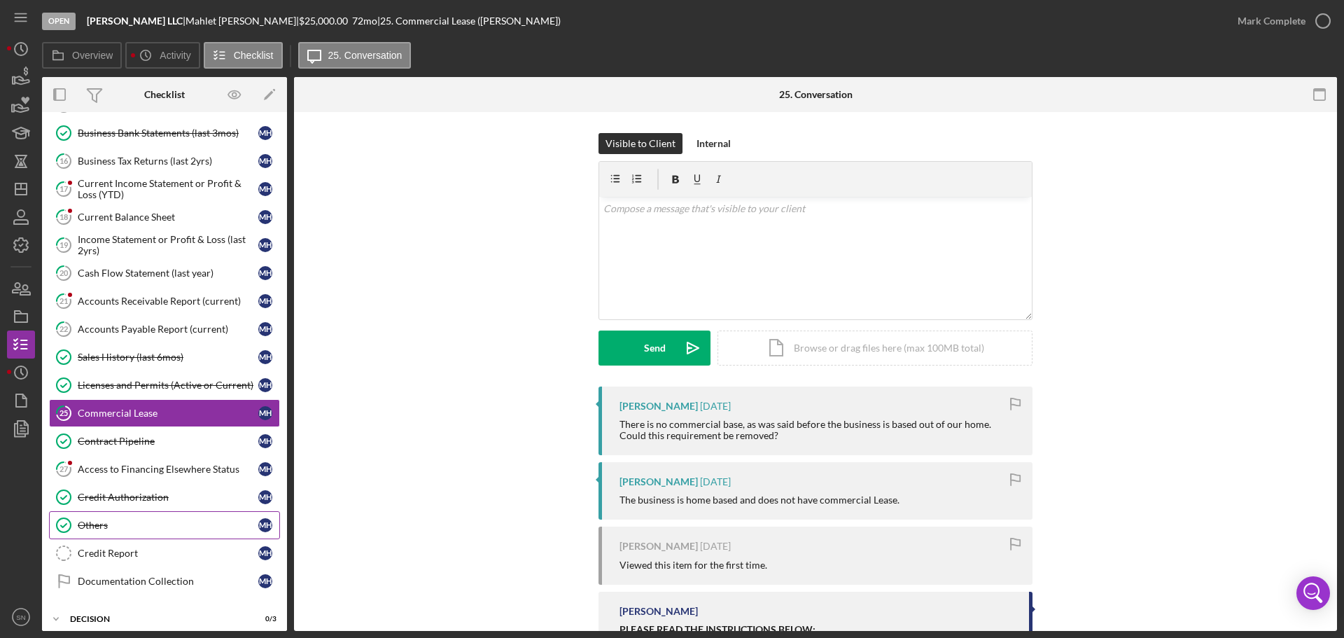
scroll to position [514, 0]
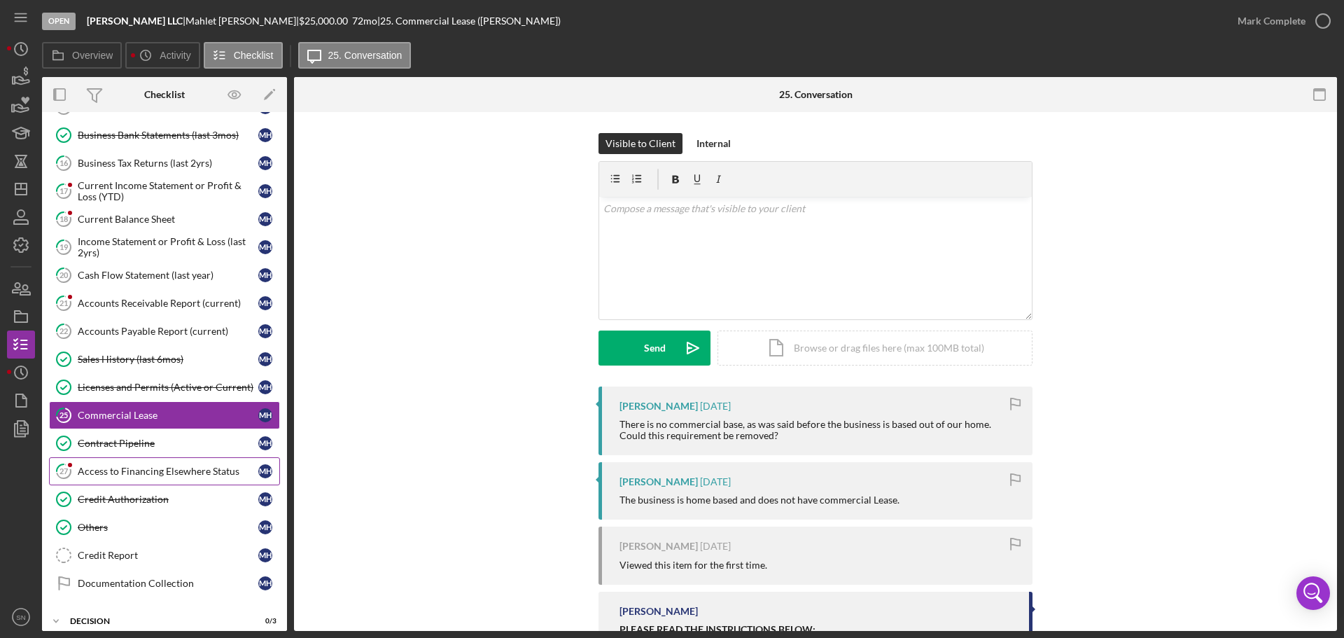
click at [196, 472] on div "Access to Financing Elsewhere Status" at bounding box center [168, 470] width 181 height 11
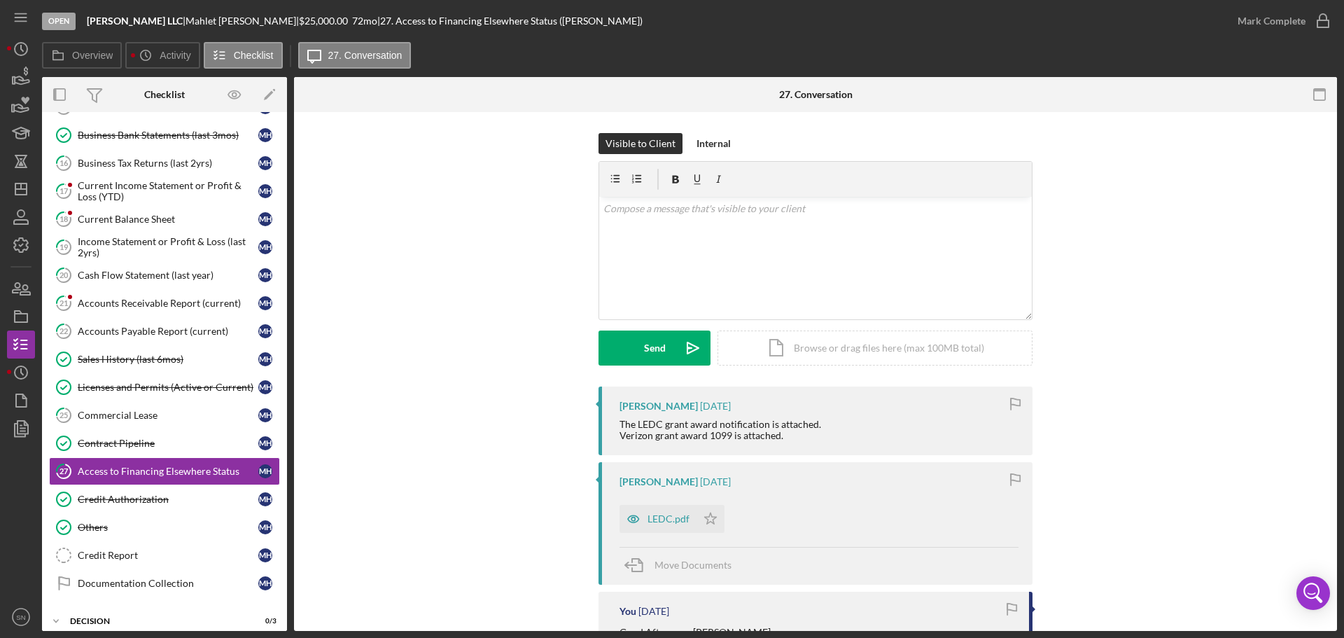
click at [635, 515] on icon "button" at bounding box center [633, 519] width 28 height 28
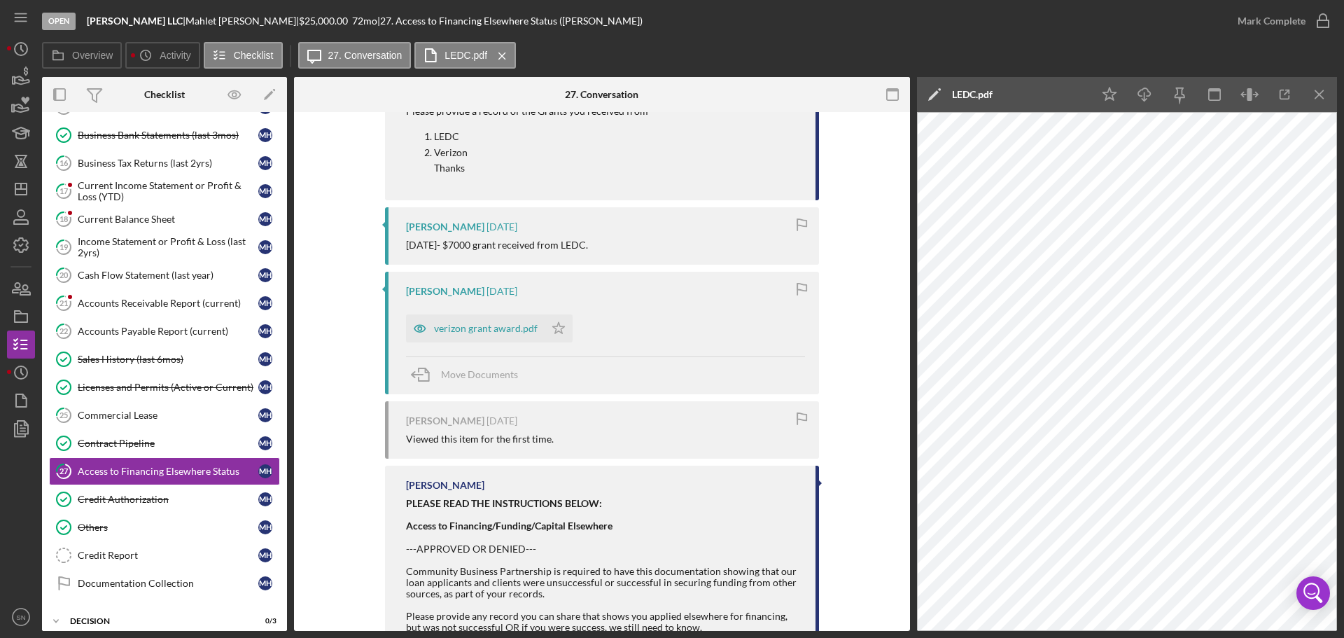
scroll to position [516, 0]
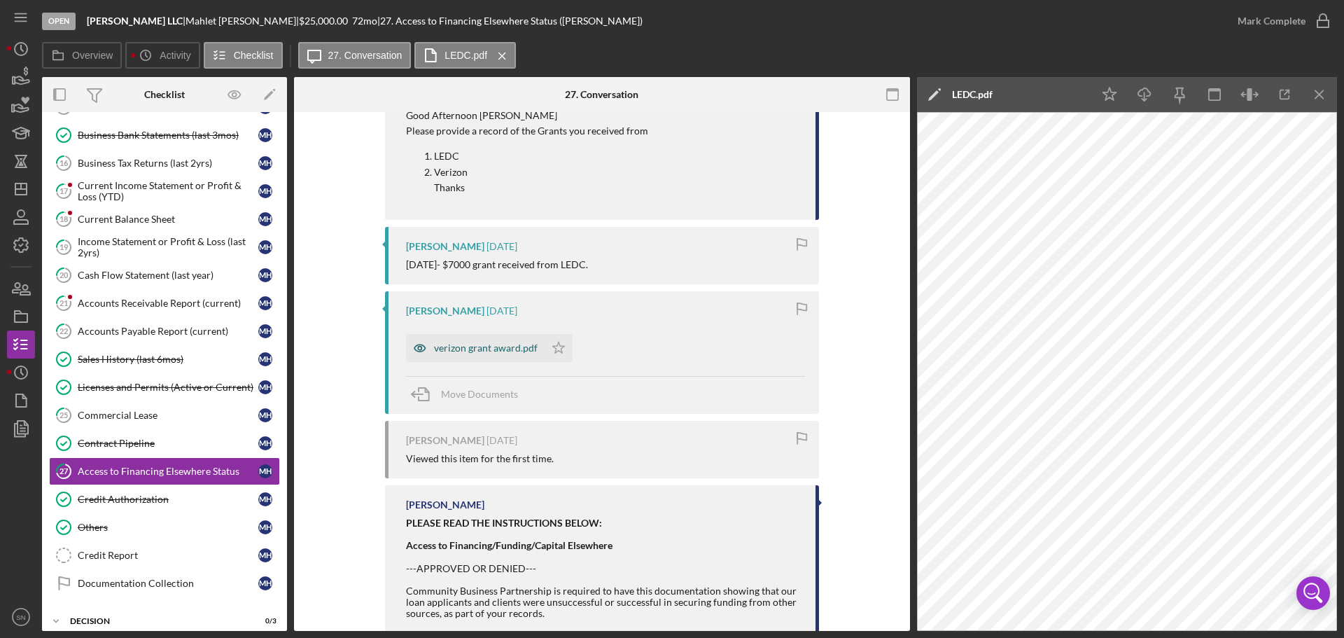
click at [477, 346] on div "verizon grant award.pdf" at bounding box center [486, 347] width 104 height 11
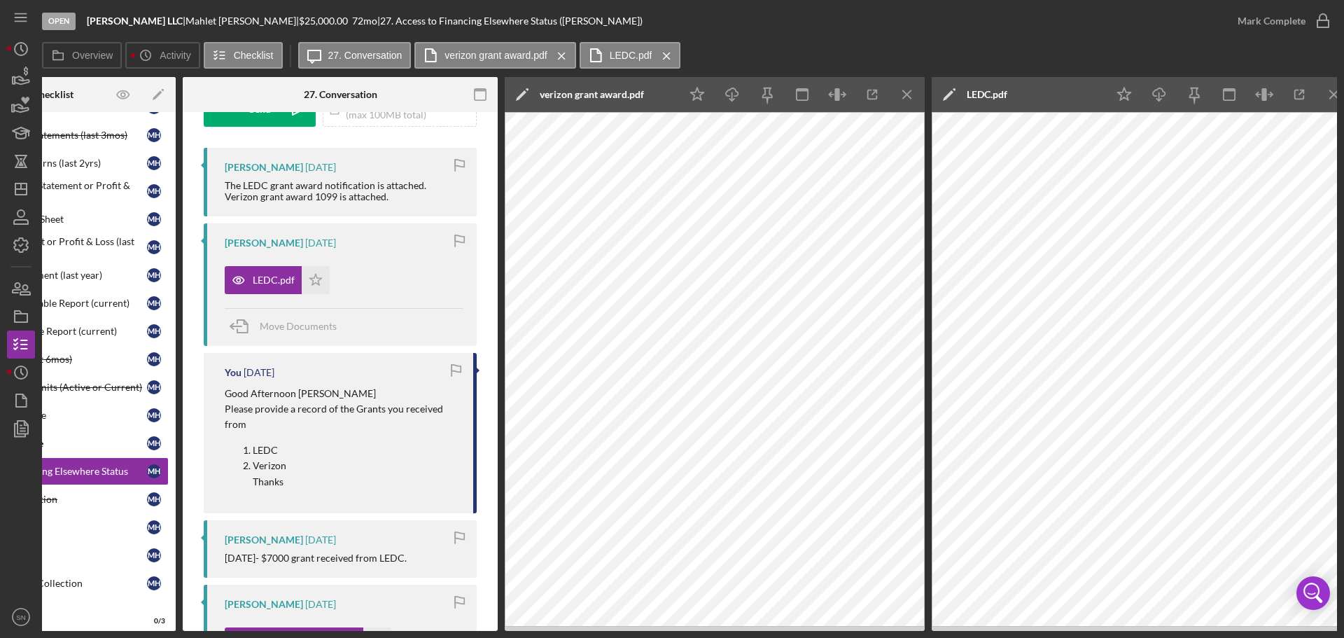
scroll to position [0, 126]
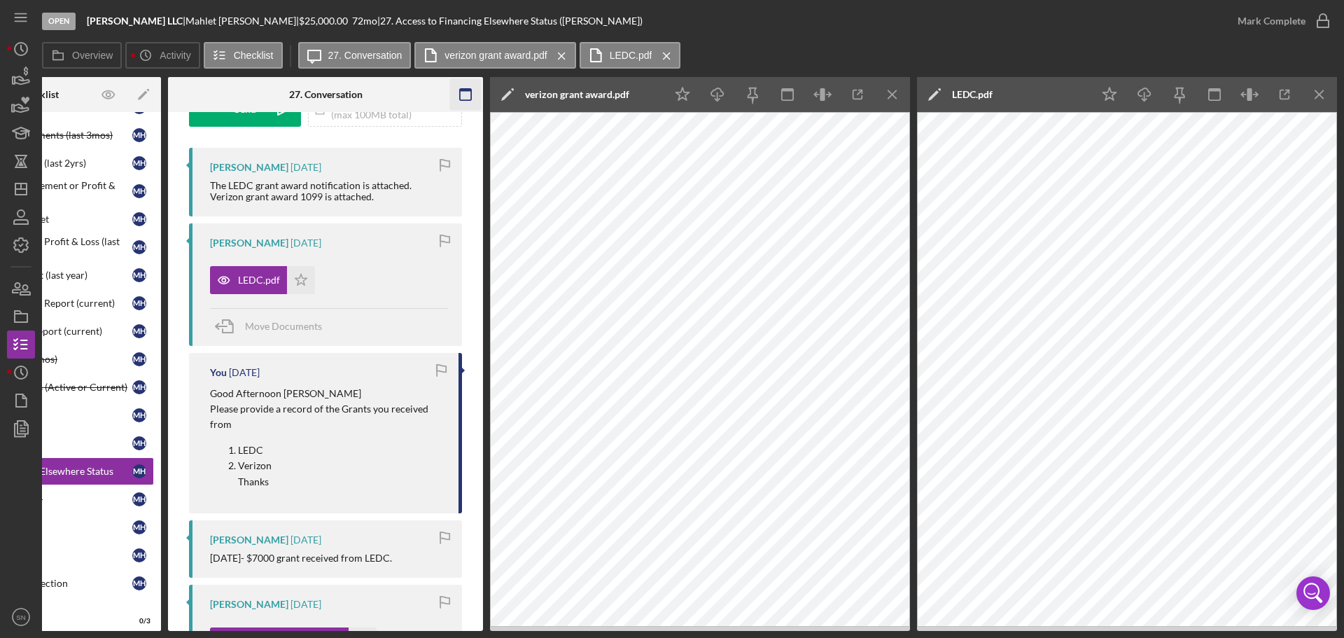
click at [898, 99] on icon "Icon/Menu Close" at bounding box center [892, 94] width 31 height 31
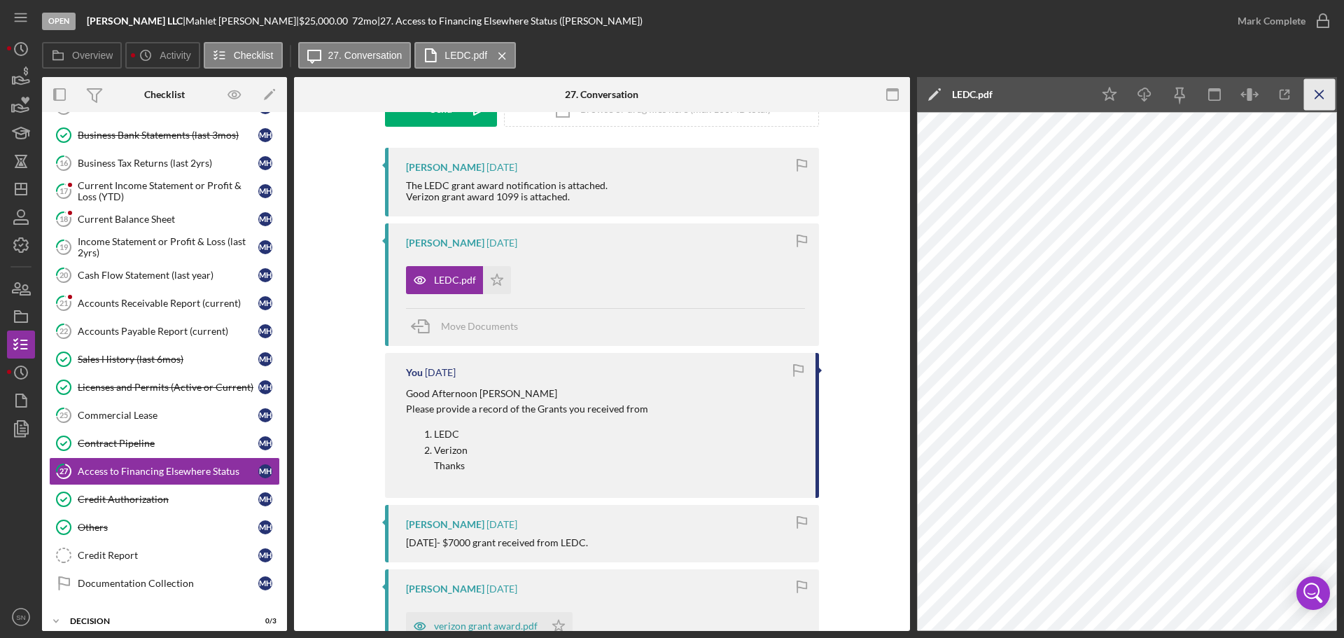
click at [1325, 91] on icon "Icon/Menu Close" at bounding box center [1319, 94] width 31 height 31
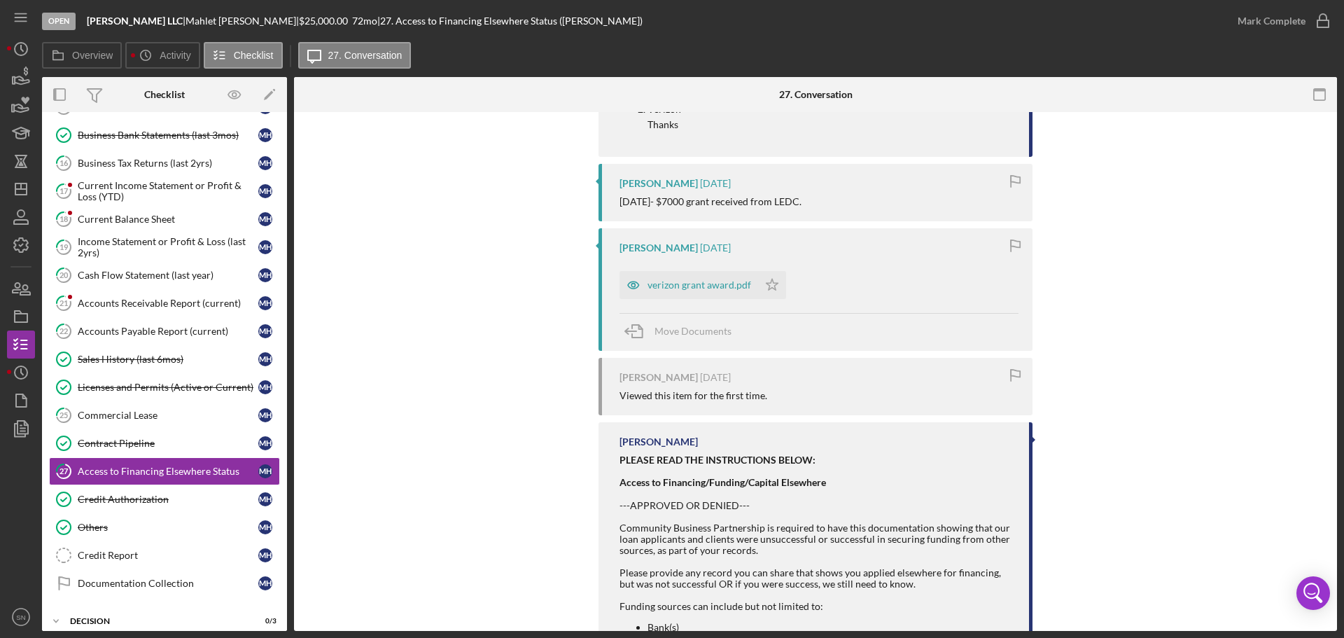
scroll to position [584, 0]
click at [658, 280] on div "verizon grant award.pdf" at bounding box center [699, 280] width 104 height 11
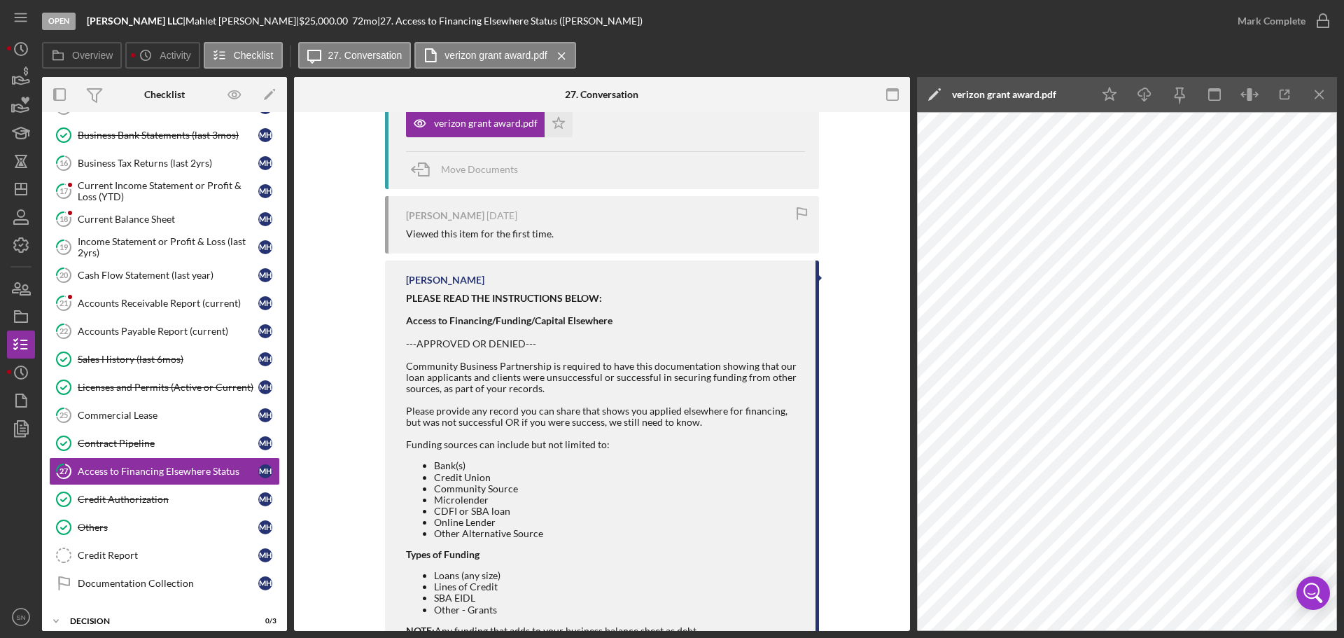
scroll to position [792, 0]
